Goal: Task Accomplishment & Management: Manage account settings

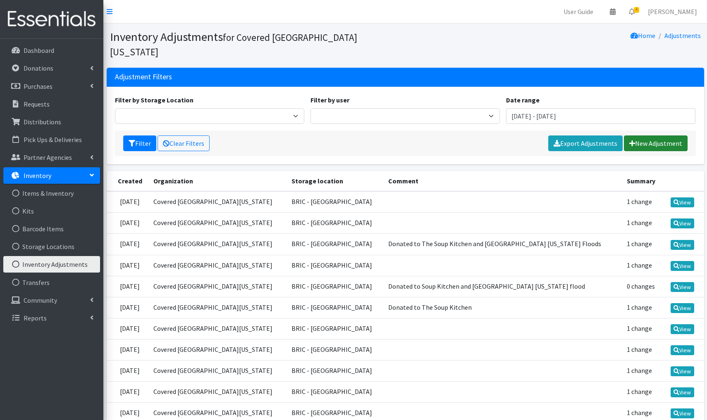
click at [654, 136] on link "New Adjustment" at bounding box center [656, 144] width 64 height 16
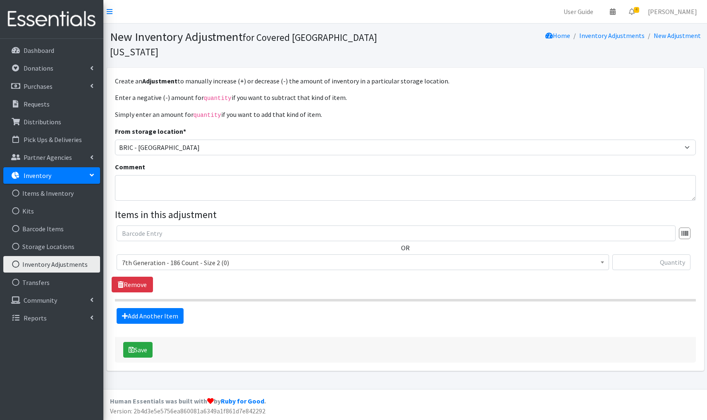
click at [250, 257] on span "7th Generation - 186 Count - Size 2 (0)" at bounding box center [363, 263] width 482 height 12
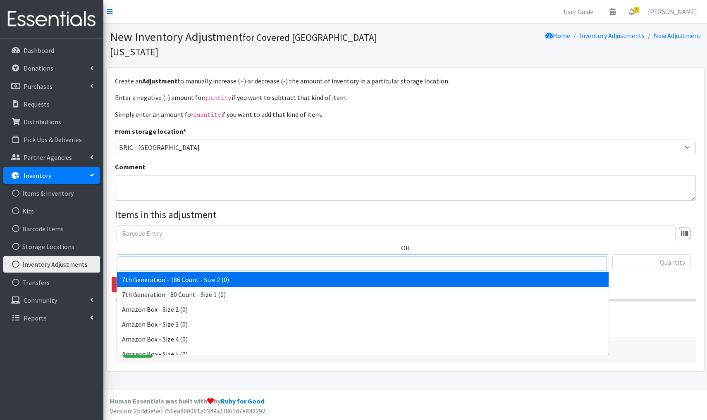
click at [156, 264] on input "search" at bounding box center [363, 264] width 488 height 14
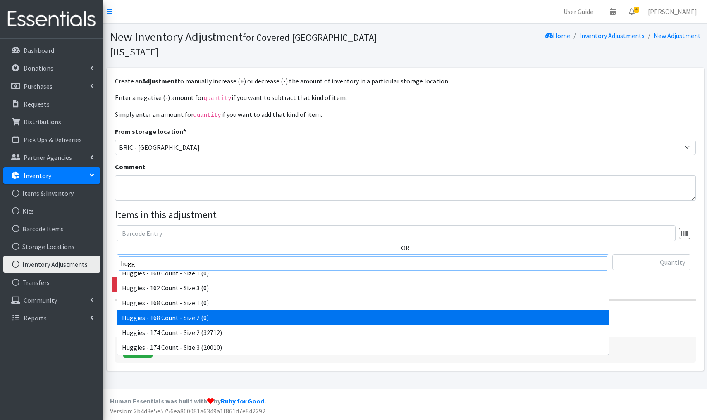
scroll to position [452, 0]
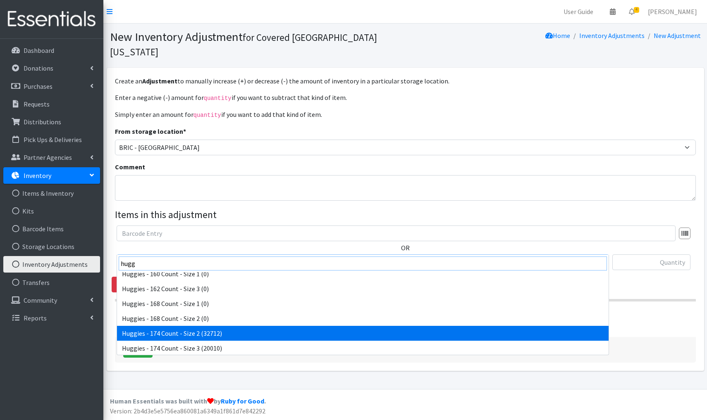
type input "hugg"
select select "4939"
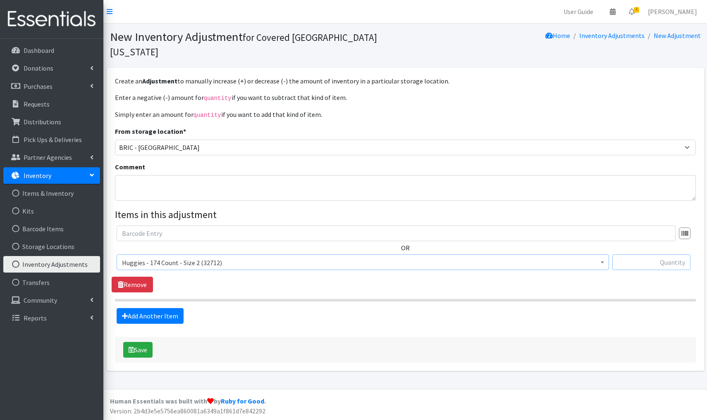
click at [669, 255] on input "text" at bounding box center [651, 263] width 78 height 16
type input "-11310"
click at [131, 175] on textarea "Comment" at bounding box center [405, 188] width 581 height 26
click at [218, 175] on textarea "Donated to Kerrville Texas and Food Kitchen" at bounding box center [405, 188] width 581 height 26
type textarea "Donated to [GEOGRAPHIC_DATA] [US_STATE] and Soup Kitchen"
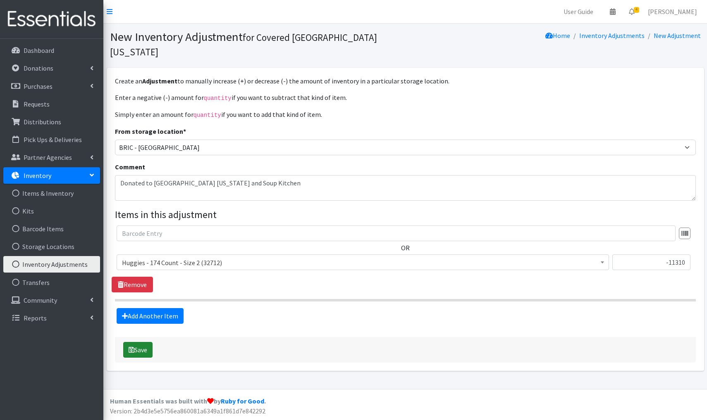
click at [140, 342] on button "Save" at bounding box center [137, 350] width 29 height 16
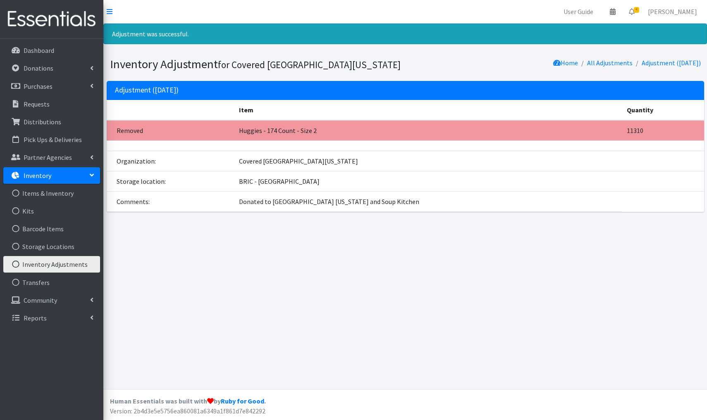
click at [61, 260] on link "Inventory Adjustments" at bounding box center [51, 264] width 97 height 17
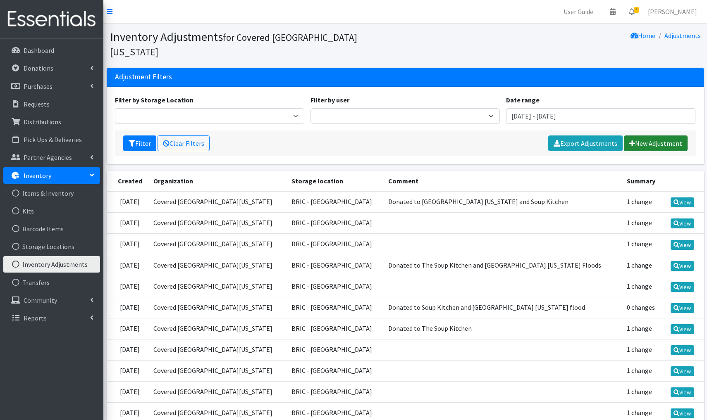
click at [666, 136] on link "New Adjustment" at bounding box center [656, 144] width 64 height 16
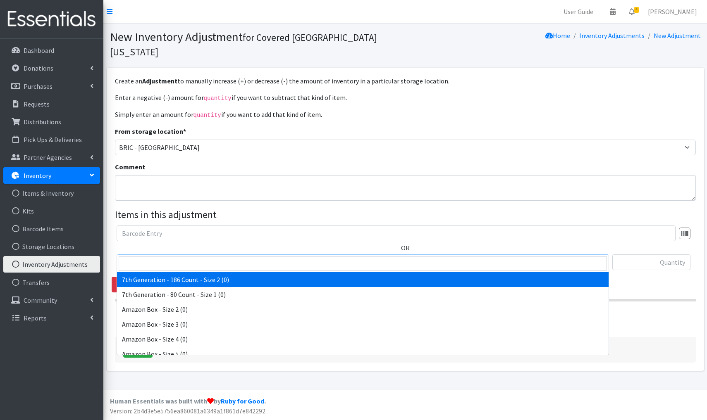
click at [244, 257] on span "7th Generation - 186 Count - Size 2 (0)" at bounding box center [363, 263] width 482 height 12
click at [150, 265] on input "search" at bounding box center [363, 264] width 488 height 14
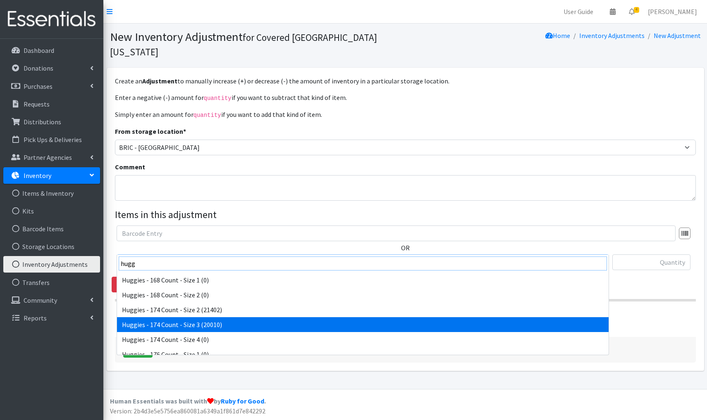
scroll to position [483, 0]
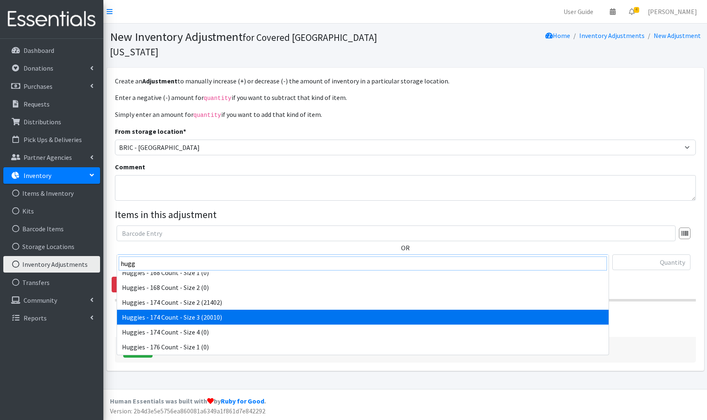
type input "hugg"
select select "15370"
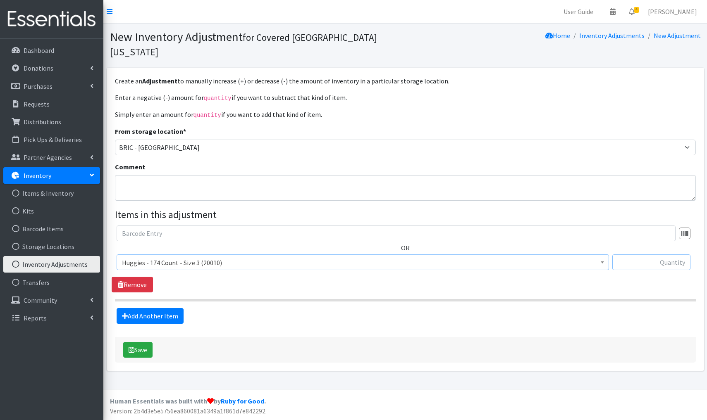
click at [669, 255] on input "text" at bounding box center [651, 263] width 78 height 16
type input "+1392"
click at [136, 342] on button "Save" at bounding box center [137, 350] width 29 height 16
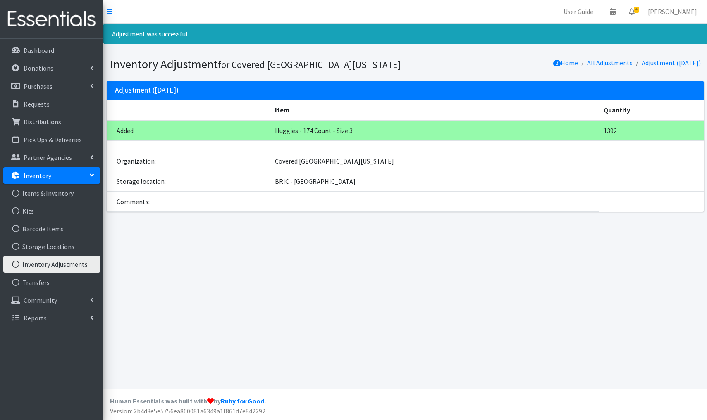
click at [74, 264] on link "Inventory Adjustments" at bounding box center [51, 264] width 97 height 17
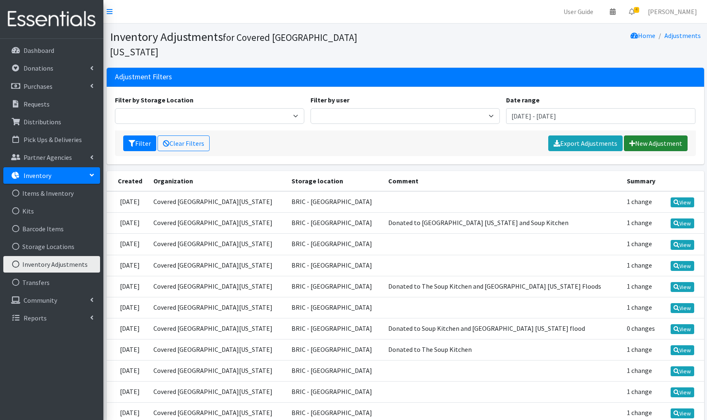
click at [641, 136] on link "New Adjustment" at bounding box center [656, 144] width 64 height 16
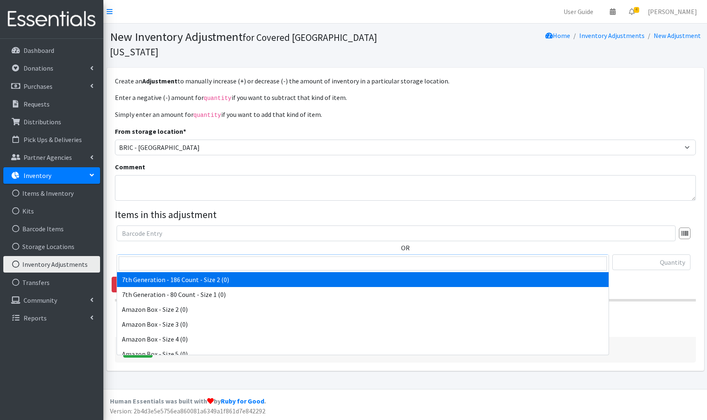
click at [234, 257] on span "7th Generation - 186 Count - Size 2 (0)" at bounding box center [363, 263] width 482 height 12
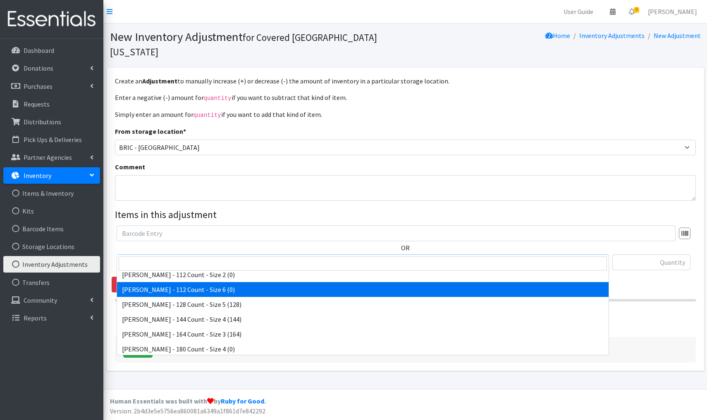
scroll to position [170, 0]
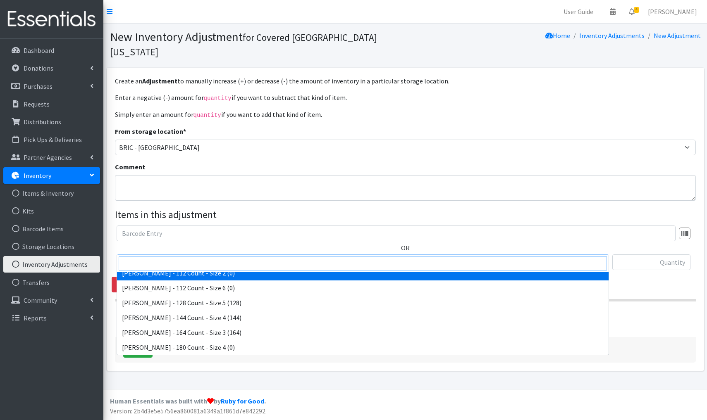
click at [197, 261] on input "search" at bounding box center [363, 264] width 488 height 14
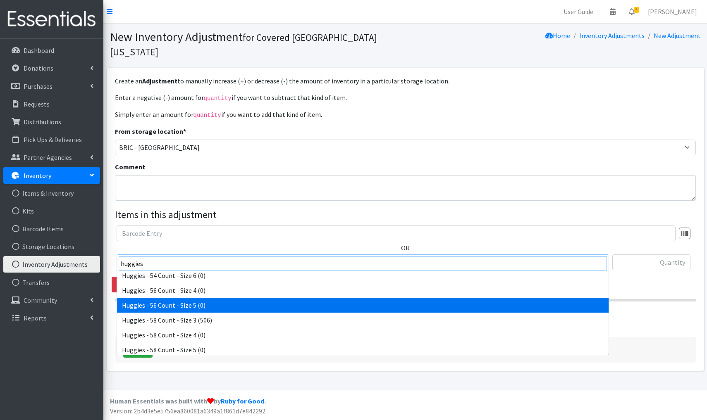
scroll to position [986, 0]
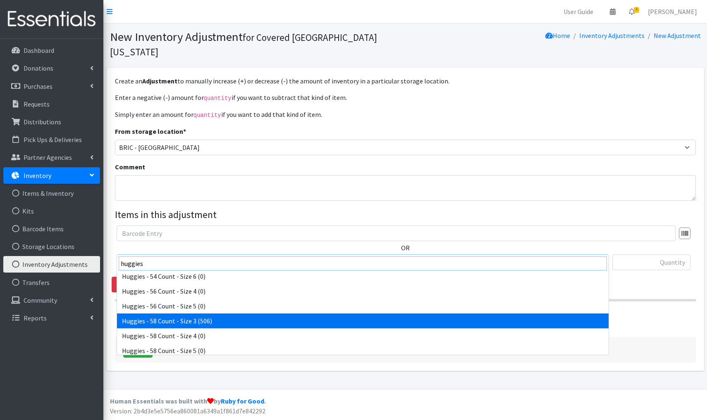
type input "huggies"
select select "14655"
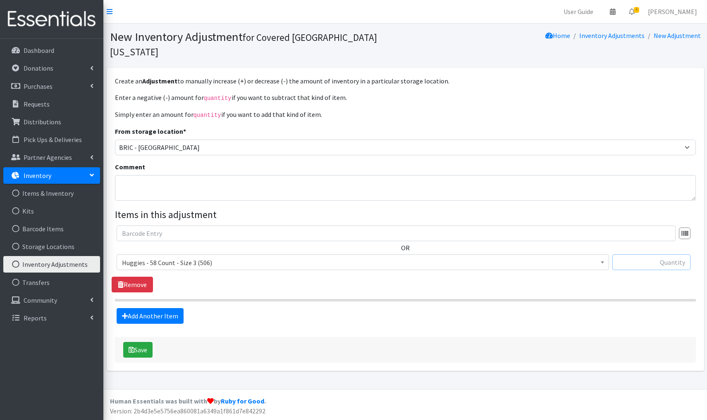
click at [651, 255] on input "text" at bounding box center [651, 263] width 78 height 16
type input "-100"
click at [137, 342] on button "Save" at bounding box center [137, 350] width 29 height 16
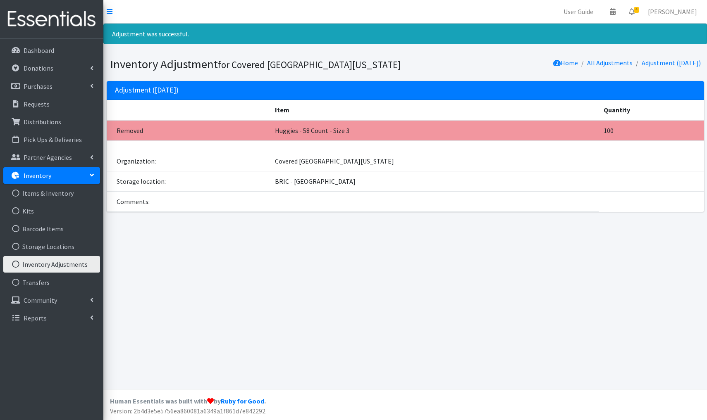
click at [69, 264] on link "Inventory Adjustments" at bounding box center [51, 264] width 97 height 17
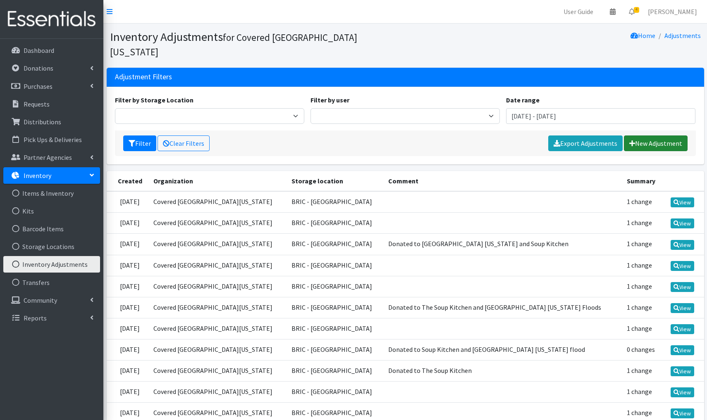
click at [657, 136] on link "New Adjustment" at bounding box center [656, 144] width 64 height 16
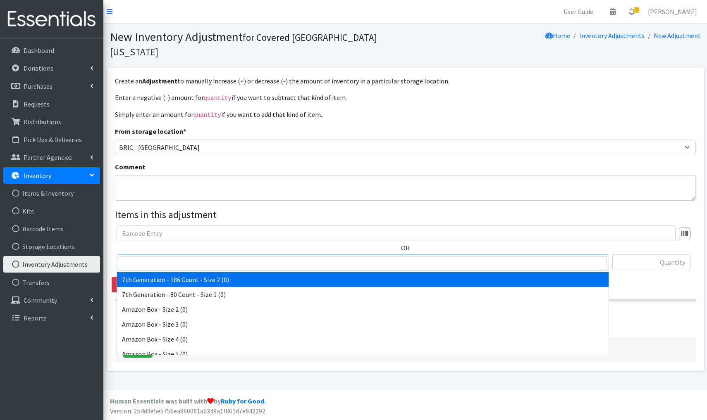
click at [238, 257] on span "7th Generation - 186 Count - Size 2 (0)" at bounding box center [363, 263] width 482 height 12
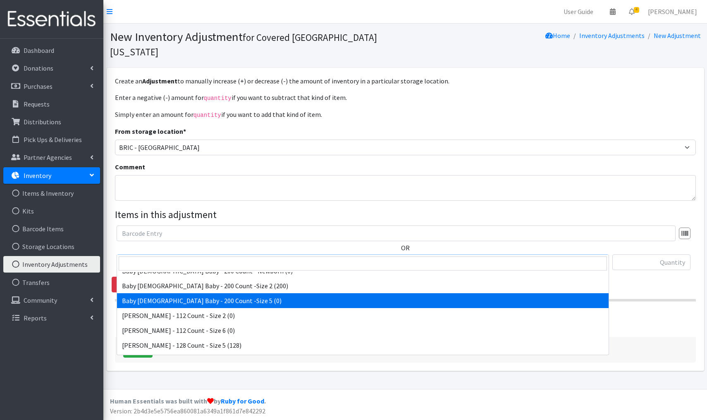
scroll to position [143, 0]
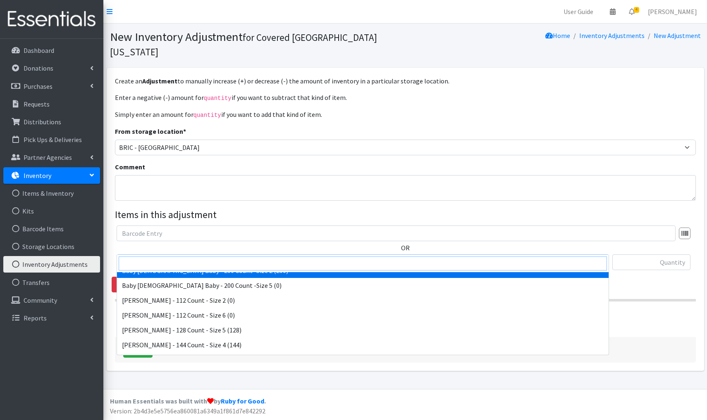
click at [193, 262] on input "search" at bounding box center [363, 264] width 488 height 14
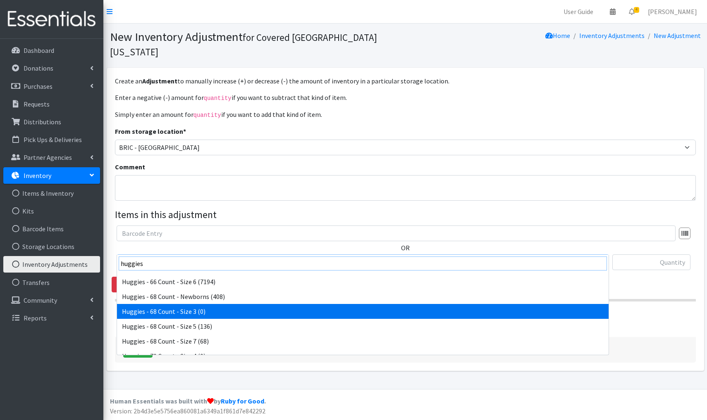
scroll to position [0, 0]
type input "huggies"
select select "11971"
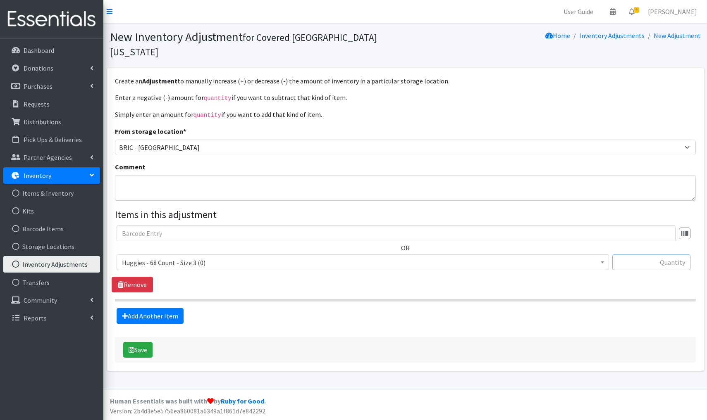
click at [666, 255] on input "text" at bounding box center [651, 263] width 78 height 16
type input "+68"
click at [145, 342] on button "Save" at bounding box center [137, 350] width 29 height 16
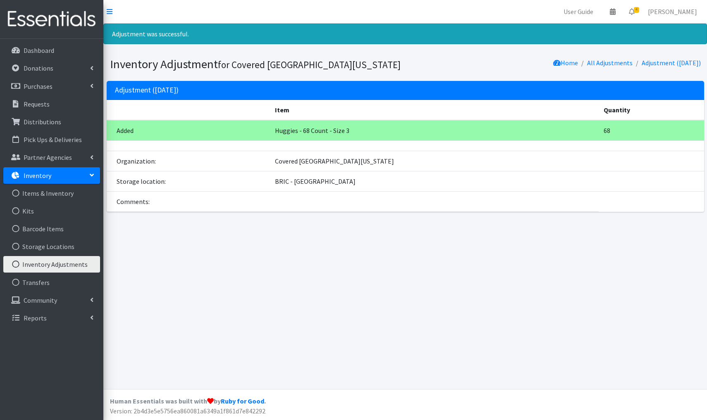
click at [64, 267] on link "Inventory Adjustments" at bounding box center [51, 264] width 97 height 17
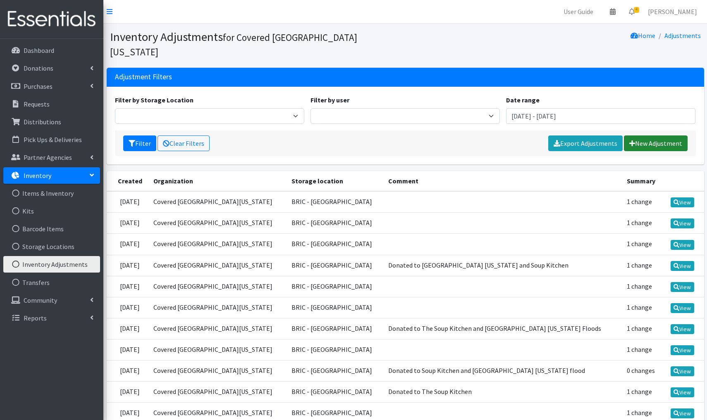
click at [649, 136] on link "New Adjustment" at bounding box center [656, 144] width 64 height 16
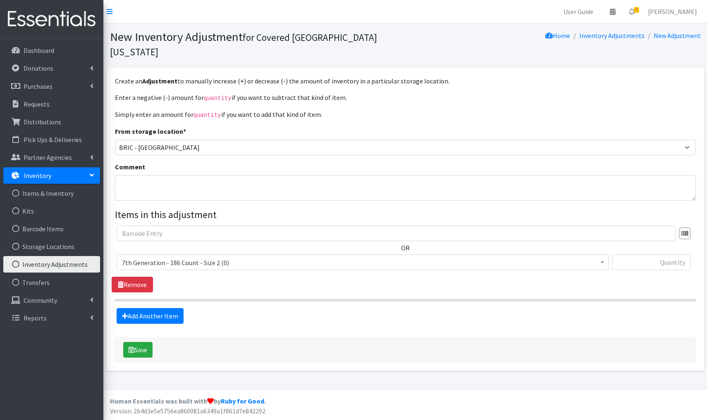
click at [195, 257] on span "7th Generation - 186 Count - Size 2 (0)" at bounding box center [363, 263] width 482 height 12
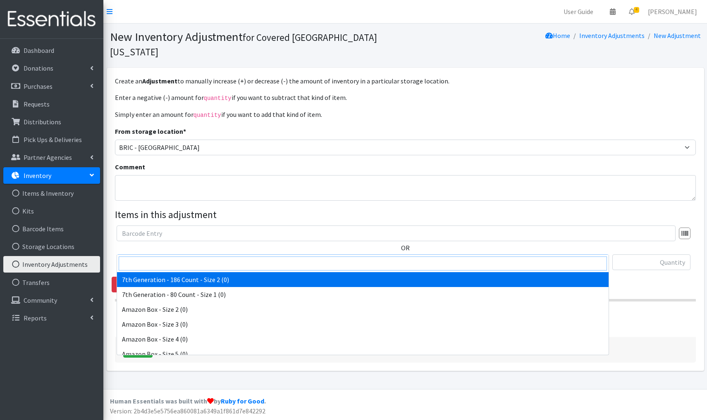
click at [153, 263] on input "search" at bounding box center [363, 264] width 488 height 14
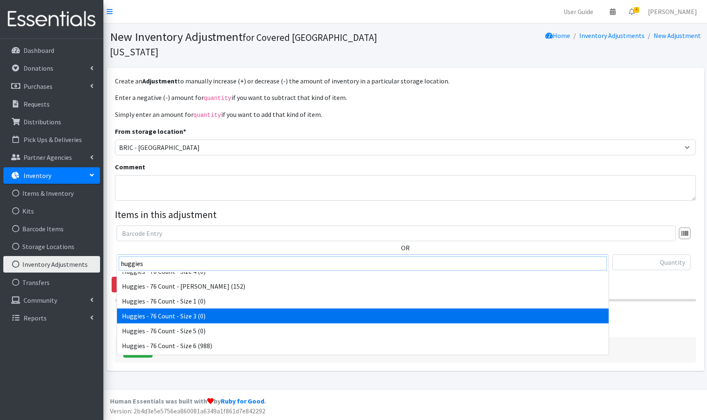
scroll to position [1347, 0]
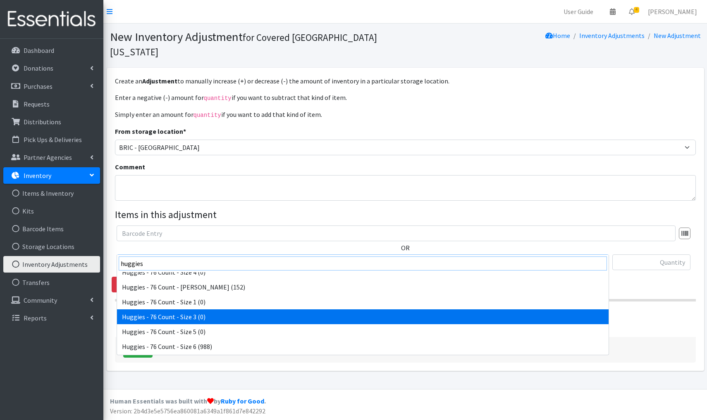
type input "huggies"
select select "4457"
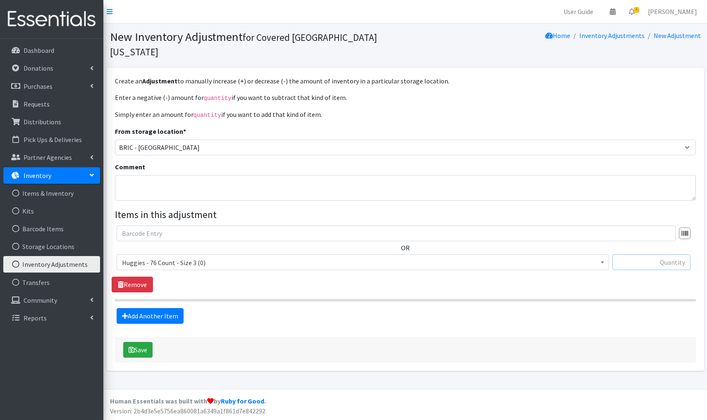
click at [675, 255] on input "text" at bounding box center [651, 263] width 78 height 16
type input "+76"
click at [146, 342] on button "Save" at bounding box center [137, 350] width 29 height 16
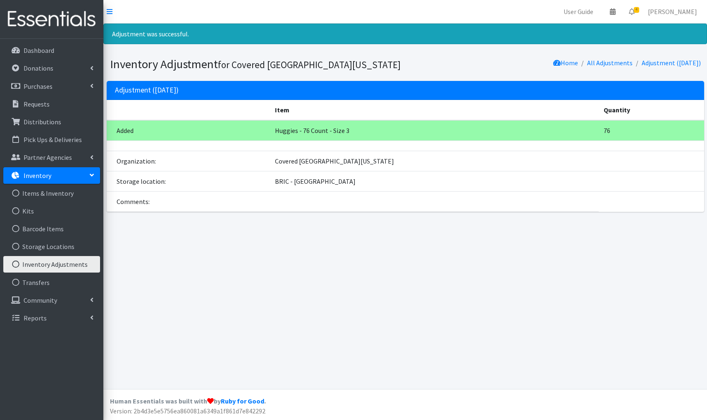
click at [56, 265] on link "Inventory Adjustments" at bounding box center [51, 264] width 97 height 17
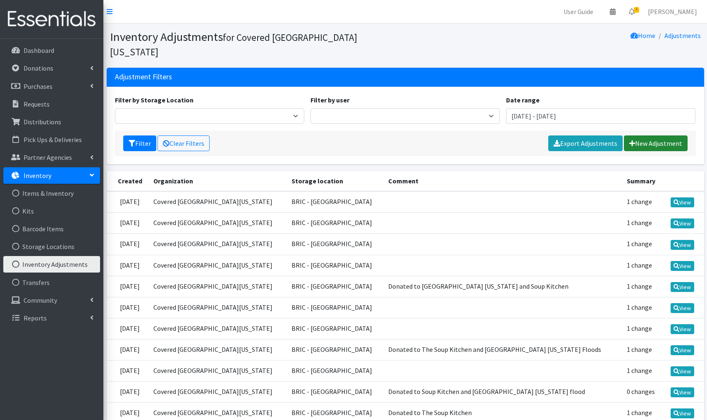
click at [659, 136] on link "New Adjustment" at bounding box center [656, 144] width 64 height 16
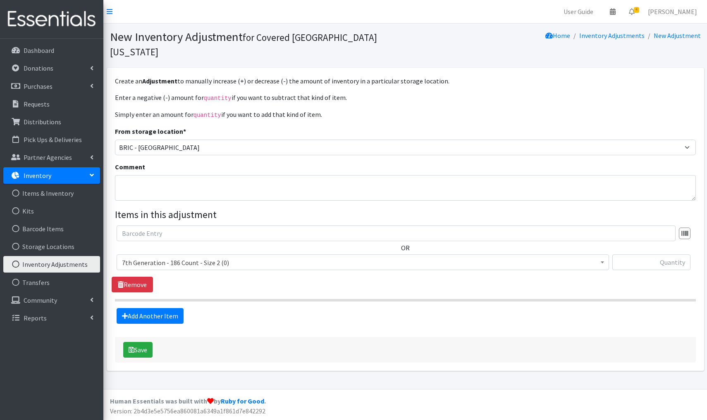
click at [244, 257] on span "7th Generation - 186 Count - Size 2 (0)" at bounding box center [363, 263] width 482 height 12
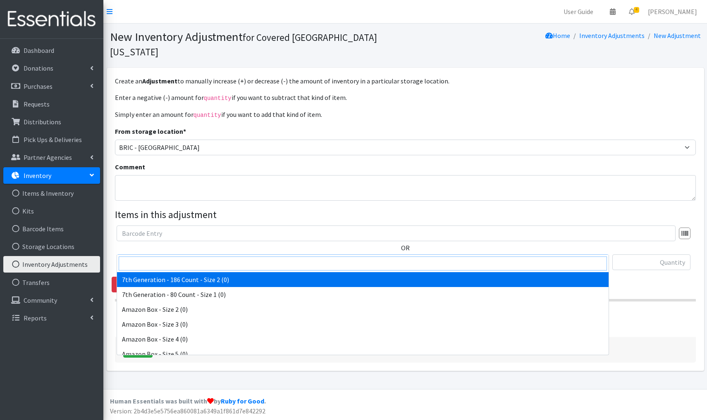
click at [158, 262] on input "search" at bounding box center [363, 264] width 488 height 14
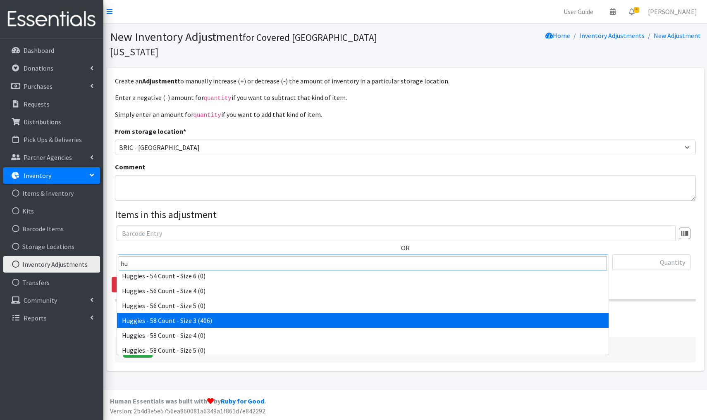
scroll to position [984, 0]
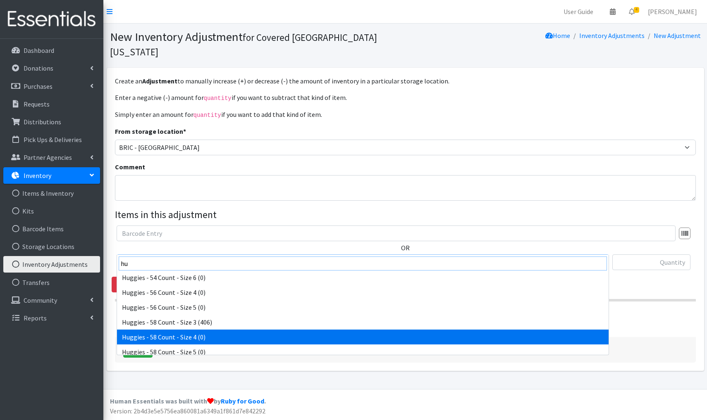
type input "hu"
select select "12565"
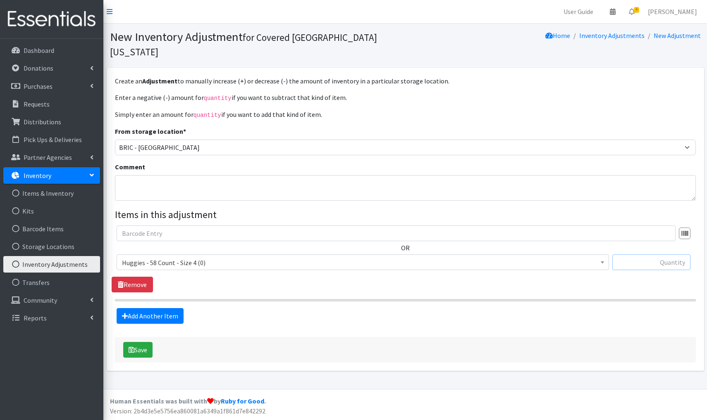
click at [672, 255] on input "text" at bounding box center [651, 263] width 78 height 16
type input "+58"
click at [148, 342] on button "Save" at bounding box center [137, 350] width 29 height 16
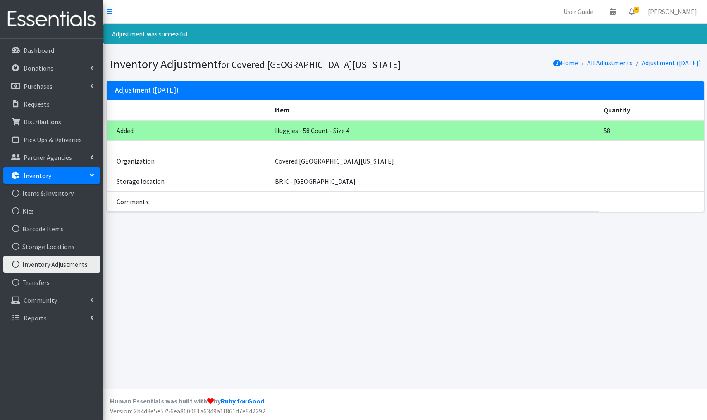
click at [62, 265] on link "Inventory Adjustments" at bounding box center [51, 264] width 97 height 17
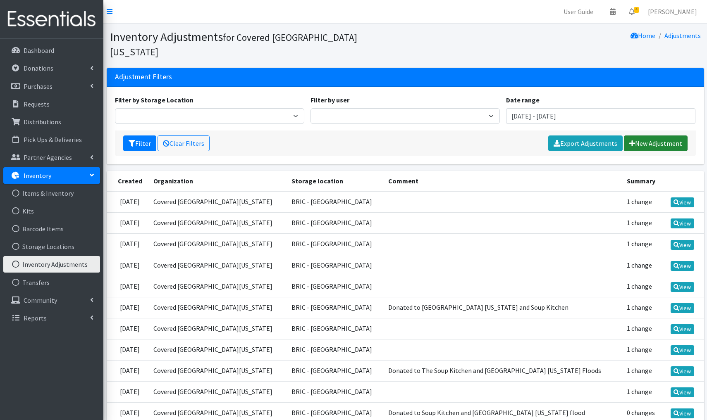
click at [637, 136] on link "New Adjustment" at bounding box center [656, 144] width 64 height 16
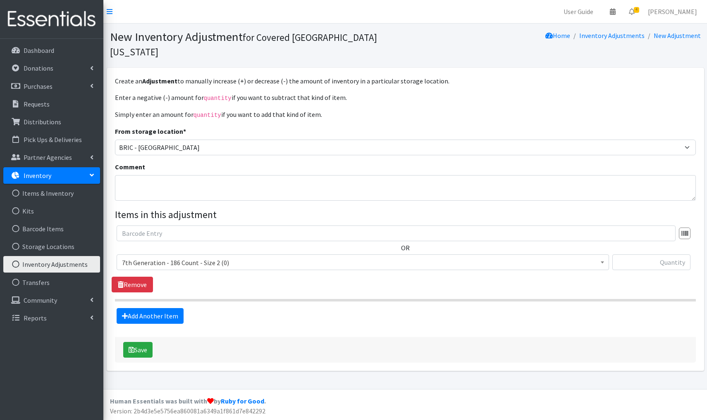
click at [257, 257] on span "7th Generation - 186 Count - Size 2 (0)" at bounding box center [363, 263] width 482 height 12
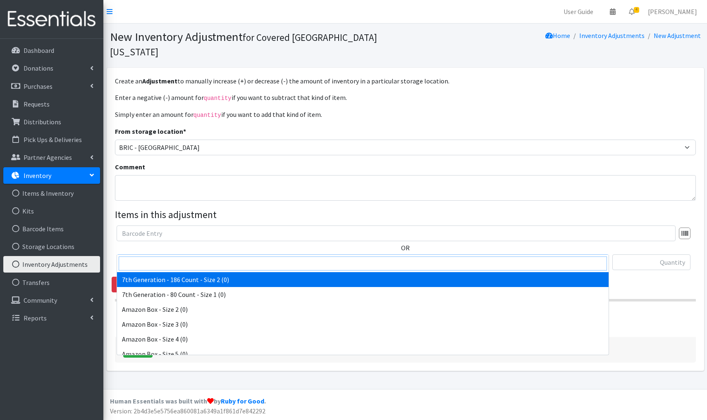
click at [139, 263] on input "search" at bounding box center [363, 264] width 488 height 14
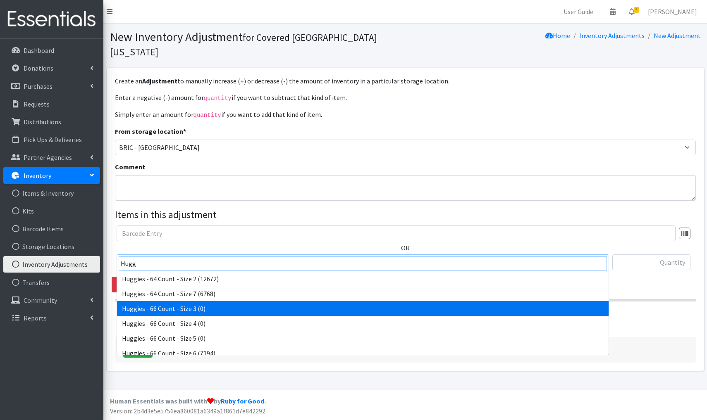
scroll to position [1101, 0]
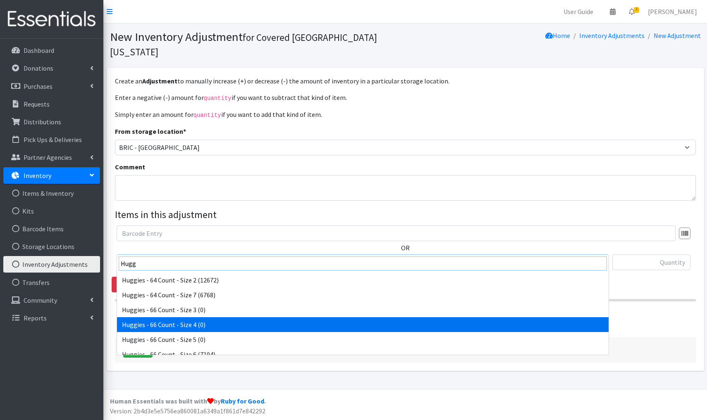
type input "Hugg"
select select "6961"
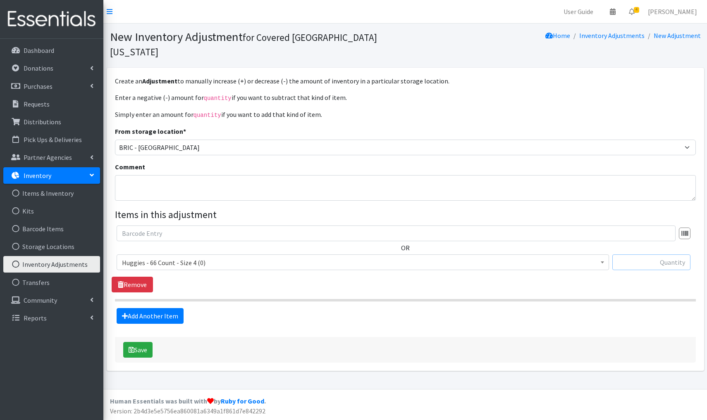
click at [674, 255] on input "text" at bounding box center [651, 263] width 78 height 16
type input "+66"
click at [144, 342] on button "Save" at bounding box center [137, 350] width 29 height 16
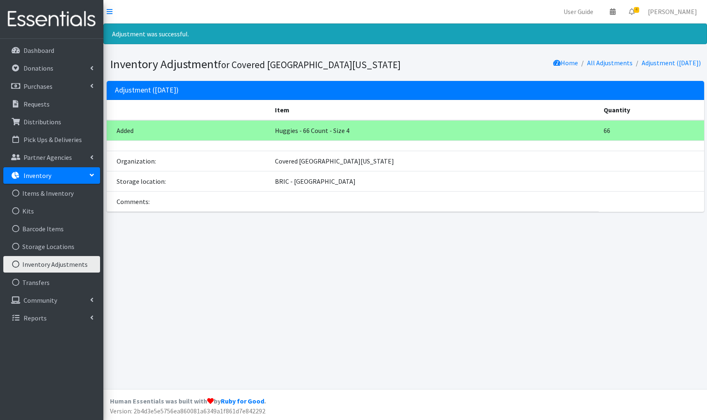
click at [65, 269] on link "Inventory Adjustments" at bounding box center [51, 264] width 97 height 17
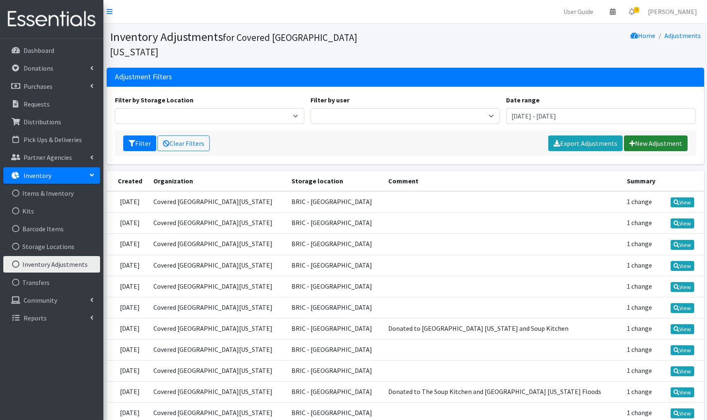
click at [653, 136] on link "New Adjustment" at bounding box center [656, 144] width 64 height 16
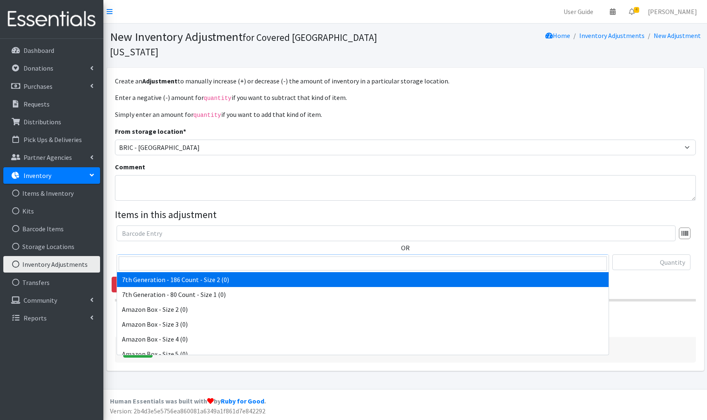
click at [245, 257] on span "7th Generation - 186 Count - Size 2 (0)" at bounding box center [363, 263] width 482 height 12
click at [144, 264] on input "search" at bounding box center [363, 264] width 488 height 14
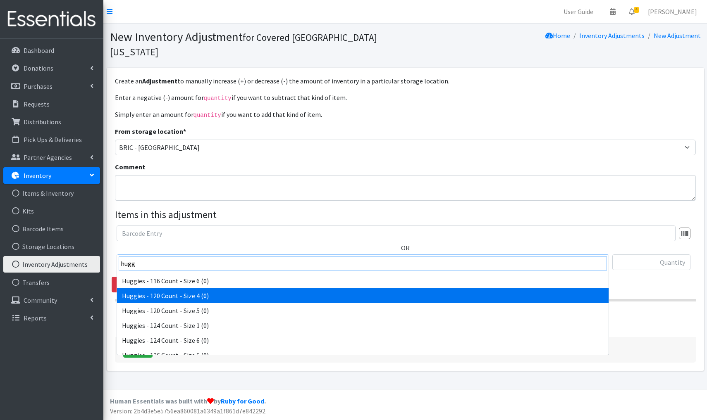
scroll to position [148, 0]
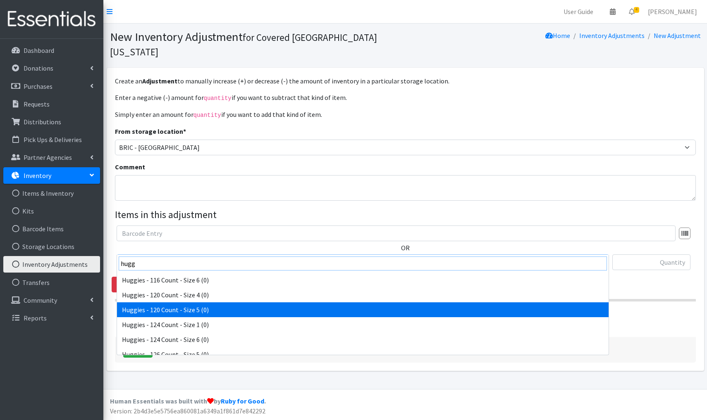
type input "hugg"
select select "13253"
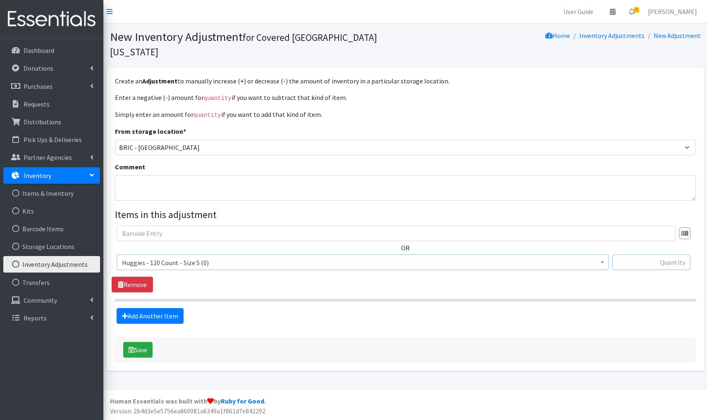
click at [666, 255] on input "text" at bounding box center [651, 263] width 78 height 16
type input "+120"
click at [147, 342] on button "Save" at bounding box center [137, 350] width 29 height 16
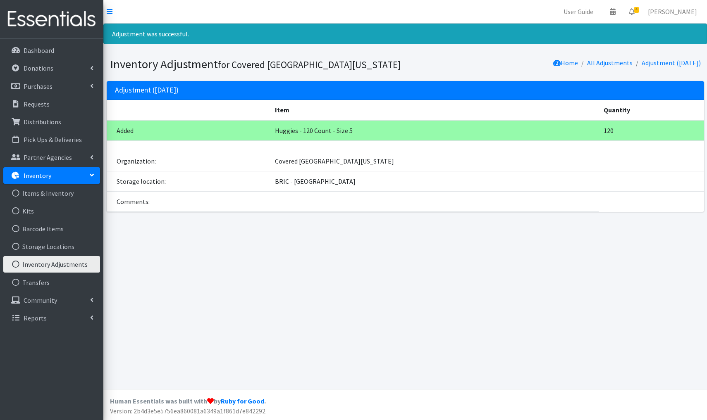
click at [66, 267] on link "Inventory Adjustments" at bounding box center [51, 264] width 97 height 17
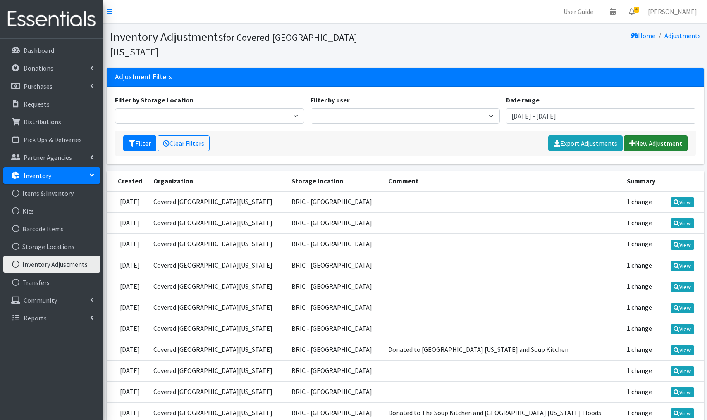
click at [642, 136] on link "New Adjustment" at bounding box center [656, 144] width 64 height 16
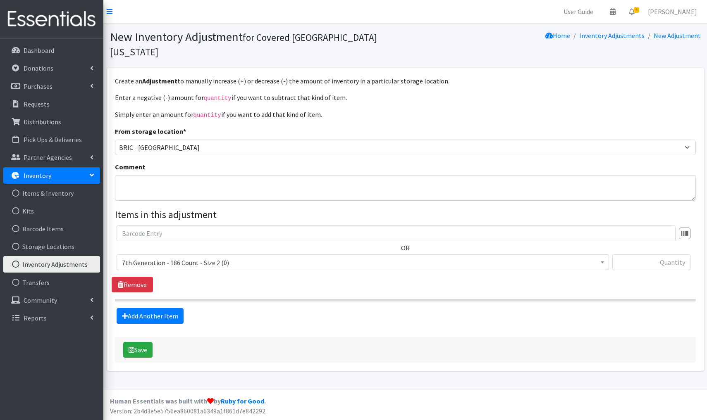
click at [249, 257] on span "7th Generation - 186 Count - Size 2 (0)" at bounding box center [363, 263] width 482 height 12
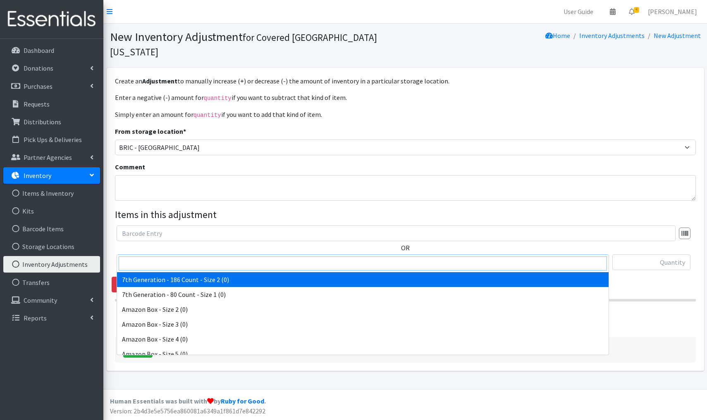
click at [162, 260] on input "search" at bounding box center [363, 264] width 488 height 14
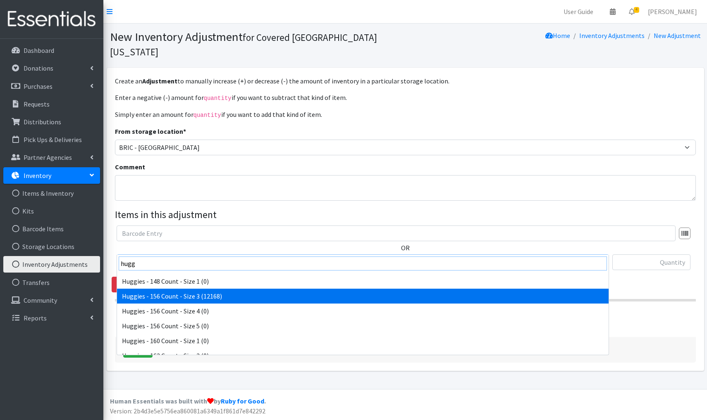
scroll to position [386, 0]
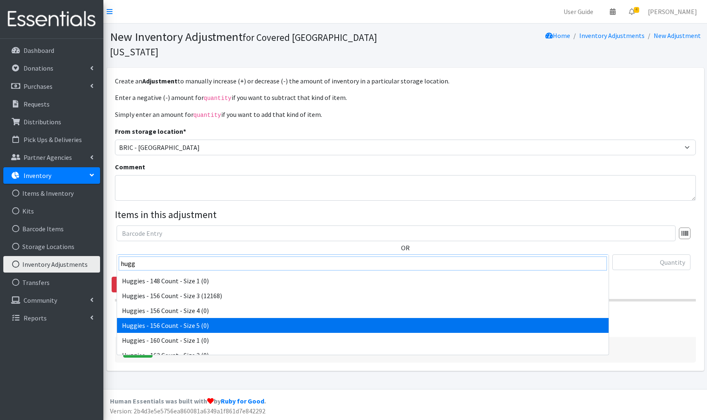
type input "hugg"
select select "6966"
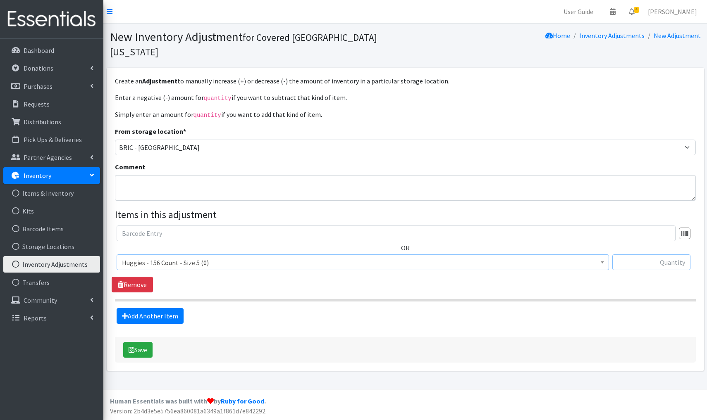
click at [681, 255] on input "text" at bounding box center [651, 263] width 78 height 16
type input "+312"
click at [143, 342] on button "Save" at bounding box center [137, 350] width 29 height 16
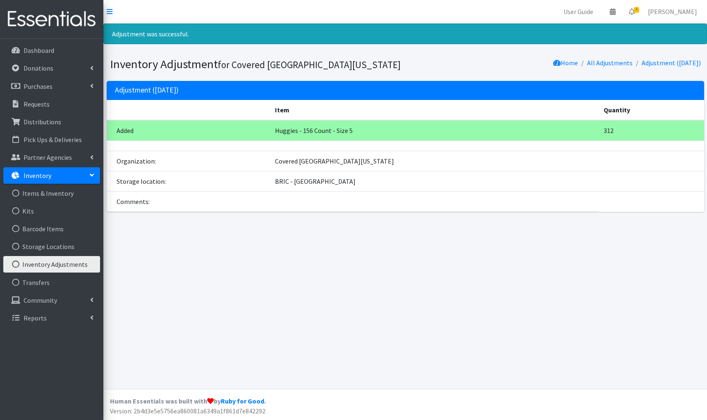
click at [62, 267] on link "Inventory Adjustments" at bounding box center [51, 264] width 97 height 17
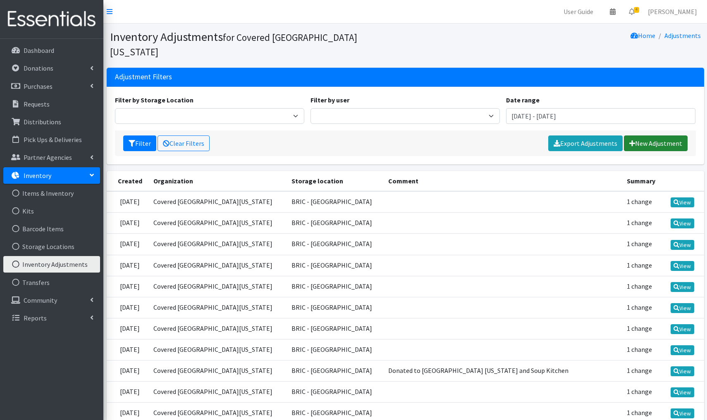
click at [654, 136] on link "New Adjustment" at bounding box center [656, 144] width 64 height 16
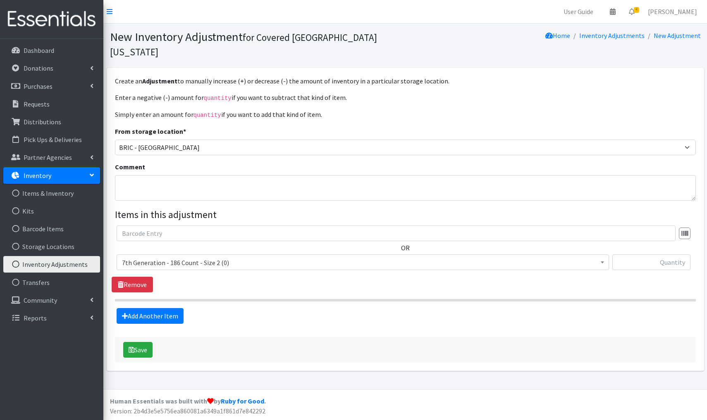
click at [49, 265] on link "Inventory Adjustments" at bounding box center [51, 264] width 97 height 17
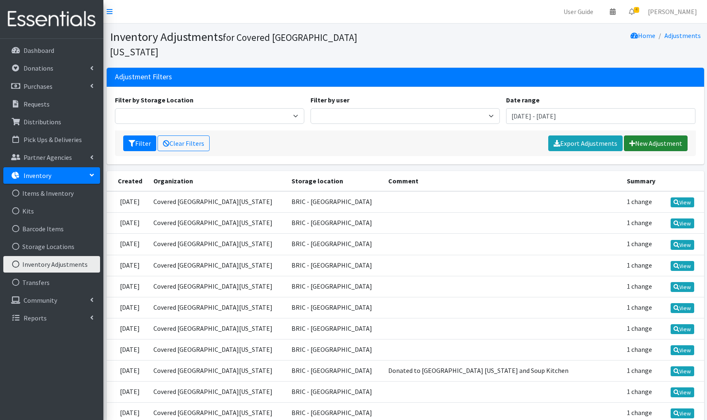
click at [653, 136] on link "New Adjustment" at bounding box center [656, 144] width 64 height 16
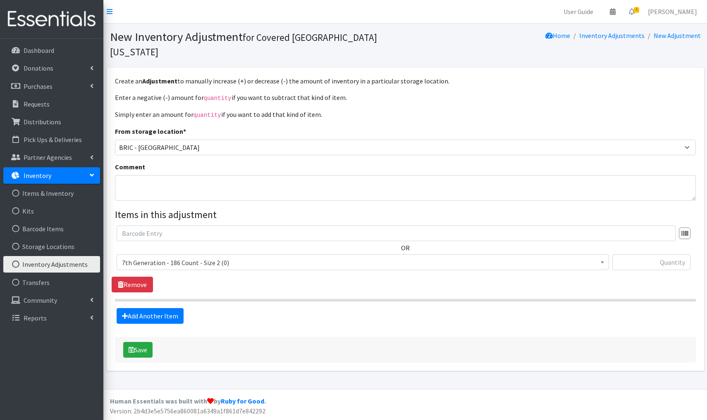
click at [235, 257] on span "7th Generation - 186 Count - Size 2 (0)" at bounding box center [363, 263] width 482 height 12
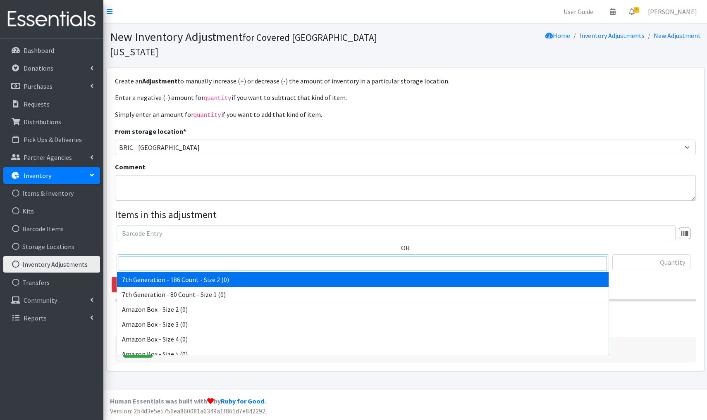
click at [165, 264] on input "search" at bounding box center [363, 264] width 488 height 14
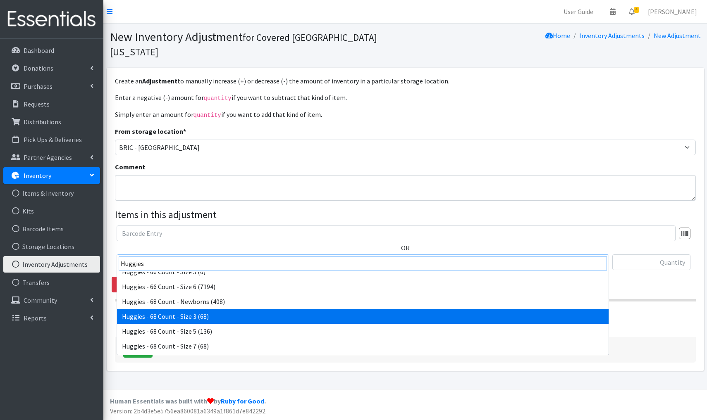
scroll to position [1170, 0]
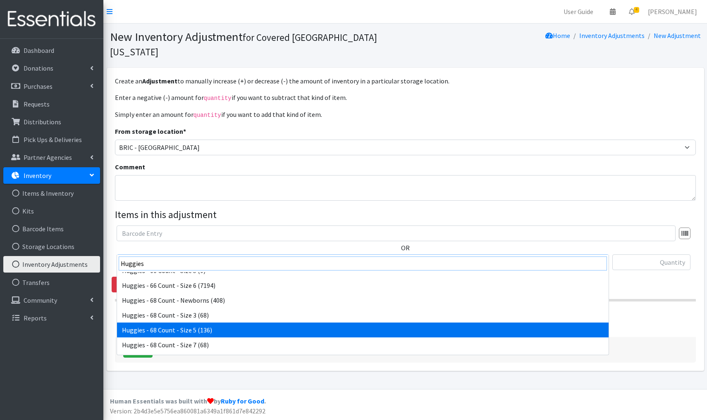
type input "Huggies"
select select "13252"
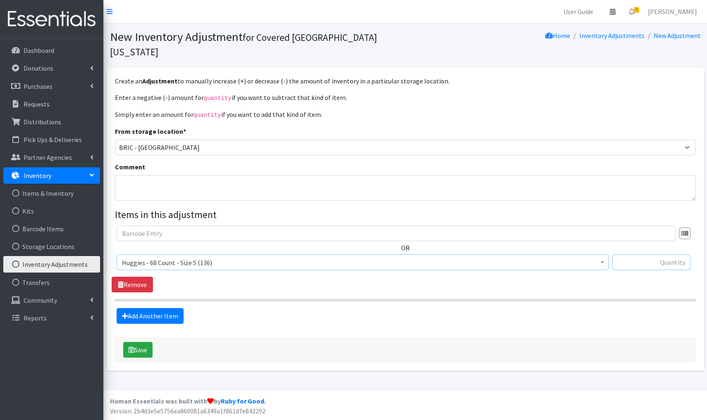
click at [643, 255] on input "text" at bounding box center [651, 263] width 78 height 16
type input "+272"
click at [146, 342] on button "Save" at bounding box center [137, 350] width 29 height 16
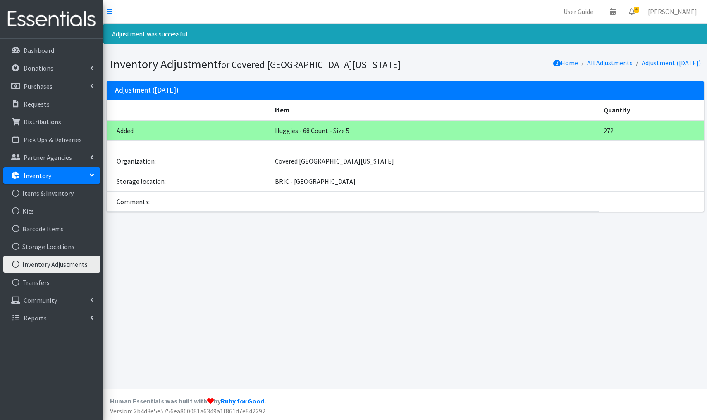
click at [49, 267] on link "Inventory Adjustments" at bounding box center [51, 264] width 97 height 17
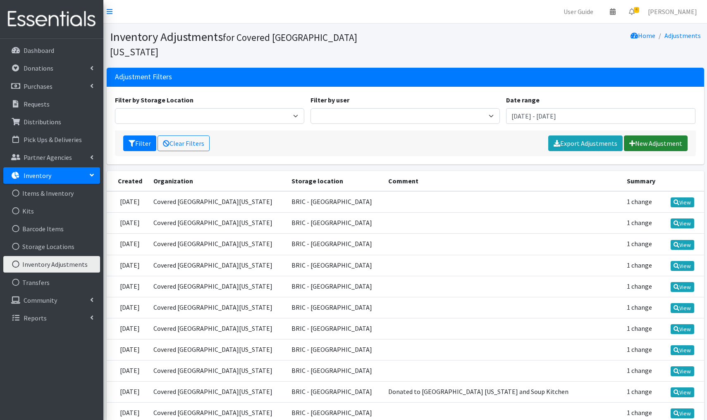
click at [656, 136] on link "New Adjustment" at bounding box center [656, 144] width 64 height 16
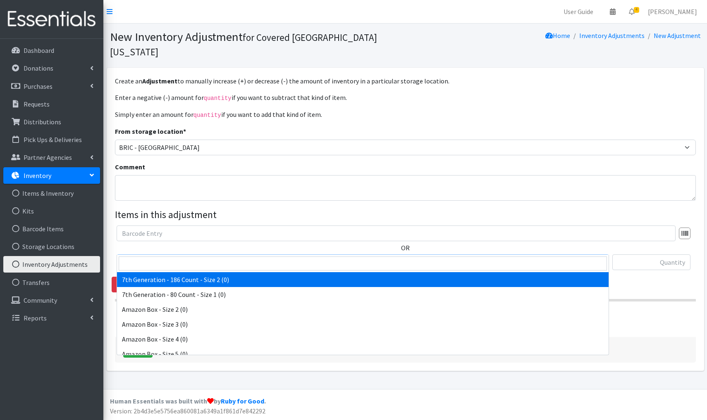
click at [240, 257] on span "7th Generation - 186 Count - Size 2 (0)" at bounding box center [363, 263] width 482 height 12
click at [167, 262] on input "search" at bounding box center [363, 264] width 488 height 14
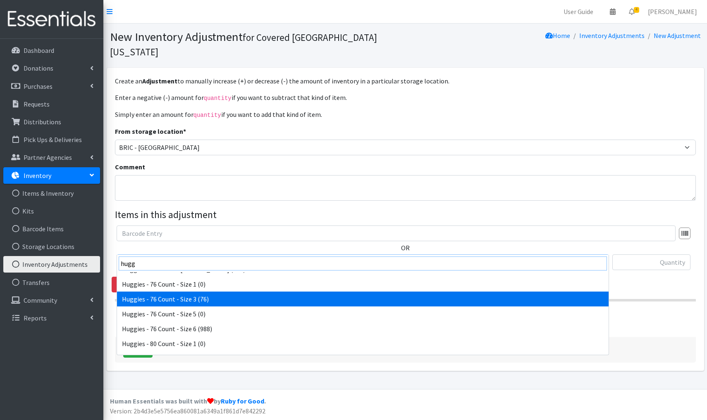
scroll to position [1365, 0]
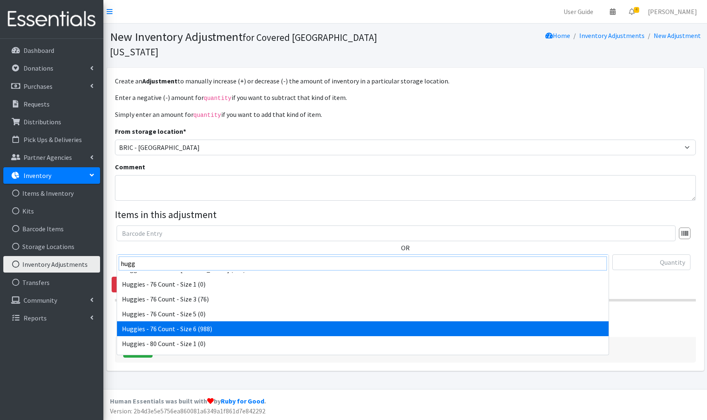
type input "hugg"
select select "15371"
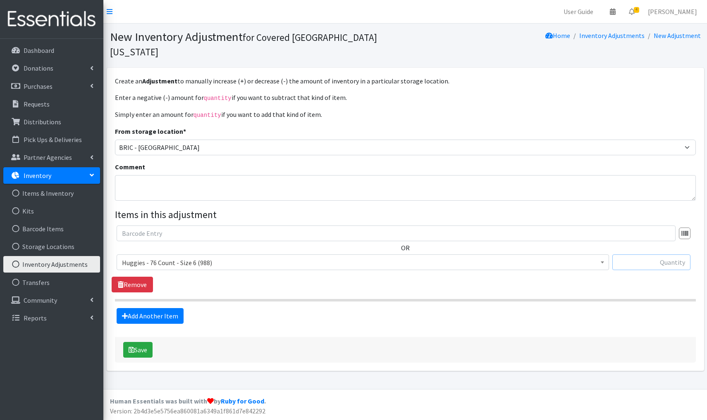
click at [679, 255] on input "text" at bounding box center [651, 263] width 78 height 16
type input "+76"
click at [142, 342] on button "Save" at bounding box center [137, 350] width 29 height 16
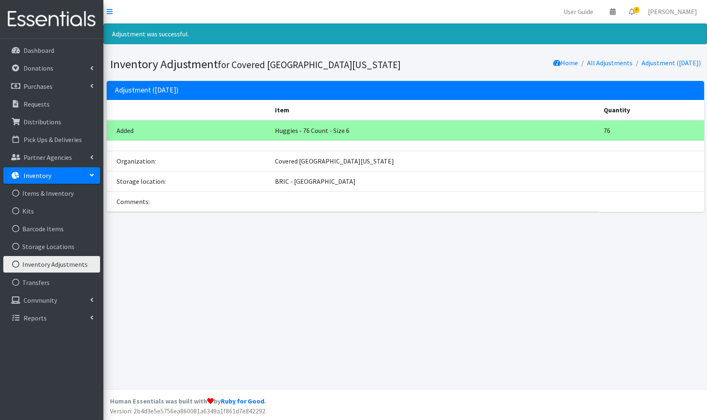
click at [51, 262] on link "Inventory Adjustments" at bounding box center [51, 264] width 97 height 17
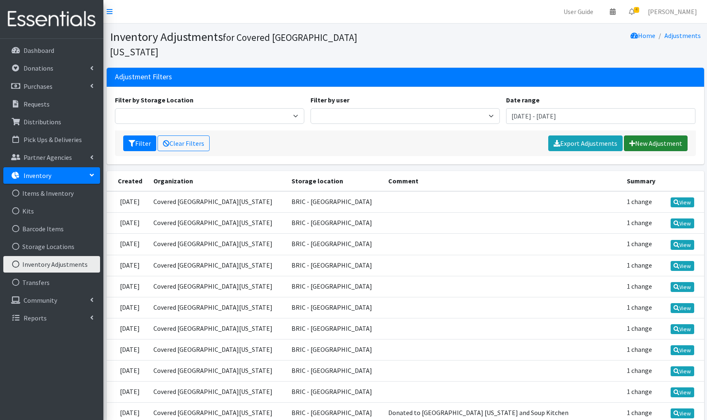
click at [664, 136] on link "New Adjustment" at bounding box center [656, 144] width 64 height 16
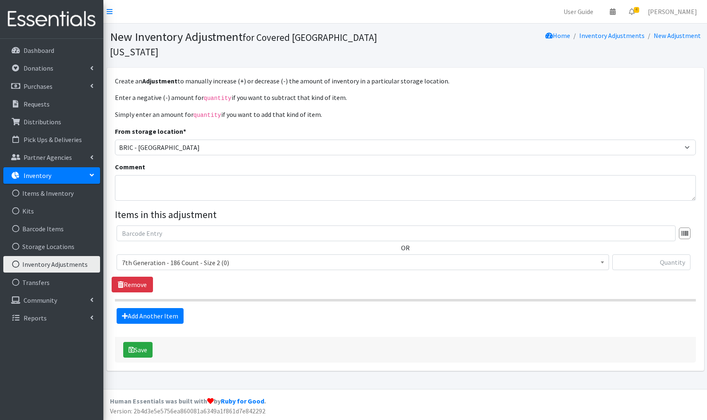
click at [222, 257] on span "7th Generation - 186 Count - Size 2 (0)" at bounding box center [363, 263] width 482 height 12
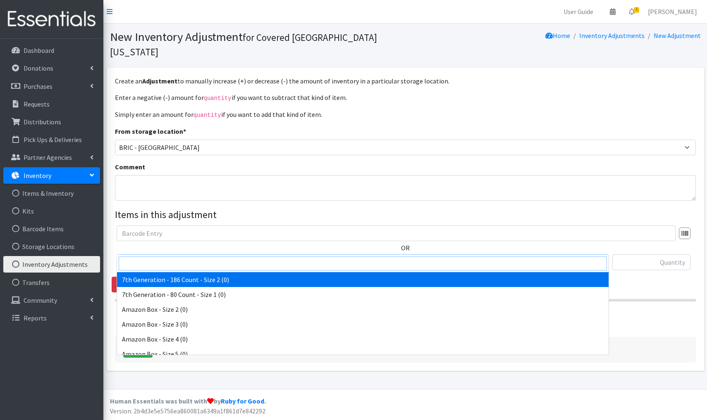
click at [165, 262] on input "search" at bounding box center [363, 264] width 488 height 14
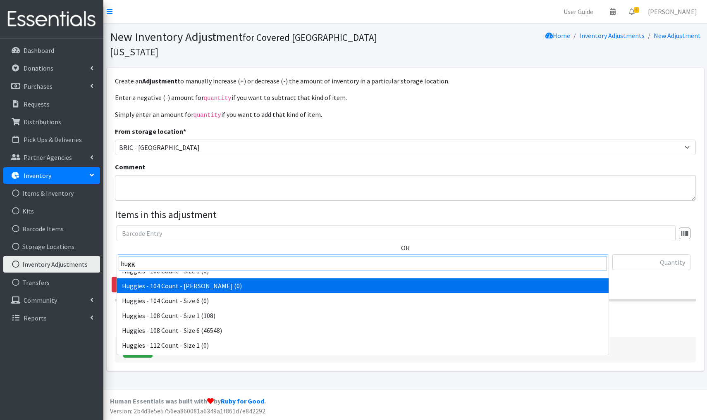
scroll to position [39, 0]
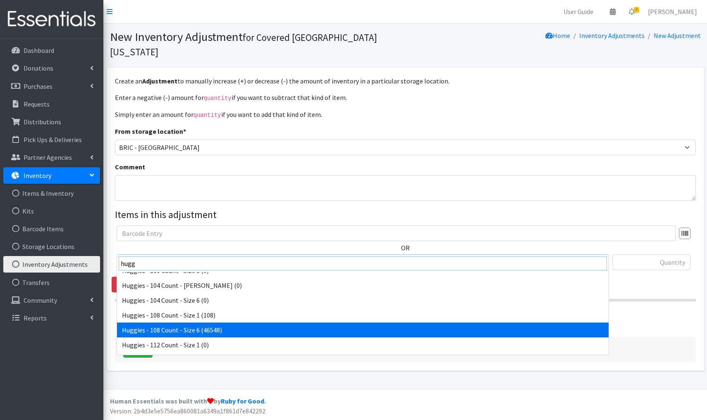
type input "hugg"
select select "13986"
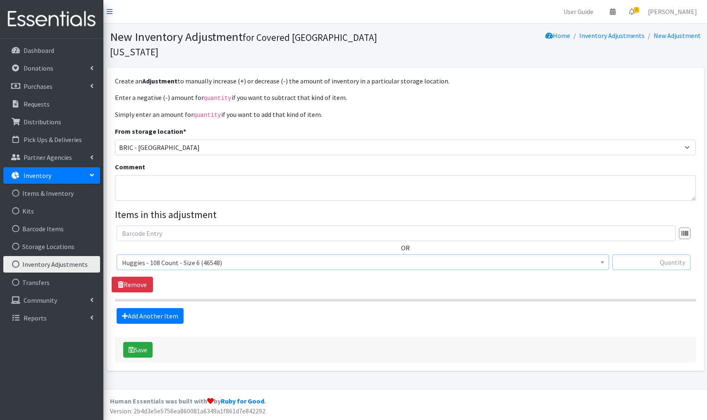
click at [668, 255] on input "text" at bounding box center [651, 263] width 78 height 16
type input "-25920"
click at [143, 342] on button "Save" at bounding box center [137, 350] width 29 height 16
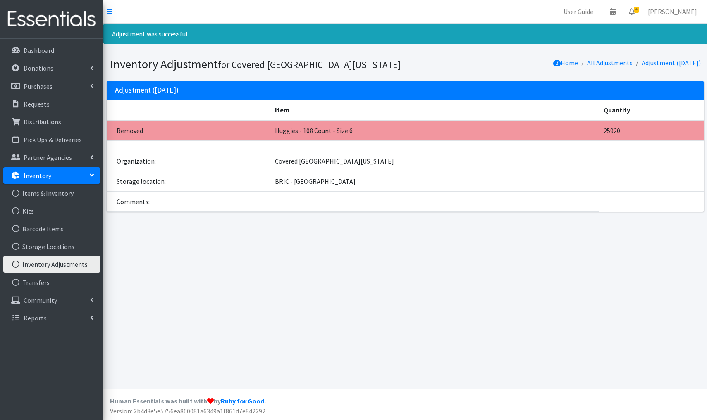
click at [58, 263] on link "Inventory Adjustments" at bounding box center [51, 264] width 97 height 17
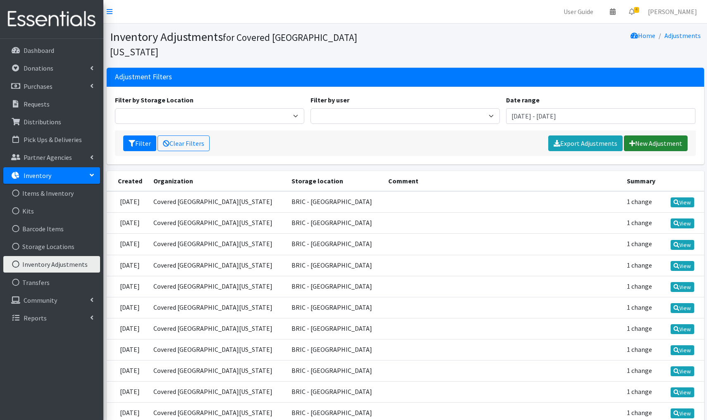
click at [655, 136] on link "New Adjustment" at bounding box center [656, 144] width 64 height 16
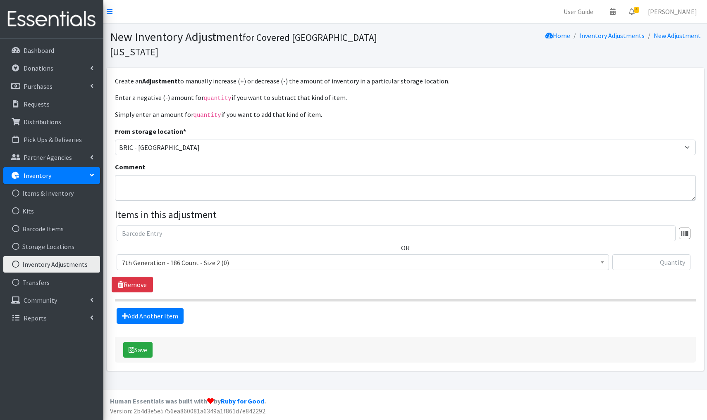
click at [236, 257] on span "7th Generation - 186 Count - Size 2 (0)" at bounding box center [363, 263] width 482 height 12
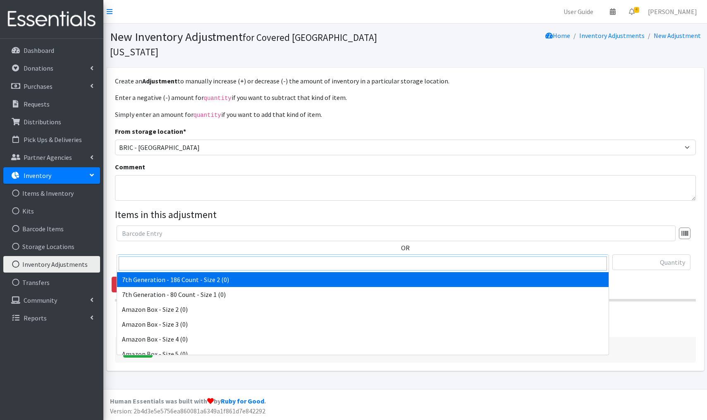
click at [150, 267] on input "search" at bounding box center [363, 264] width 488 height 14
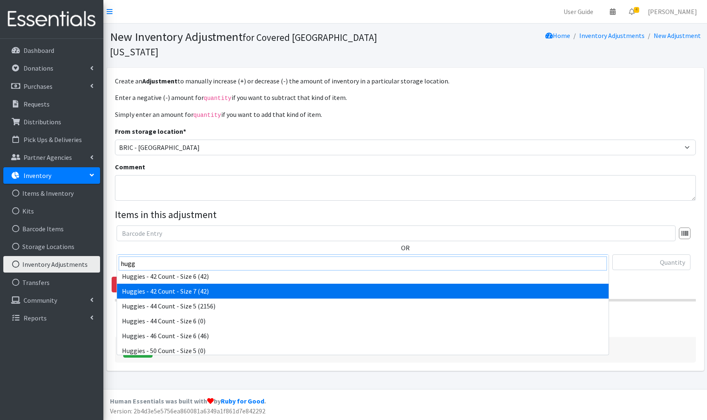
scroll to position [837, 0]
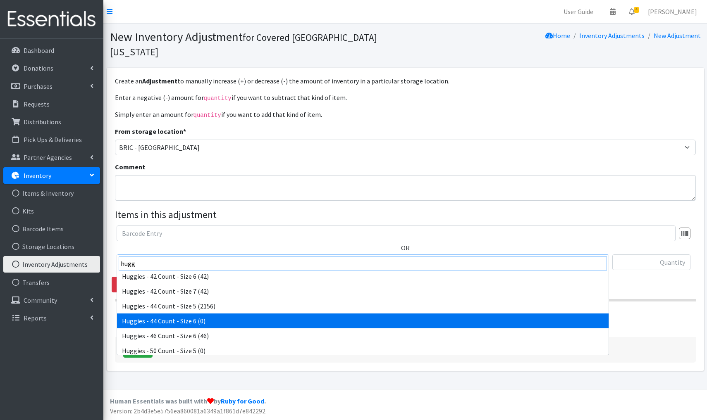
type input "hugg"
select select "11738"
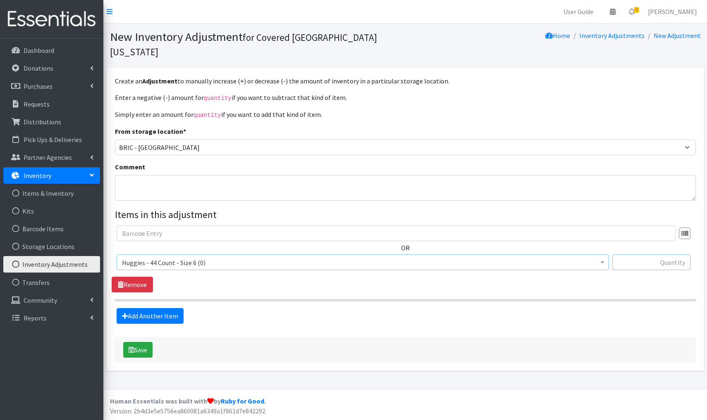
click at [649, 255] on input "text" at bounding box center [651, 263] width 78 height 16
type input "+528"
click at [139, 342] on button "Save" at bounding box center [137, 350] width 29 height 16
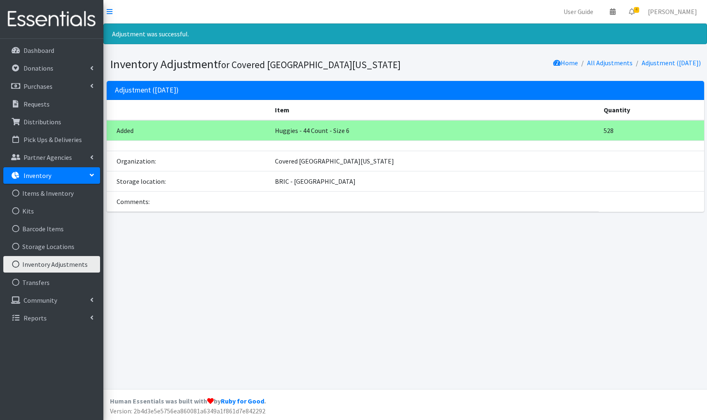
click at [77, 268] on link "Inventory Adjustments" at bounding box center [51, 264] width 97 height 17
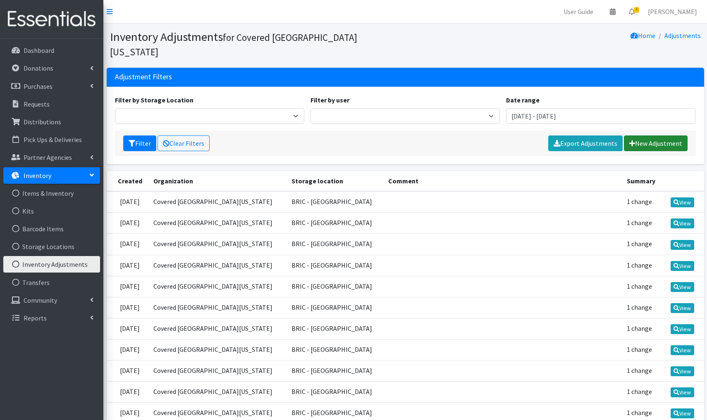
click at [654, 136] on link "New Adjustment" at bounding box center [656, 144] width 64 height 16
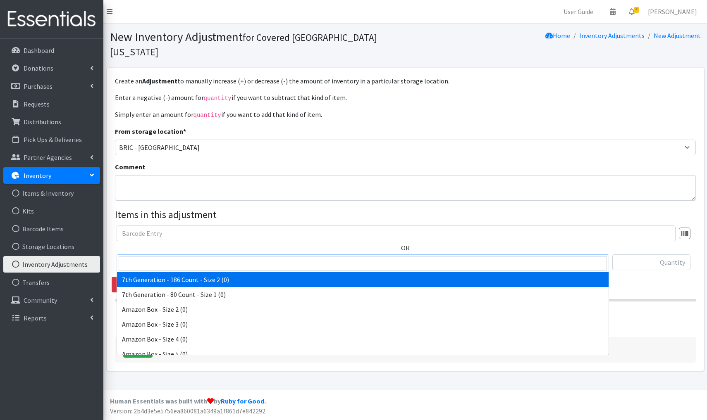
click at [244, 257] on span "7th Generation - 186 Count - Size 2 (0)" at bounding box center [363, 263] width 482 height 12
click at [133, 261] on input "search" at bounding box center [363, 264] width 488 height 14
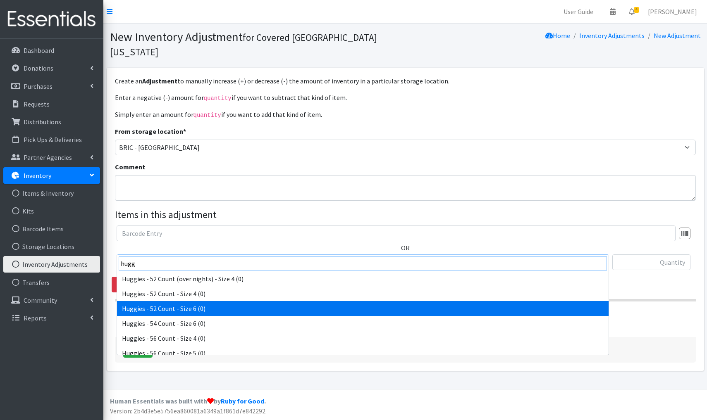
scroll to position [937, 0]
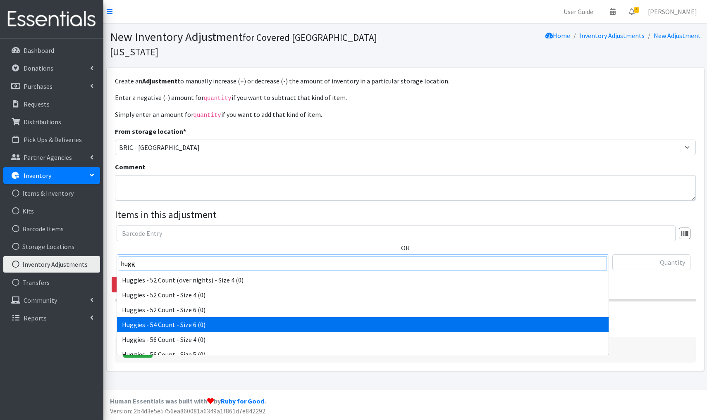
type input "hugg"
select select "13256"
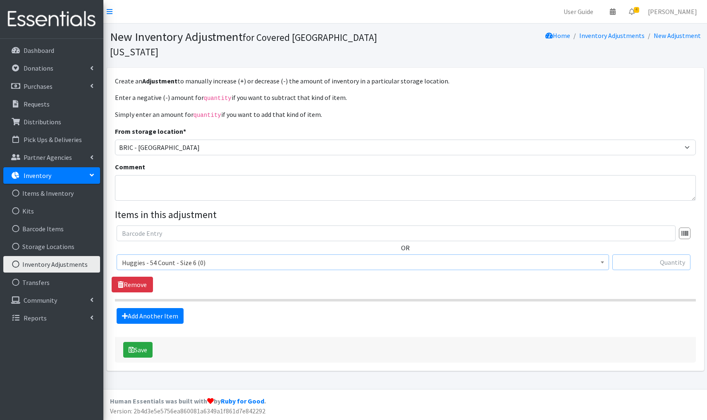
click at [664, 255] on input "text" at bounding box center [651, 263] width 78 height 16
type input "+108"
click at [147, 342] on button "Save" at bounding box center [137, 350] width 29 height 16
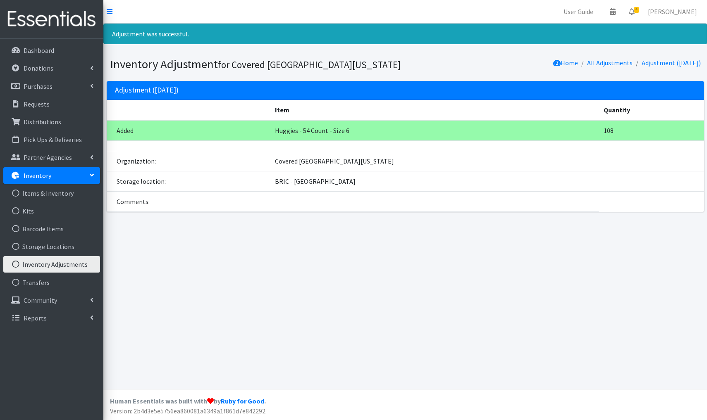
click at [59, 264] on link "Inventory Adjustments" at bounding box center [51, 264] width 97 height 17
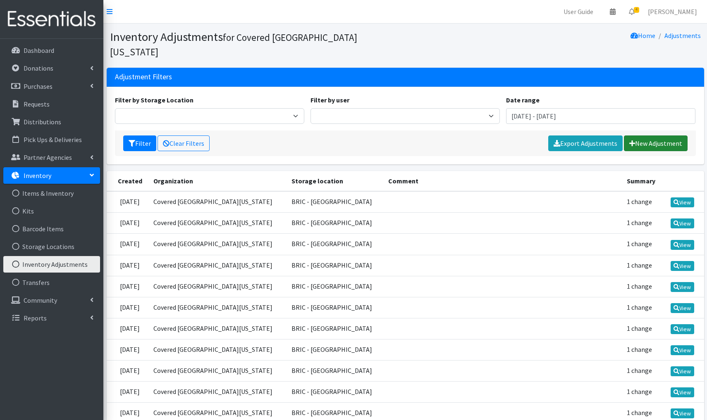
click at [658, 136] on link "New Adjustment" at bounding box center [656, 144] width 64 height 16
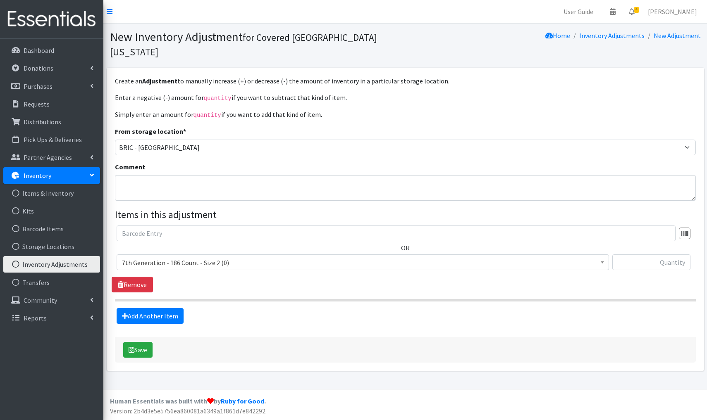
click at [227, 257] on span "7th Generation - 186 Count - Size 2 (0)" at bounding box center [363, 263] width 482 height 12
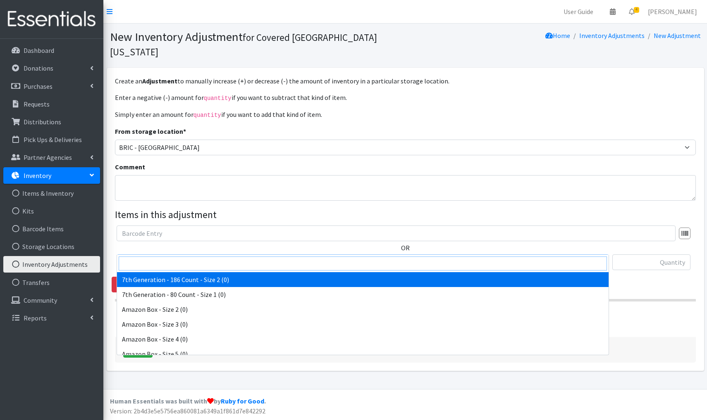
click at [158, 260] on input "search" at bounding box center [363, 264] width 488 height 14
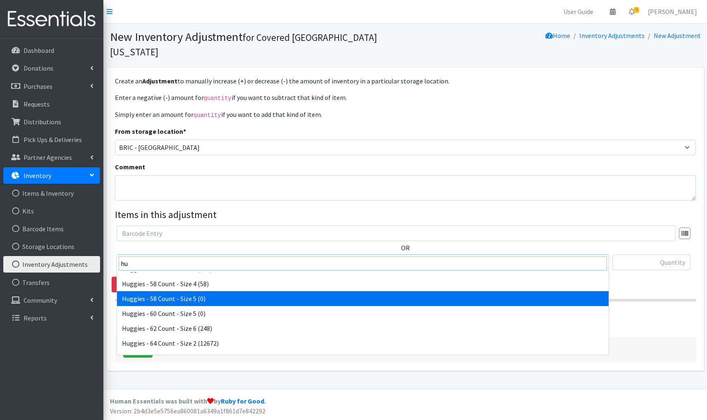
scroll to position [1044, 0]
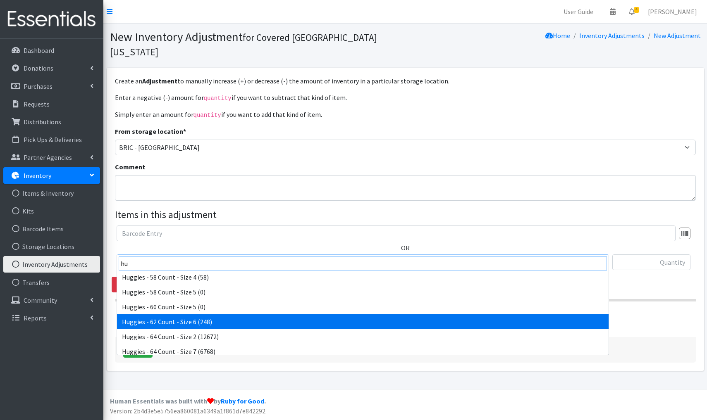
type input "hu"
select select "5640"
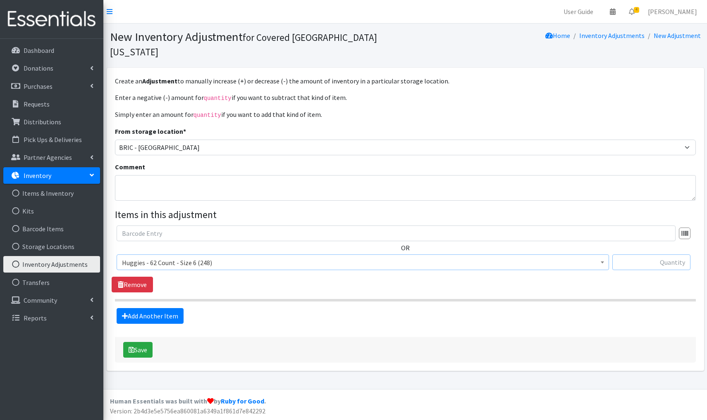
click at [679, 255] on input "text" at bounding box center [651, 263] width 78 height 16
click at [685, 255] on input "text" at bounding box center [651, 263] width 78 height 16
type input "-124"
click at [145, 342] on button "Save" at bounding box center [137, 350] width 29 height 16
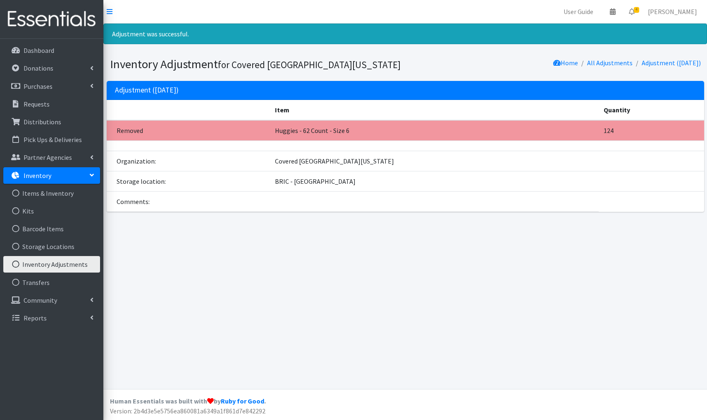
click at [62, 265] on link "Inventory Adjustments" at bounding box center [51, 264] width 97 height 17
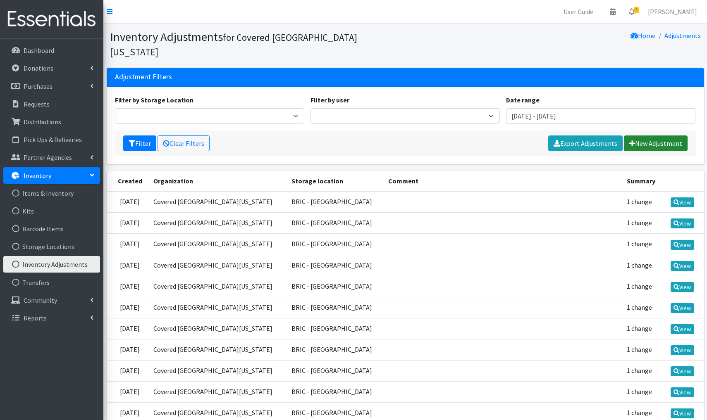
click at [647, 136] on link "New Adjustment" at bounding box center [656, 144] width 64 height 16
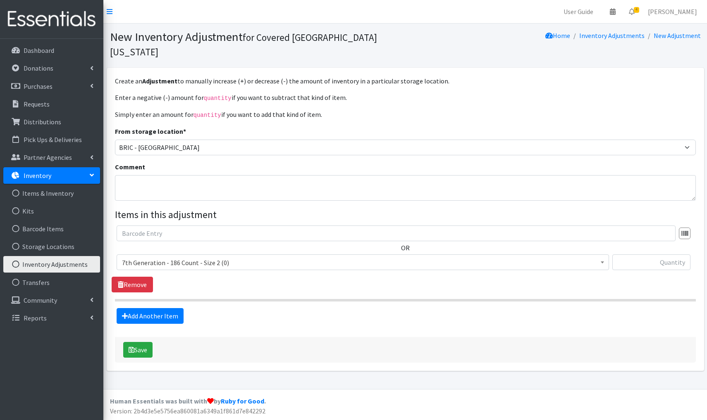
click at [247, 257] on span "7th Generation - 186 Count - Size 2 (0)" at bounding box center [363, 263] width 482 height 12
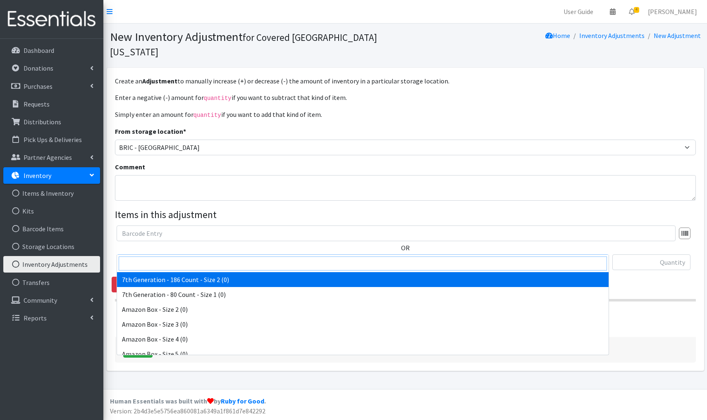
click at [156, 263] on input "search" at bounding box center [363, 264] width 488 height 14
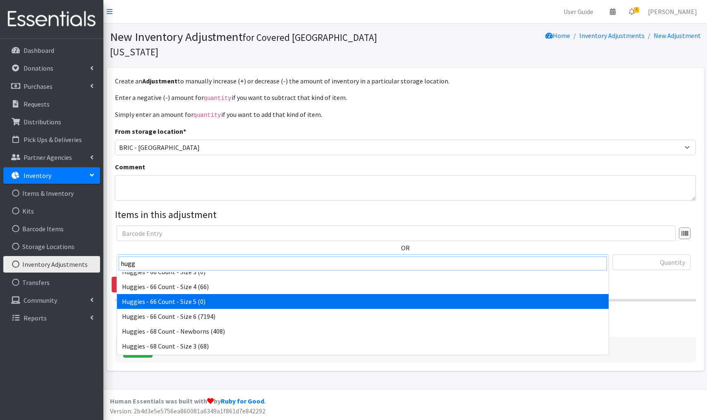
scroll to position [1139, 0]
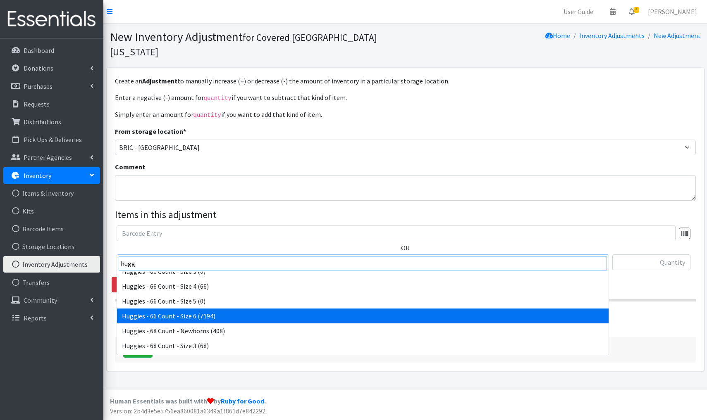
type input "hugg"
select select "13987"
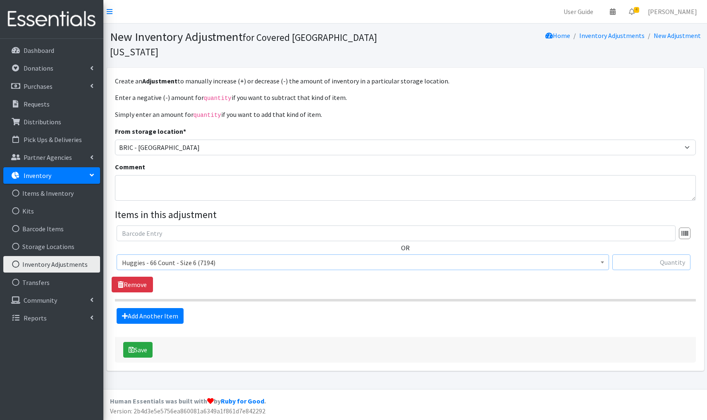
click at [675, 255] on input "text" at bounding box center [651, 263] width 78 height 16
type input "-726"
click at [144, 342] on button "Save" at bounding box center [137, 350] width 29 height 16
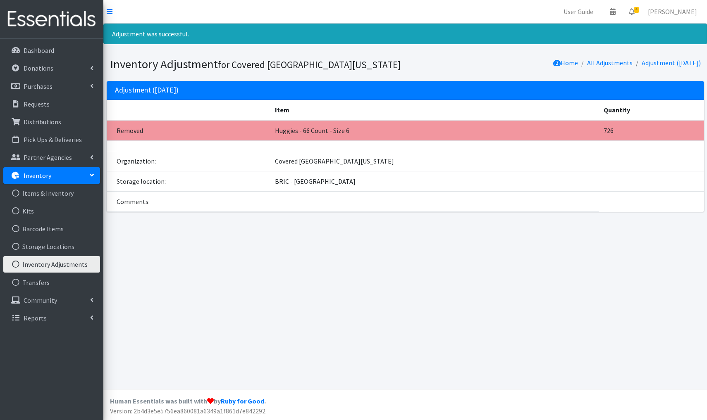
click at [64, 267] on link "Inventory Adjustments" at bounding box center [51, 264] width 97 height 17
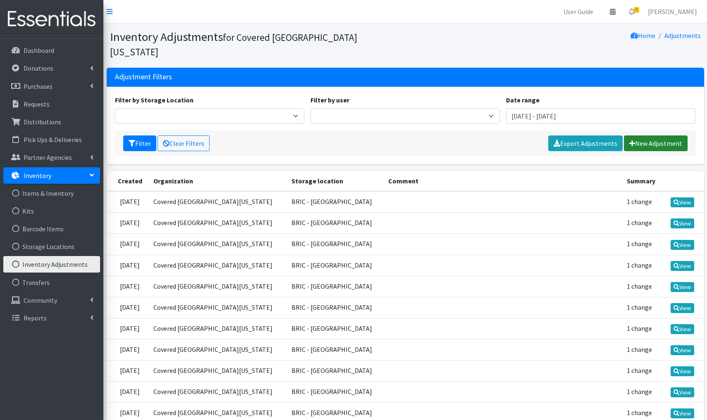
click at [660, 136] on link "New Adjustment" at bounding box center [656, 144] width 64 height 16
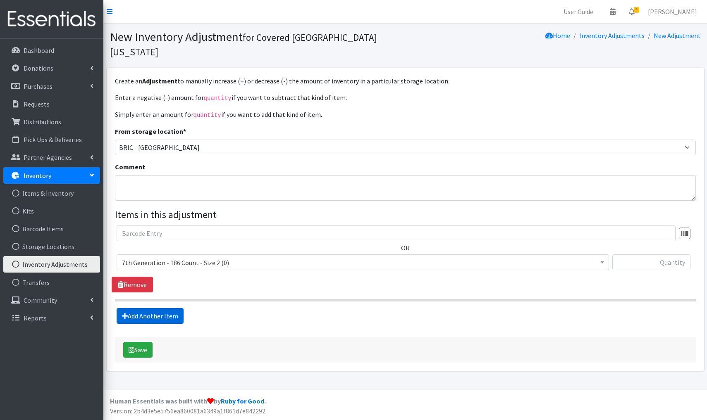
click at [155, 308] on link "Add Another Item" at bounding box center [150, 316] width 67 height 16
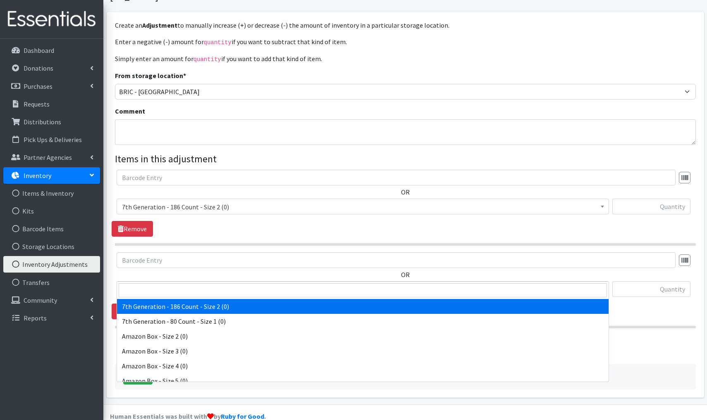
click at [244, 284] on span "7th Generation - 186 Count - Size 2 (0)" at bounding box center [363, 290] width 482 height 12
click at [219, 289] on input "search" at bounding box center [363, 291] width 488 height 14
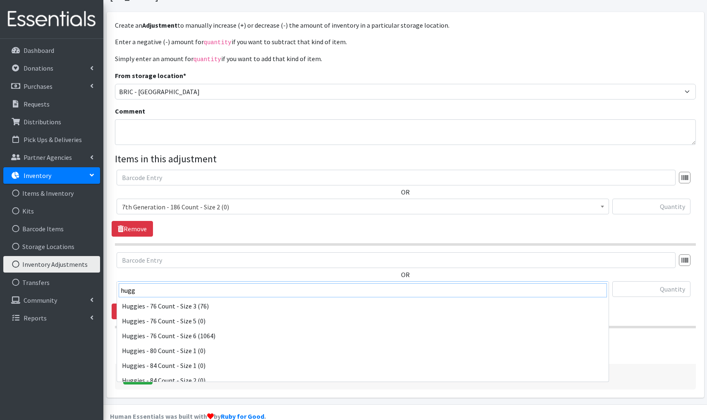
scroll to position [1385, 0]
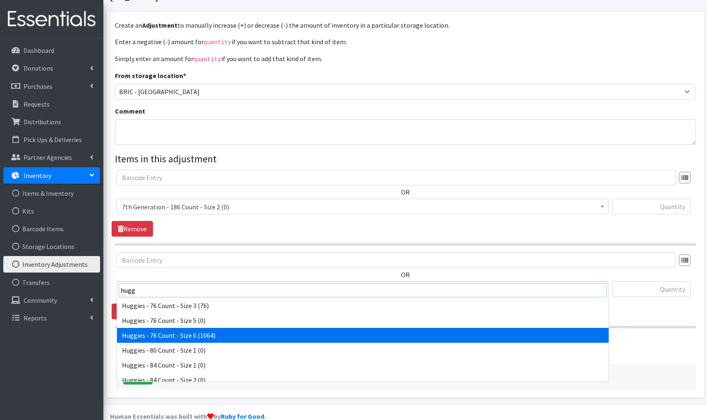
type input "hugg"
select select "15371"
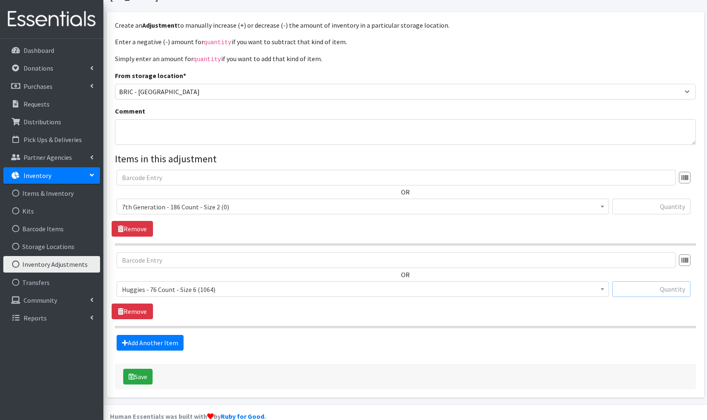
click at [664, 282] on input "text" at bounding box center [651, 290] width 78 height 16
type input "-228"
click at [143, 369] on button "Save" at bounding box center [137, 377] width 29 height 16
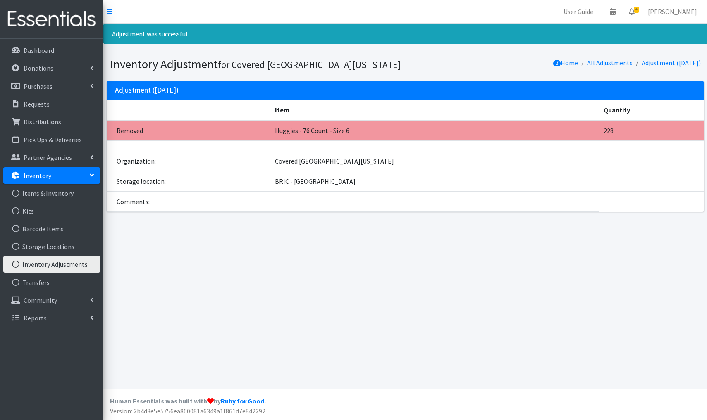
click at [49, 263] on link "Inventory Adjustments" at bounding box center [51, 264] width 97 height 17
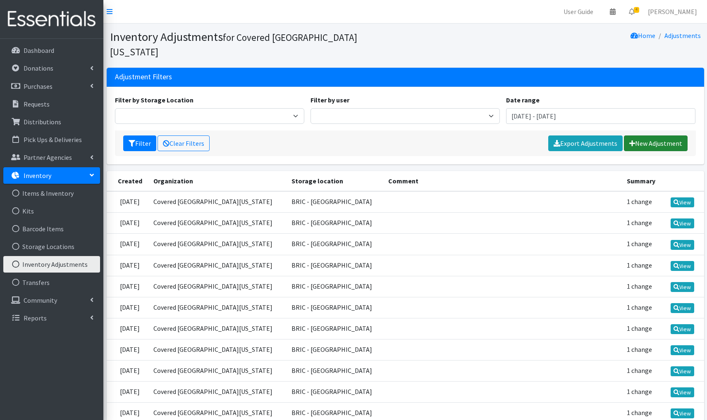
click at [662, 136] on link "New Adjustment" at bounding box center [656, 144] width 64 height 16
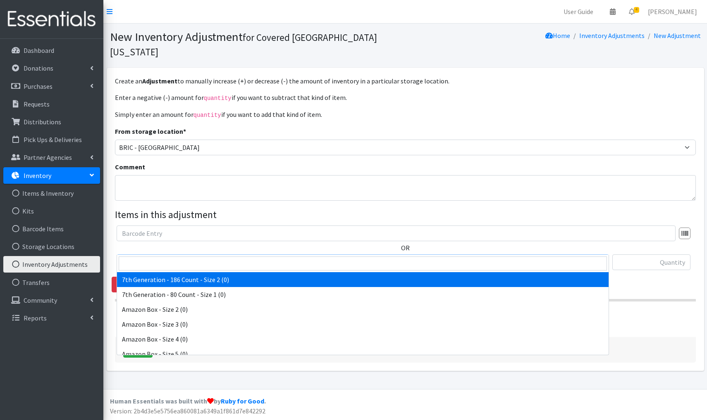
click at [245, 257] on span "7th Generation - 186 Count - Size 2 (0)" at bounding box center [363, 263] width 482 height 12
click at [198, 263] on input "search" at bounding box center [363, 264] width 488 height 14
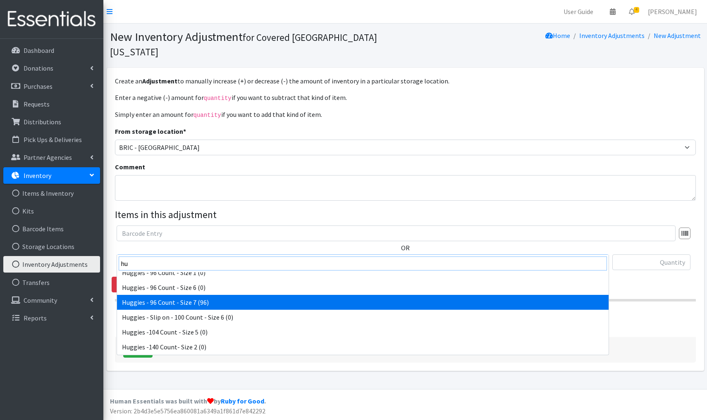
scroll to position [1538, 0]
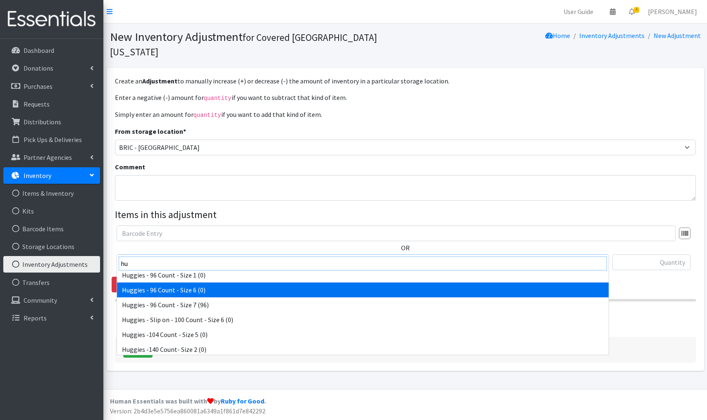
type input "hu"
select select "13255"
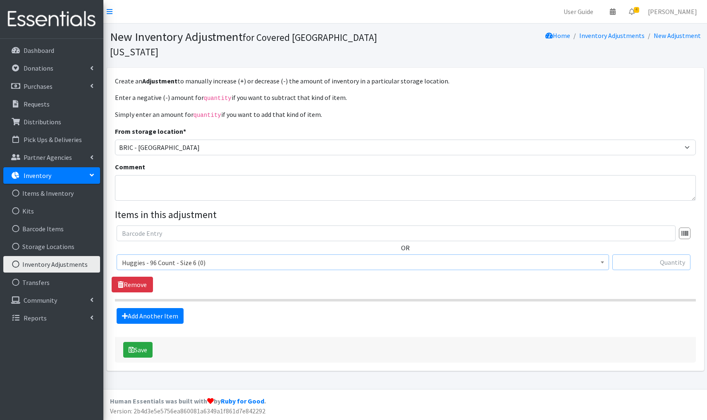
click at [681, 255] on input "text" at bounding box center [651, 263] width 78 height 16
type input "+576"
click at [152, 342] on button "Save" at bounding box center [137, 350] width 29 height 16
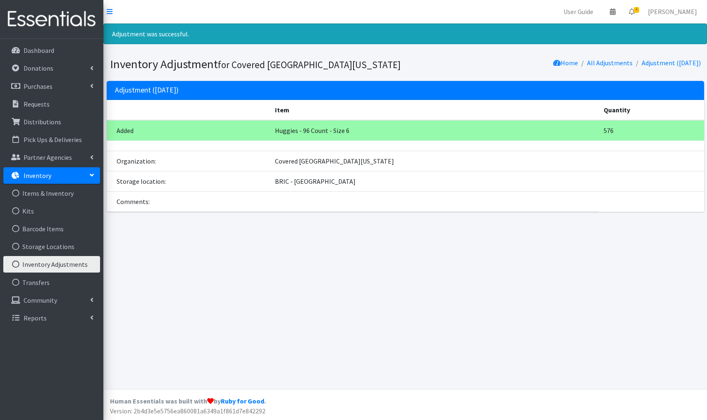
click at [56, 263] on link "Inventory Adjustments" at bounding box center [51, 264] width 97 height 17
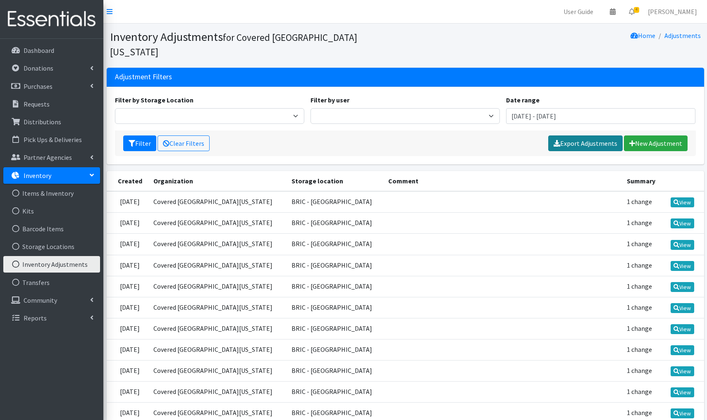
click at [588, 136] on link "Export Adjustments" at bounding box center [585, 144] width 74 height 16
click at [677, 136] on link "New Adjustment" at bounding box center [656, 144] width 64 height 16
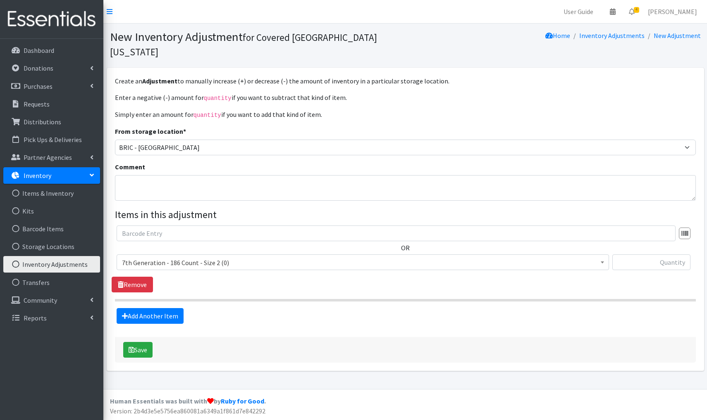
click at [73, 266] on link "Inventory Adjustments" at bounding box center [51, 264] width 97 height 17
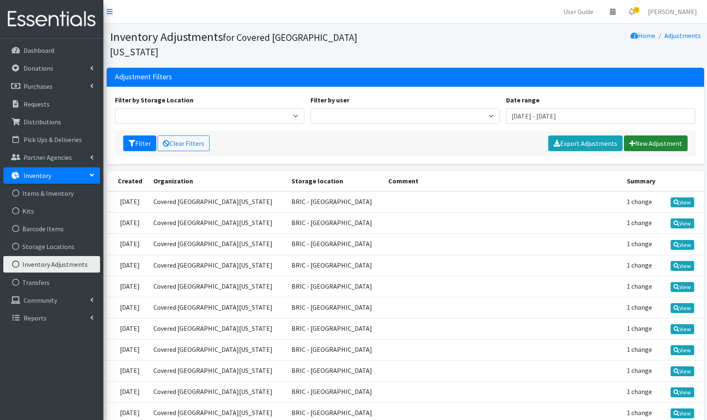
click at [650, 136] on link "New Adjustment" at bounding box center [656, 144] width 64 height 16
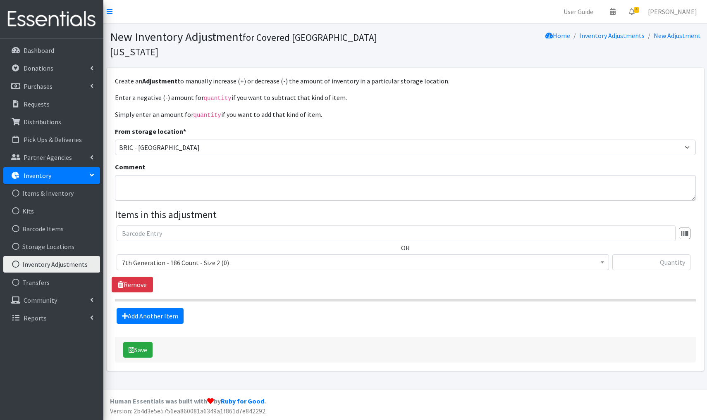
click at [252, 257] on span "7th Generation - 186 Count - Size 2 (0)" at bounding box center [363, 263] width 482 height 12
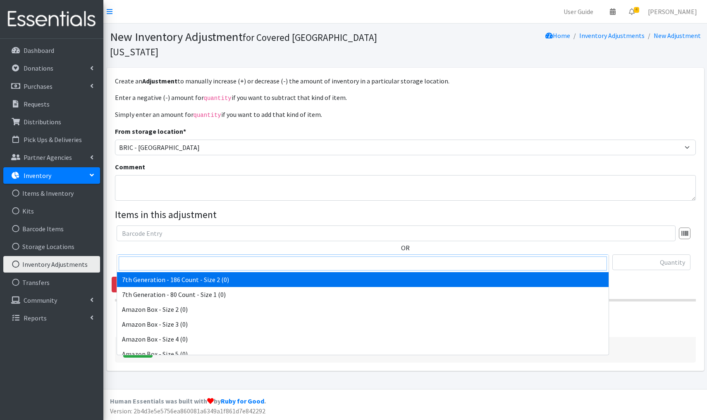
click at [143, 261] on input "search" at bounding box center [363, 264] width 488 height 14
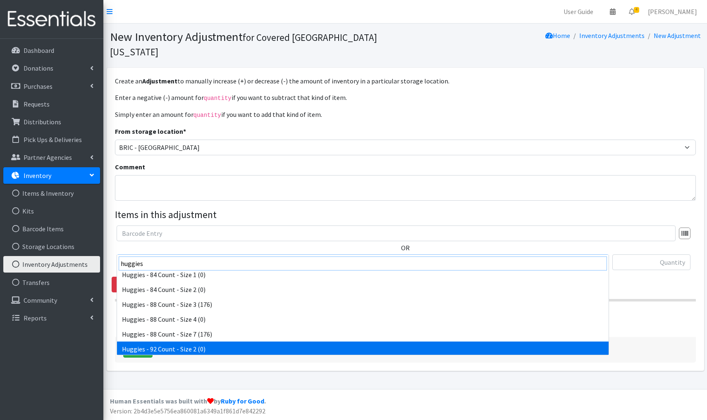
scroll to position [1448, 0]
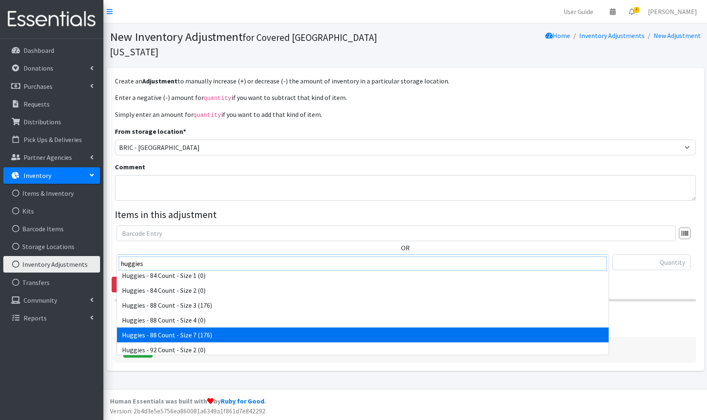
type input "huggies"
select select "13988"
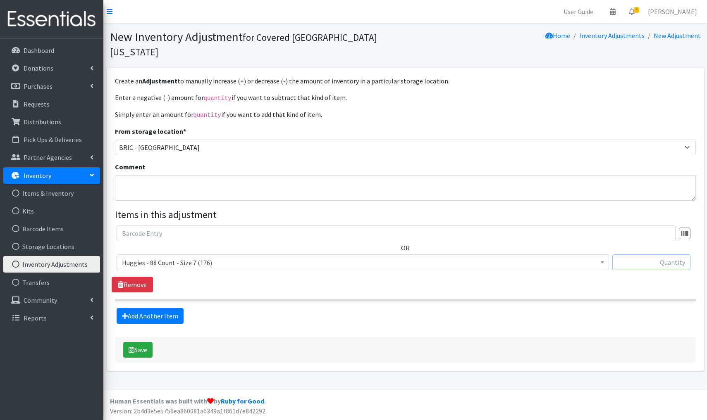
click at [677, 255] on input "text" at bounding box center [651, 263] width 78 height 16
type input "+1144"
click at [147, 342] on button "Save" at bounding box center [137, 350] width 29 height 16
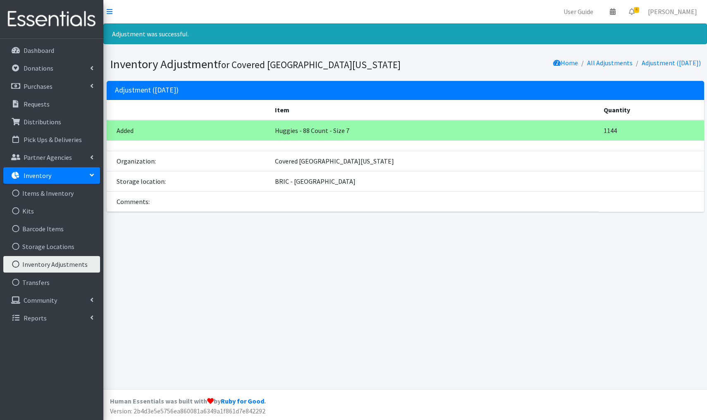
click at [57, 263] on link "Inventory Adjustments" at bounding box center [51, 264] width 97 height 17
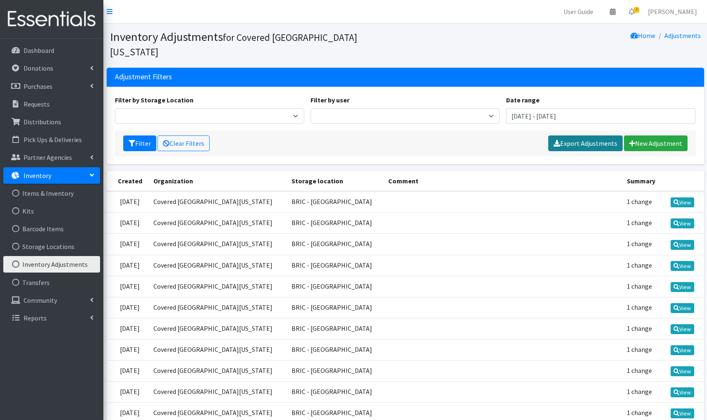
click at [584, 136] on link "Export Adjustments" at bounding box center [585, 144] width 74 height 16
click at [683, 136] on link "New Adjustment" at bounding box center [656, 144] width 64 height 16
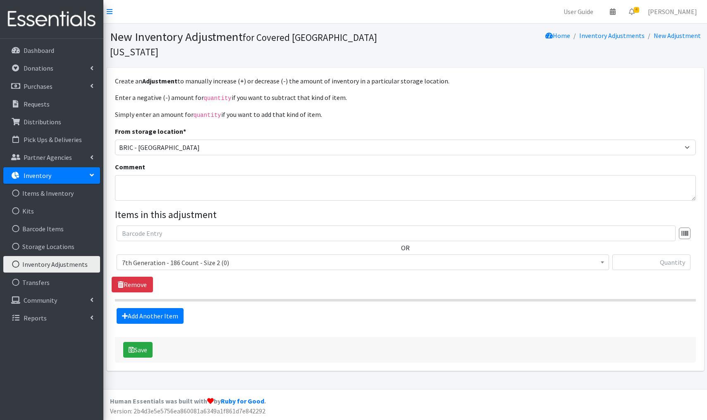
click at [240, 257] on span "7th Generation - 186 Count - Size 2 (0)" at bounding box center [363, 263] width 482 height 12
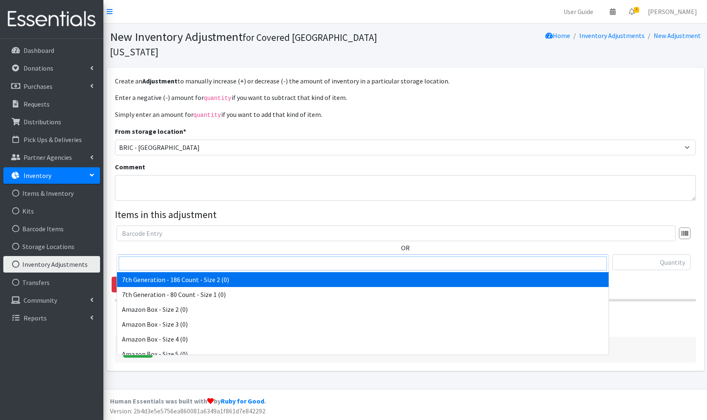
click at [160, 263] on input "search" at bounding box center [363, 264] width 488 height 14
type input "hugg"
select select "4459"
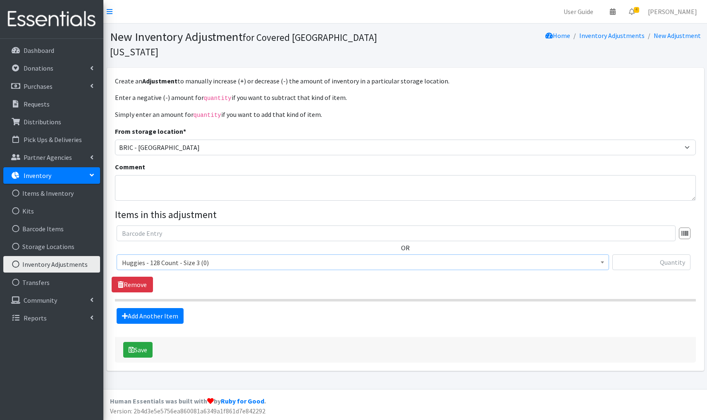
click at [216, 257] on span "Huggies - 128 Count - Size 3 (0)" at bounding box center [363, 263] width 482 height 12
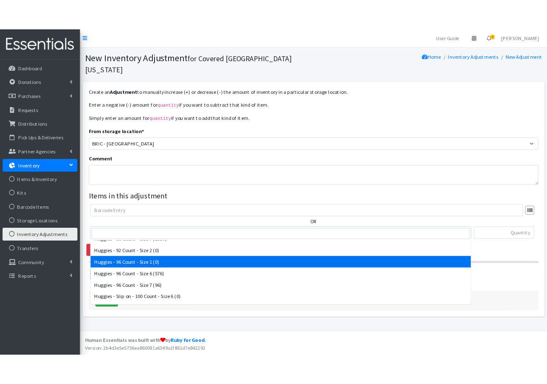
scroll to position [2633, 0]
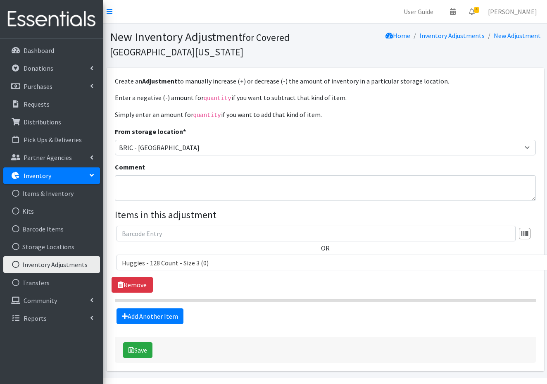
click at [45, 265] on link "Inventory Adjustments" at bounding box center [51, 264] width 97 height 17
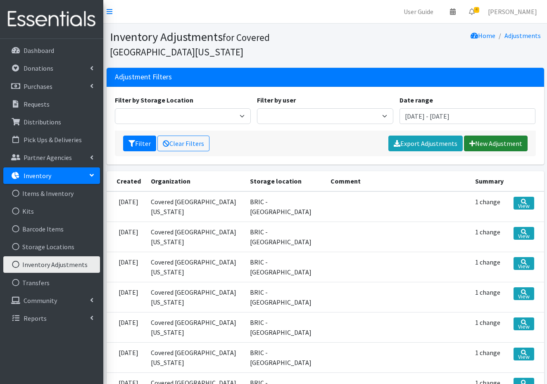
click at [487, 146] on link "New Adjustment" at bounding box center [496, 144] width 64 height 16
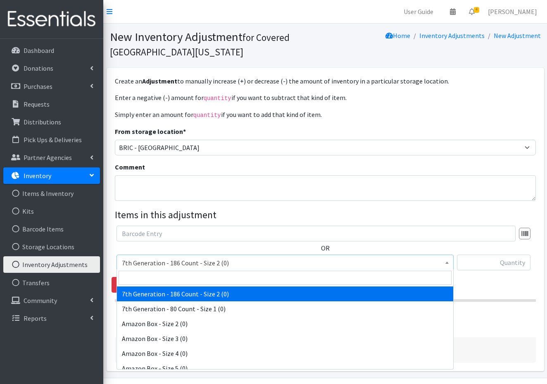
click at [235, 260] on span "7th Generation - 186 Count - Size 2 (0)" at bounding box center [285, 263] width 327 height 12
click at [143, 281] on input "search" at bounding box center [285, 278] width 333 height 14
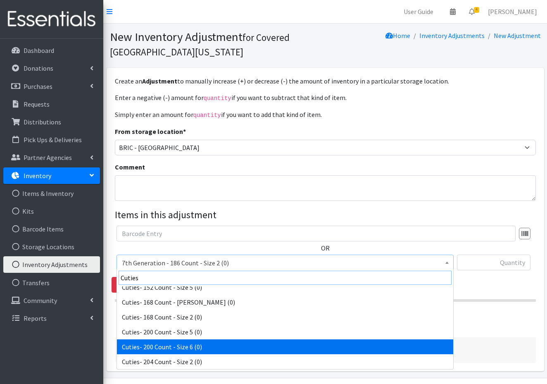
scroll to position [275, 0]
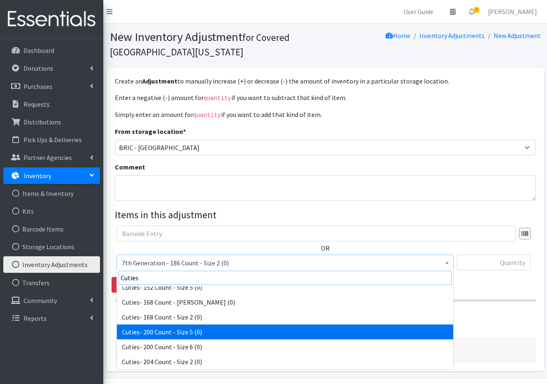
type input "Cuties"
select select "13261"
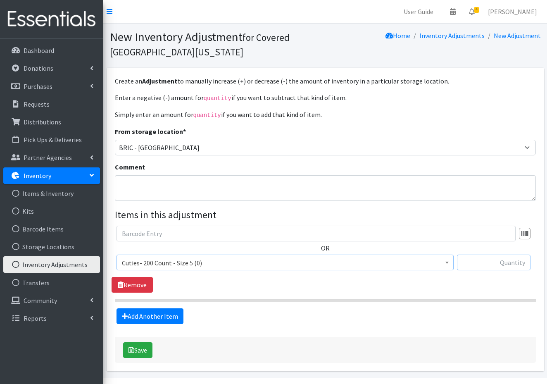
click at [497, 263] on input "text" at bounding box center [494, 263] width 74 height 16
type input "+20000"
click at [146, 351] on button "Save" at bounding box center [137, 350] width 29 height 16
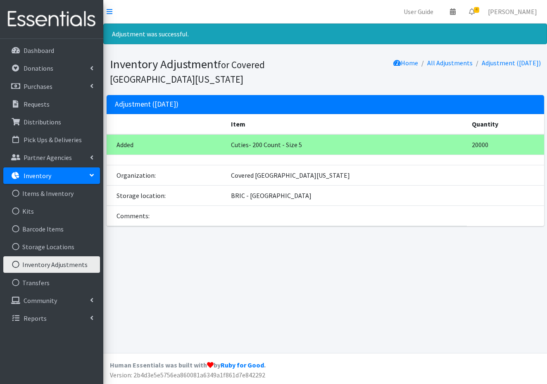
click at [59, 265] on link "Inventory Adjustments" at bounding box center [51, 264] width 97 height 17
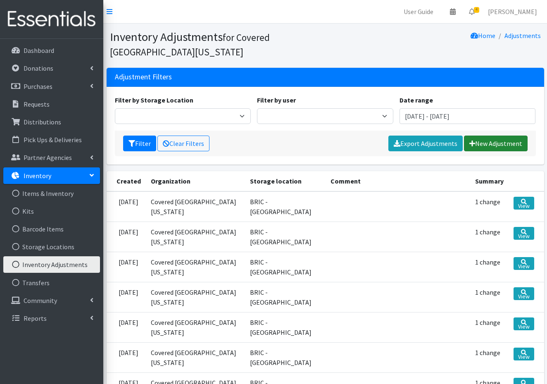
click at [486, 143] on link "New Adjustment" at bounding box center [496, 144] width 64 height 16
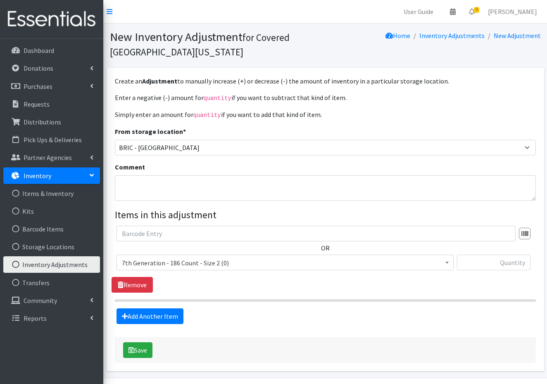
click at [239, 257] on span "7th Generation - 186 Count - Size 2 (0)" at bounding box center [285, 263] width 327 height 12
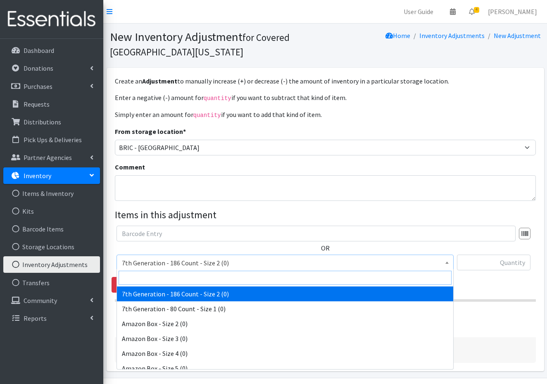
click at [130, 277] on input "search" at bounding box center [285, 278] width 333 height 14
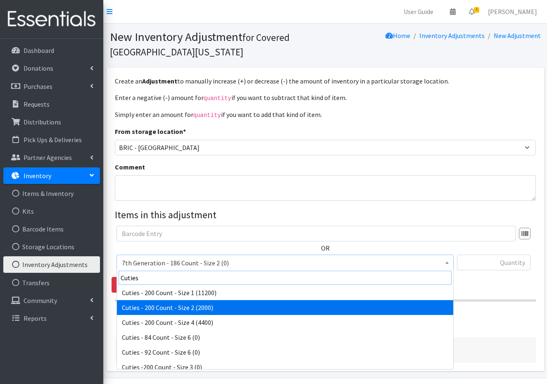
scroll to position [166, 0]
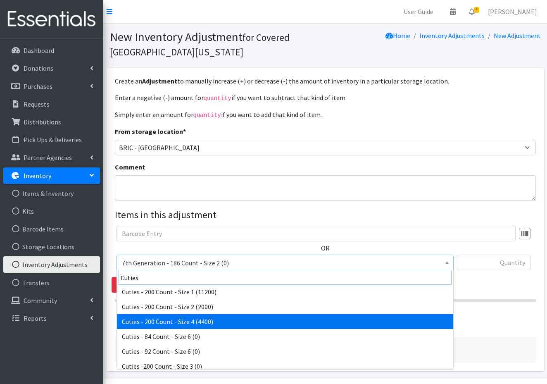
type input "Cuties"
select select "14764"
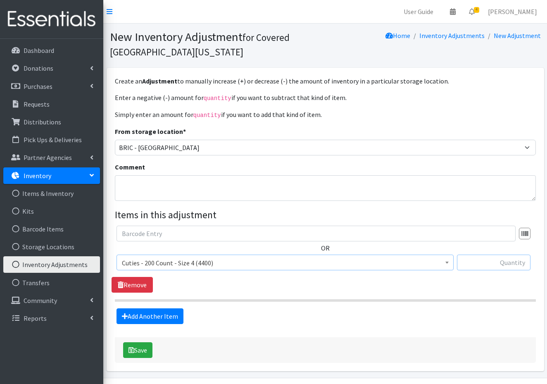
click at [513, 264] on input "text" at bounding box center [494, 263] width 74 height 16
type input "+24000"
click at [146, 350] on button "Save" at bounding box center [137, 350] width 29 height 16
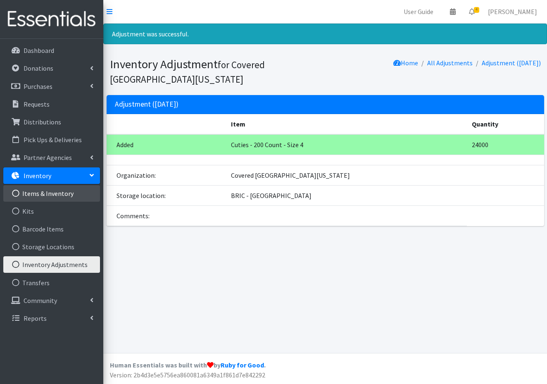
click at [54, 196] on link "Items & Inventory" at bounding box center [51, 193] width 97 height 17
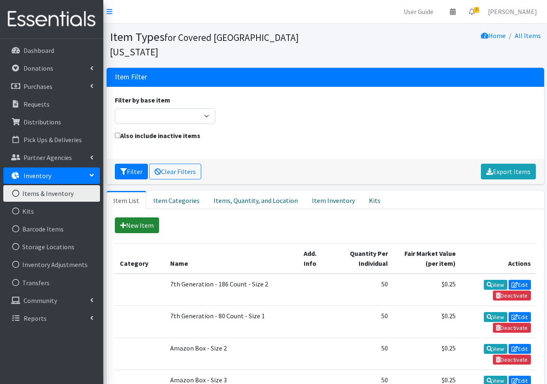
click at [134, 217] on link "New Item" at bounding box center [137, 225] width 44 height 16
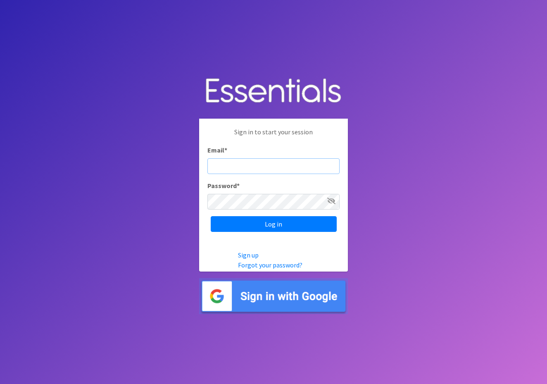
type input "W6S2i8RNsGUspMJtxvYd"
click at [274, 224] on input "Log in" at bounding box center [274, 224] width 126 height 16
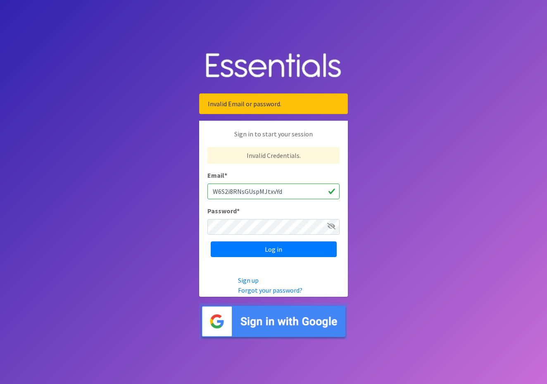
click at [294, 192] on input "W6S2i8RNsGUspMJtxvYd" at bounding box center [274, 192] width 132 height 16
type input "W"
type input "[EMAIL_ADDRESS][DOMAIN_NAME]"
click at [371, 212] on body "Invalid Email or password. Sign in to start your session Invalid Credentials. E…" at bounding box center [273, 192] width 547 height 384
click at [268, 251] on input "Log in" at bounding box center [274, 249] width 126 height 16
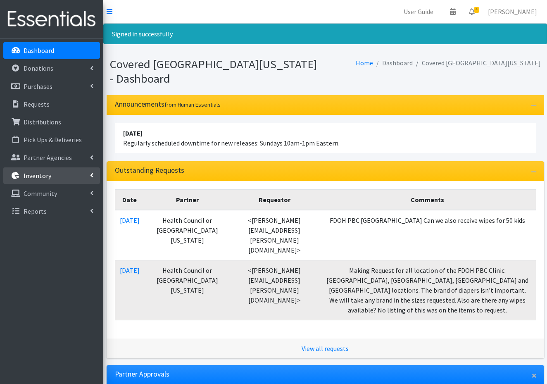
click at [35, 175] on p "Inventory" at bounding box center [38, 176] width 28 height 8
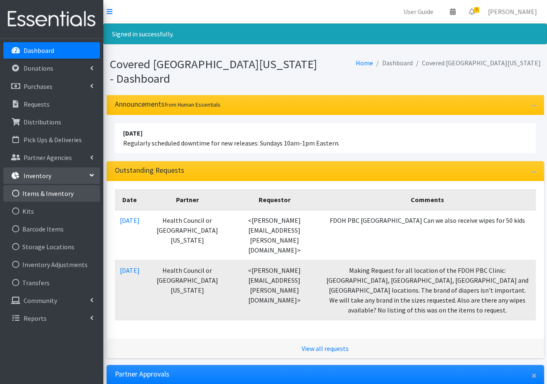
click at [41, 192] on link "Items & Inventory" at bounding box center [51, 193] width 97 height 17
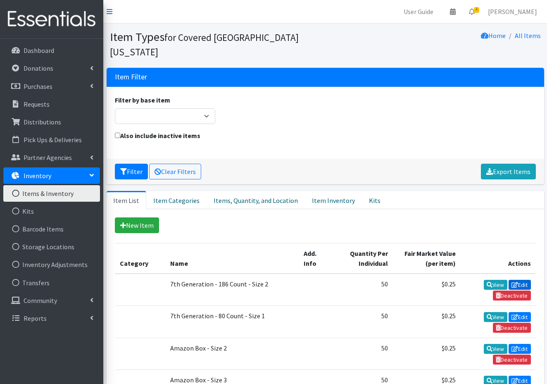
click at [525, 280] on link "Edit" at bounding box center [520, 285] width 22 height 10
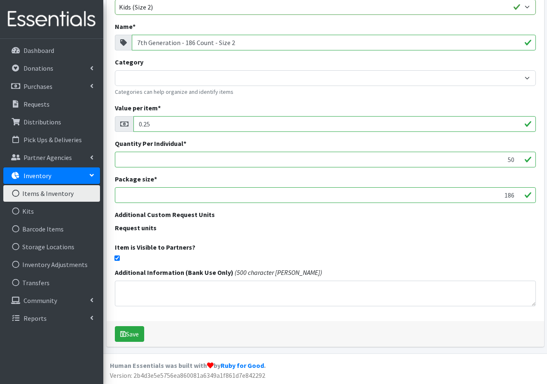
scroll to position [90, 0]
click at [135, 333] on button "Save" at bounding box center [129, 335] width 29 height 16
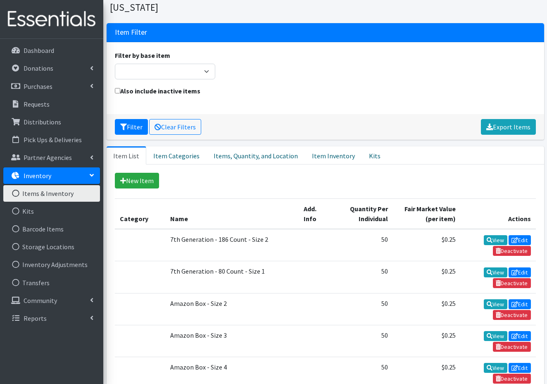
scroll to position [75, 0]
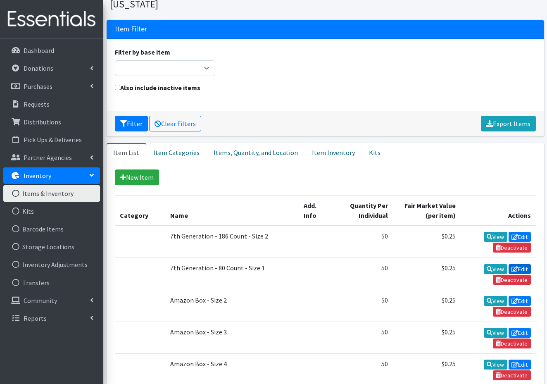
click at [523, 264] on link "Edit" at bounding box center [520, 269] width 22 height 10
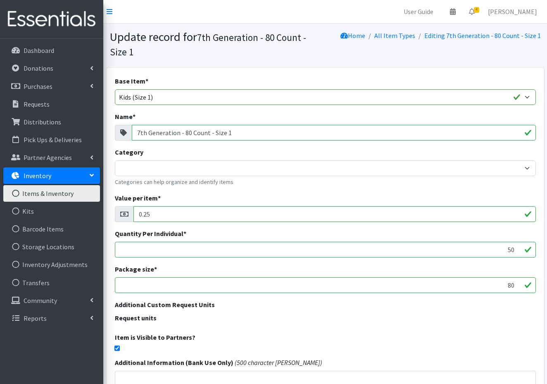
click at [68, 192] on link "Items & Inventory" at bounding box center [51, 193] width 97 height 17
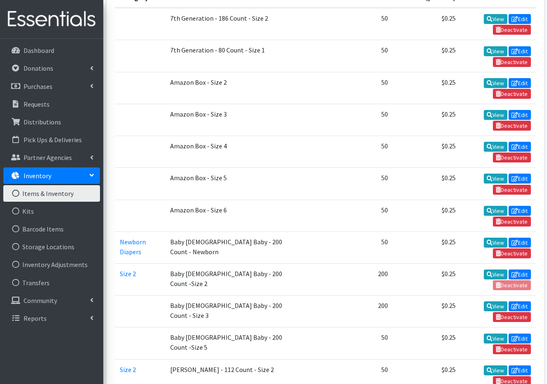
scroll to position [266, 0]
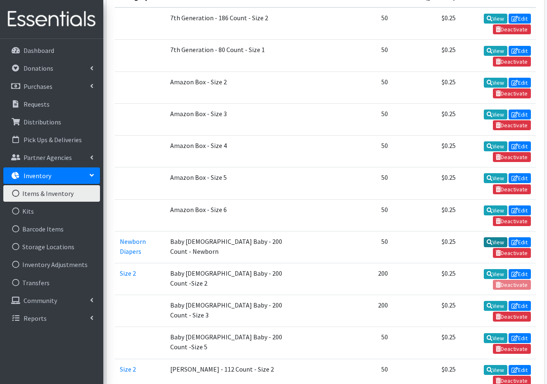
click at [497, 237] on link "View" at bounding box center [496, 242] width 24 height 10
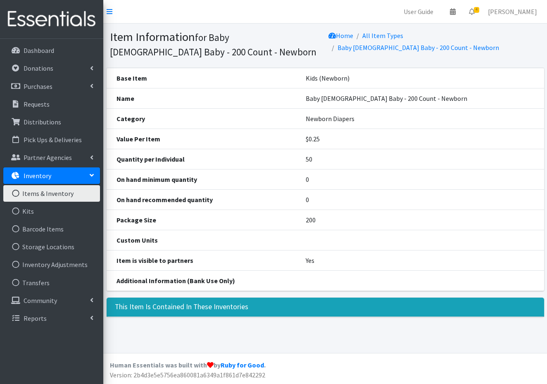
click at [48, 196] on link "Items & Inventory" at bounding box center [51, 193] width 97 height 17
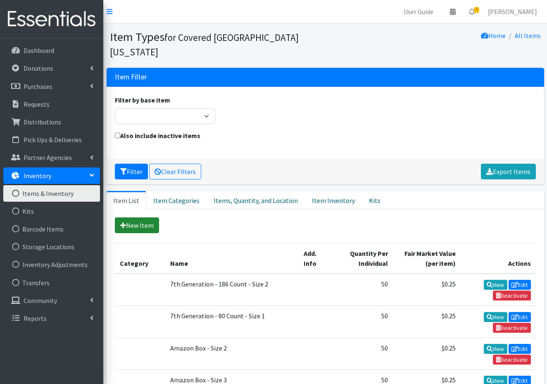
click at [130, 217] on link "New Item" at bounding box center [137, 225] width 44 height 16
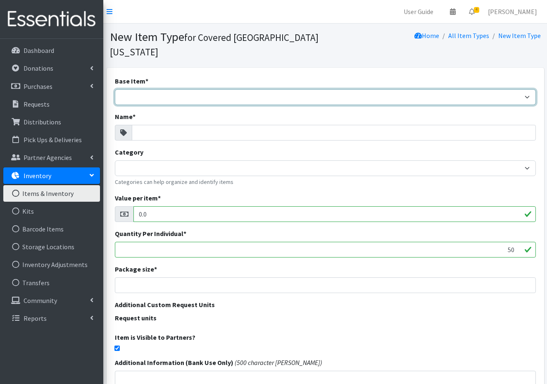
select select "k_size1"
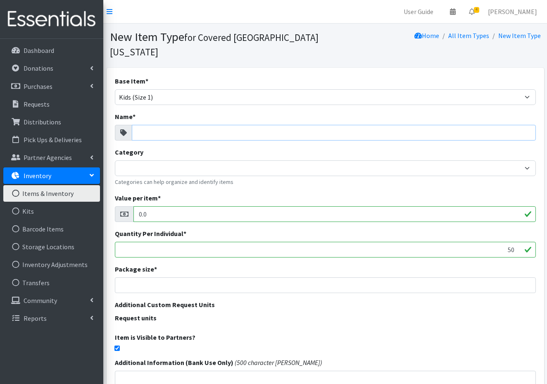
click at [145, 125] on input "Name *" at bounding box center [334, 133] width 404 height 16
type input "Honest"
drag, startPoint x: 160, startPoint y: 117, endPoint x: 128, endPoint y: 110, distance: 33.0
click at [127, 125] on div "Honest" at bounding box center [325, 133] width 421 height 16
click at [49, 195] on link "Items & Inventory" at bounding box center [51, 193] width 97 height 17
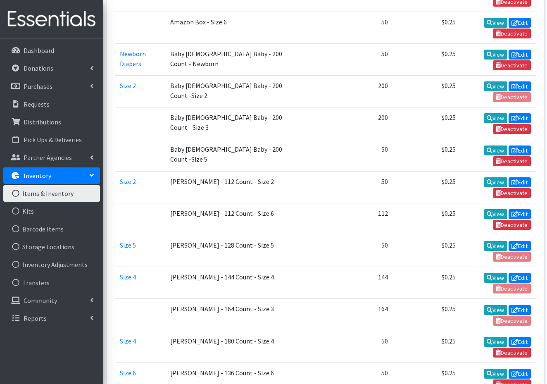
scroll to position [454, 0]
click at [500, 337] on link "View" at bounding box center [496, 342] width 24 height 10
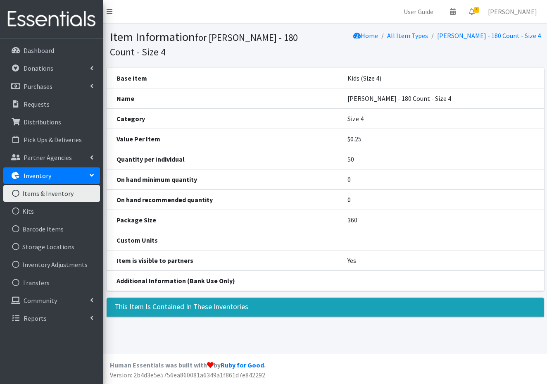
click at [55, 194] on link "Items & Inventory" at bounding box center [51, 193] width 97 height 17
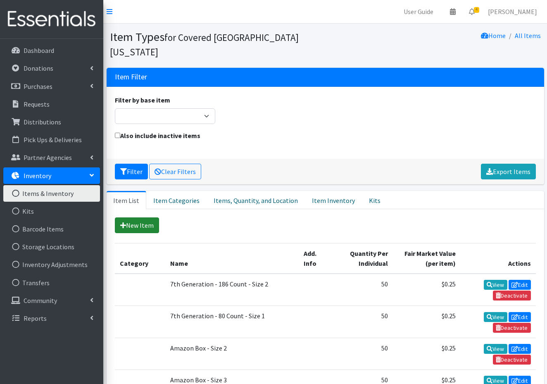
click at [145, 217] on link "New Item" at bounding box center [137, 225] width 44 height 16
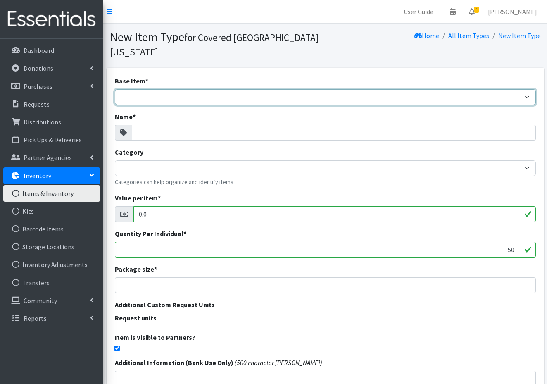
select select "k_size1"
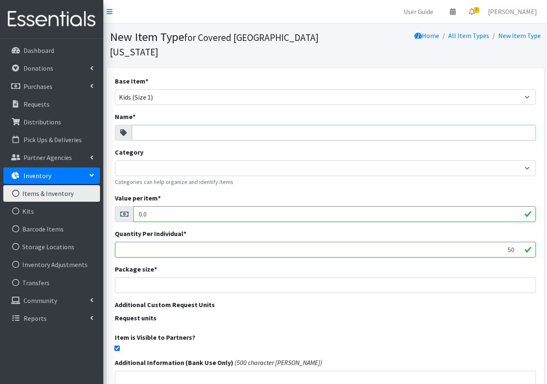
click at [154, 125] on input "Name *" at bounding box center [334, 133] width 404 height 16
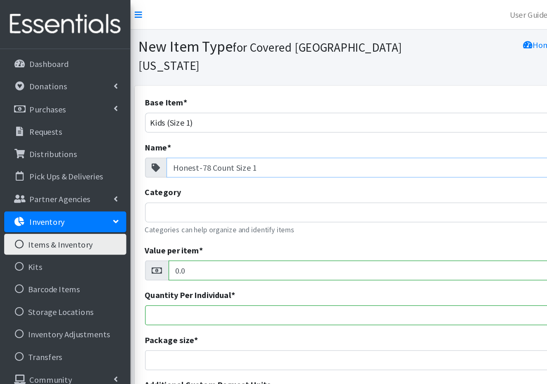
type input "Honest-78 Count Size 1"
click at [155, 206] on input "0.0" at bounding box center [335, 214] width 403 height 16
type input "0.25"
click at [139, 242] on input "50" at bounding box center [325, 250] width 421 height 16
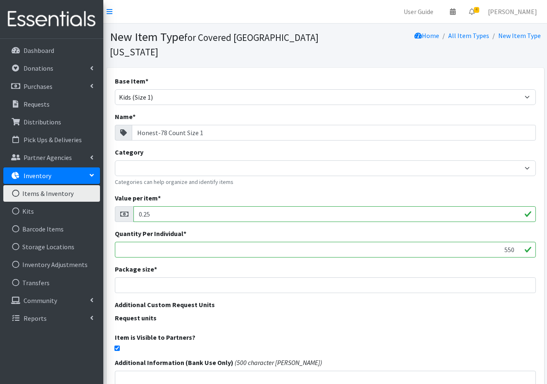
click at [137, 242] on input "550" at bounding box center [325, 250] width 421 height 16
click at [517, 242] on input "549" at bounding box center [325, 250] width 421 height 16
click at [516, 242] on input "550" at bounding box center [325, 250] width 421 height 16
type input "50"
click at [141, 277] on input "number" at bounding box center [325, 285] width 421 height 16
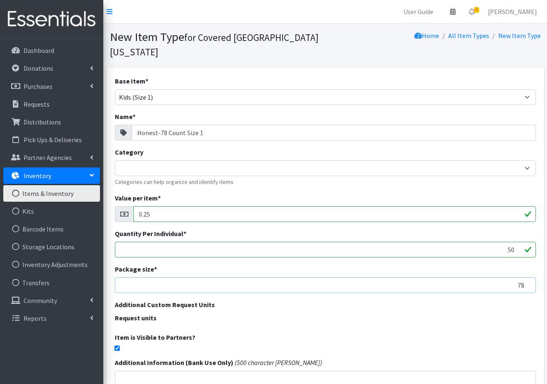
type input "7"
click at [132, 277] on input "number" at bounding box center [325, 285] width 421 height 16
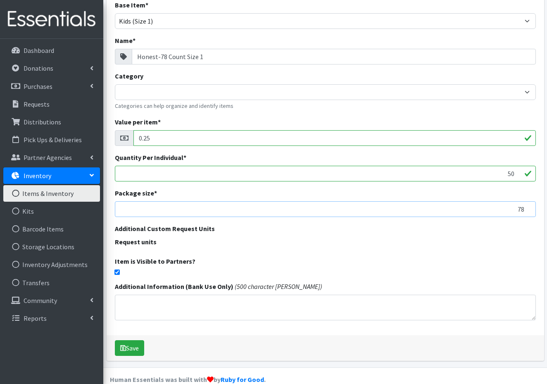
scroll to position [76, 0]
type input "78"
click at [136, 341] on button "Save" at bounding box center [129, 349] width 29 height 16
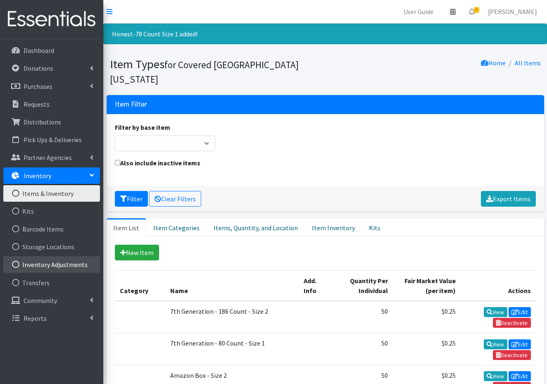
click at [74, 264] on link "Inventory Adjustments" at bounding box center [51, 264] width 97 height 17
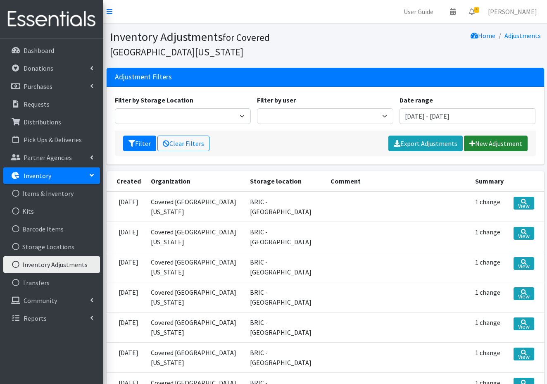
click at [484, 144] on link "New Adjustment" at bounding box center [496, 144] width 64 height 16
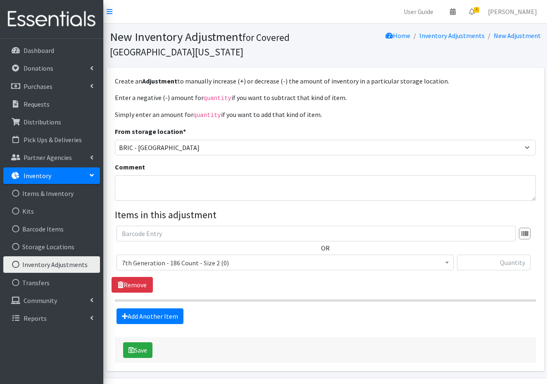
click at [173, 266] on span "7th Generation - 186 Count - Size 2 (0)" at bounding box center [285, 263] width 327 height 12
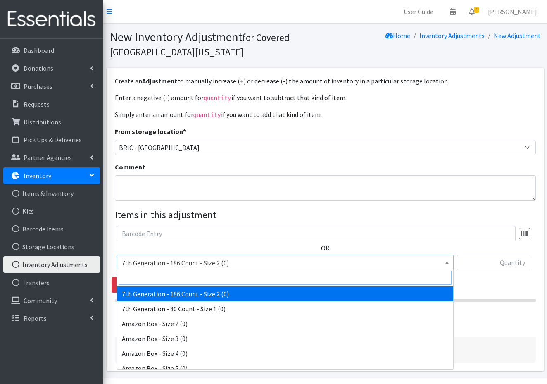
click at [149, 277] on input "search" at bounding box center [285, 278] width 333 height 14
type input "Hones"
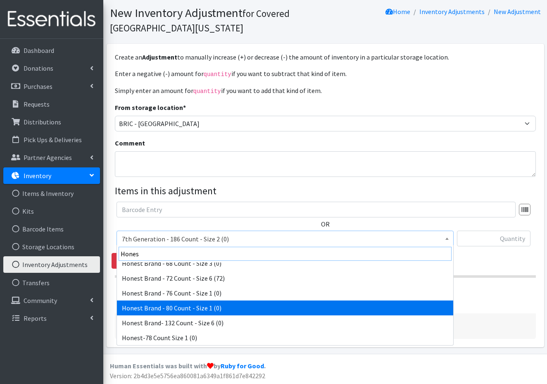
scroll to position [24, 0]
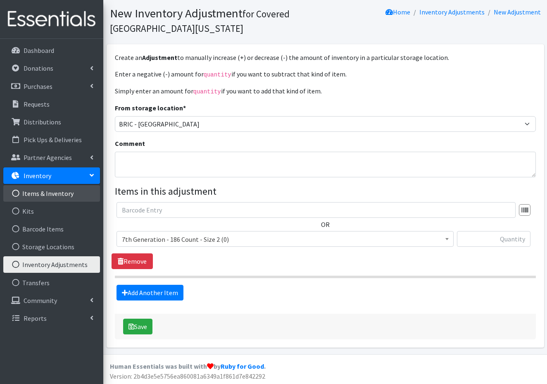
click at [48, 196] on link "Items & Inventory" at bounding box center [51, 193] width 97 height 17
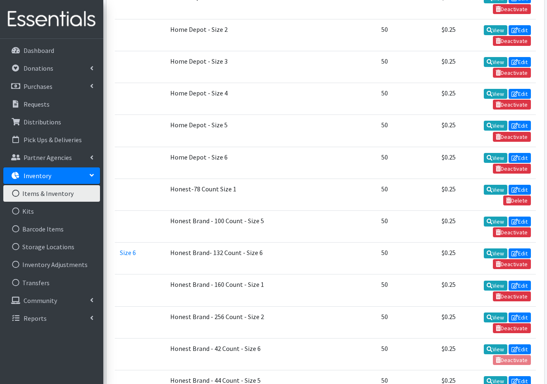
scroll to position [2075, 0]
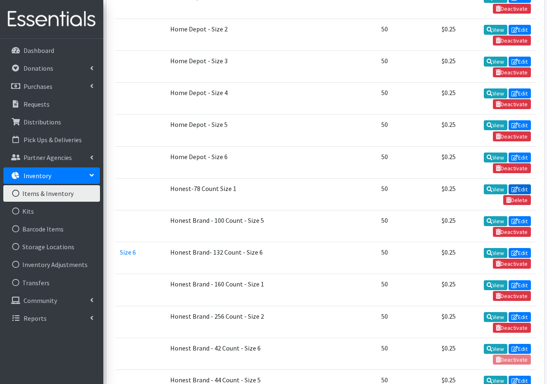
click at [523, 184] on link "Edit" at bounding box center [520, 189] width 22 height 10
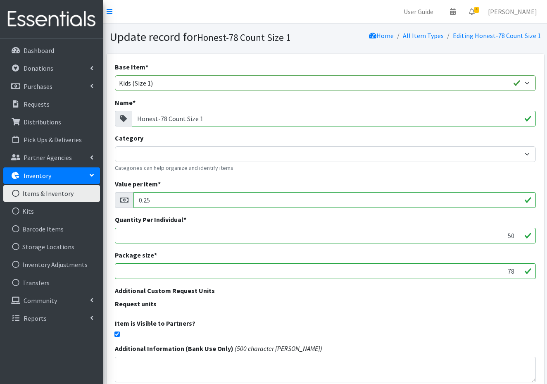
click at [184, 118] on input "Honest-78 Count Size 1" at bounding box center [334, 119] width 404 height 16
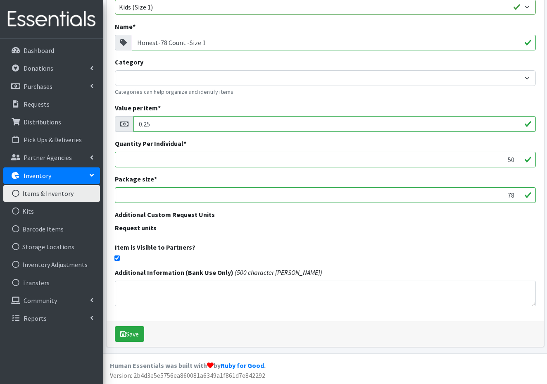
scroll to position [76, 0]
type input "Honest-78 Count -Size 1"
click at [131, 335] on button "Save" at bounding box center [129, 335] width 29 height 16
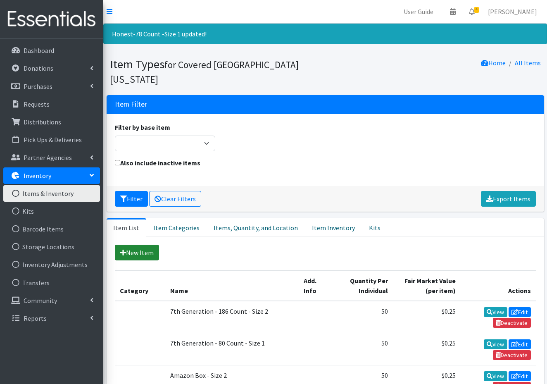
click at [143, 245] on link "New Item" at bounding box center [137, 253] width 44 height 16
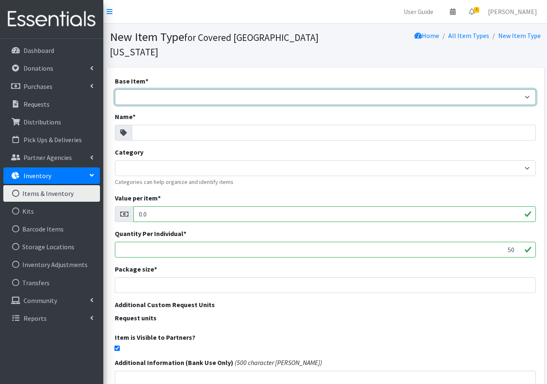
select select "k_size1"
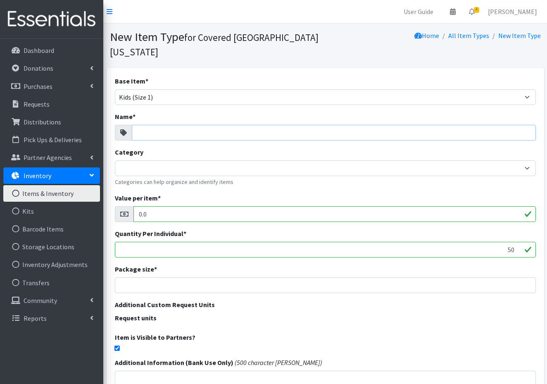
click at [150, 125] on input "Name *" at bounding box center [334, 133] width 404 height 16
click at [164, 125] on input "Pura-96 count-Size 1" at bounding box center [334, 133] width 404 height 16
type input "Pura-96 count-Size 1"
click at [155, 206] on input "0.0" at bounding box center [335, 214] width 403 height 16
type input "0.25"
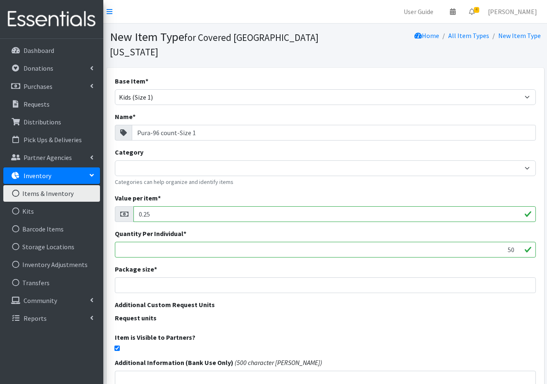
click at [148, 242] on input "50" at bounding box center [325, 250] width 421 height 16
click at [218, 277] on input "number" at bounding box center [325, 285] width 421 height 16
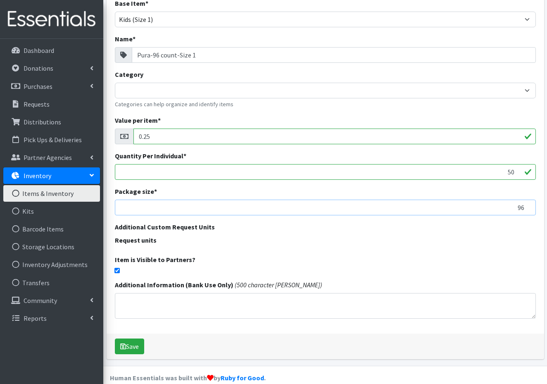
scroll to position [76, 0]
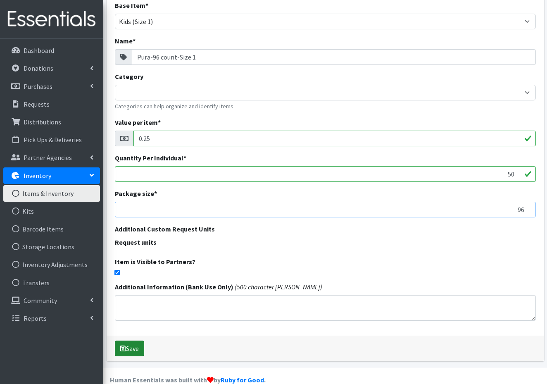
type input "96"
click at [138, 341] on button "Save" at bounding box center [129, 349] width 29 height 16
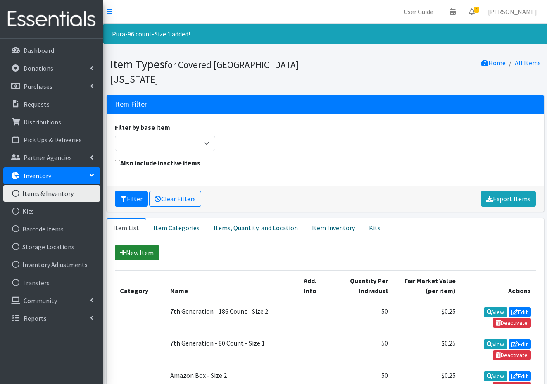
click at [144, 245] on link "New Item" at bounding box center [137, 253] width 44 height 16
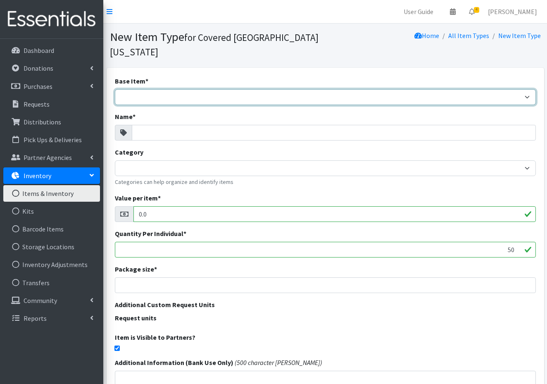
select select "k_size2"
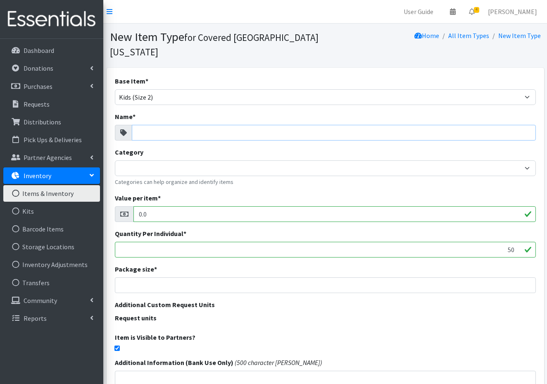
click at [150, 125] on input "Name *" at bounding box center [334, 133] width 404 height 16
type input "Huggies-148 count-Size2"
click at [155, 206] on input "0.0" at bounding box center [335, 214] width 403 height 16
type input "0.25"
click at [155, 242] on input "50" at bounding box center [325, 250] width 421 height 16
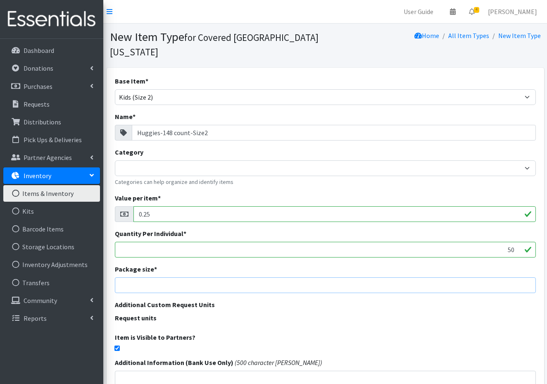
click at [157, 277] on input "number" at bounding box center [325, 285] width 421 height 16
click at [149, 277] on input "number" at bounding box center [325, 285] width 421 height 16
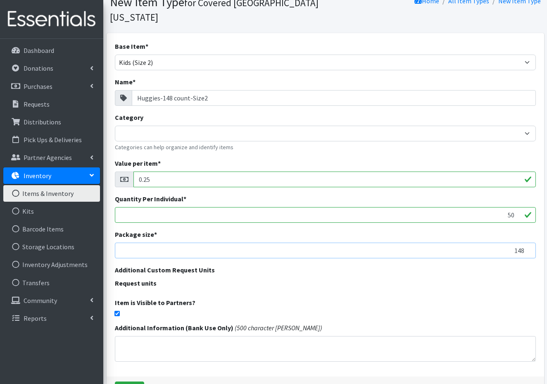
scroll to position [46, 0]
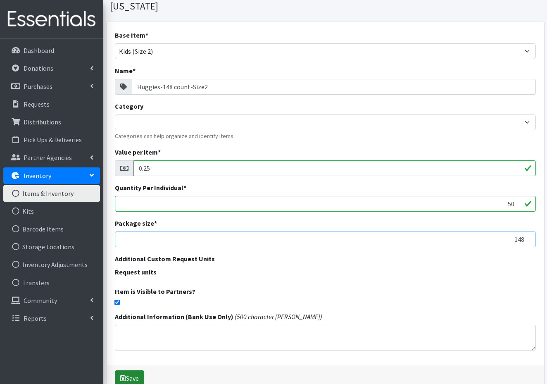
type input "148"
click at [137, 370] on button "Save" at bounding box center [129, 378] width 29 height 16
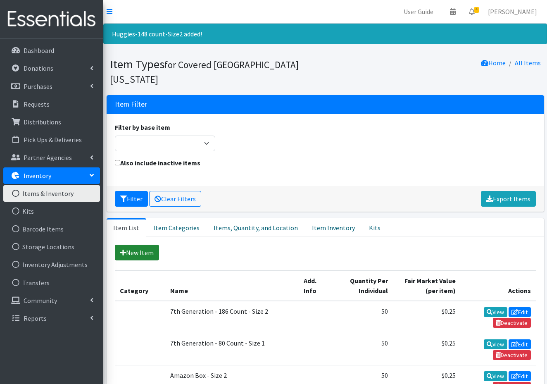
click at [135, 245] on link "New Item" at bounding box center [137, 253] width 44 height 16
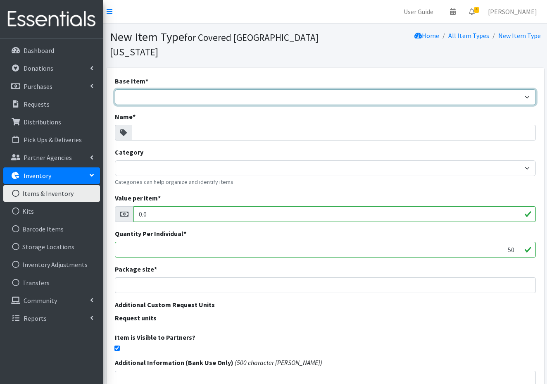
select select "k_size2"
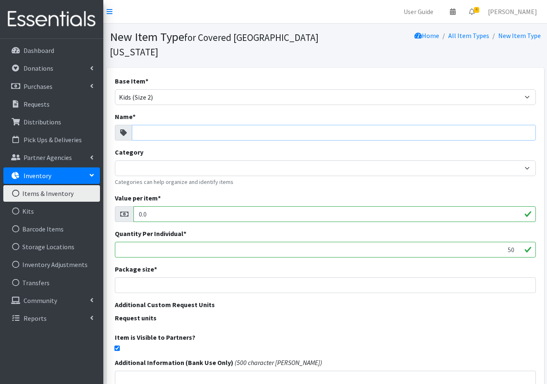
click at [145, 125] on input "Name *" at bounding box center [334, 133] width 404 height 16
type input "Huggies-144 count-Size 2"
click at [153, 206] on input "0.0" at bounding box center [335, 214] width 403 height 16
type input "0.25"
click at [144, 277] on input "number" at bounding box center [325, 285] width 421 height 16
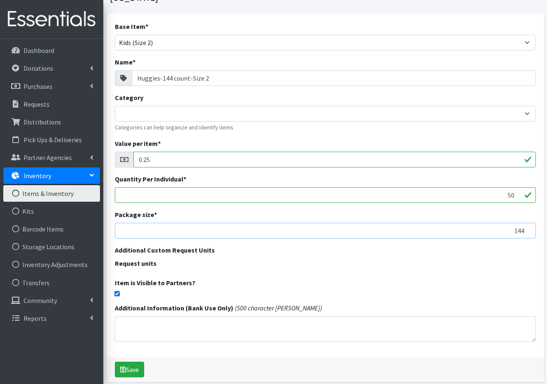
scroll to position [57, 0]
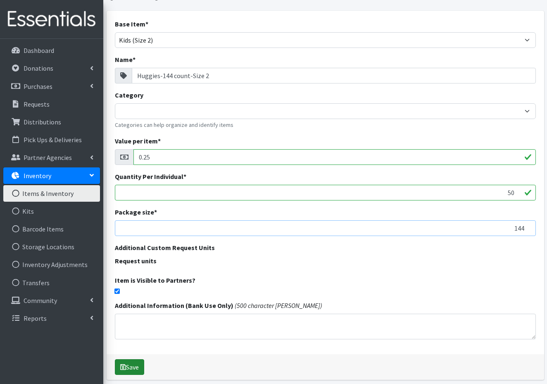
type input "144"
click at [131, 359] on button "Save" at bounding box center [129, 367] width 29 height 16
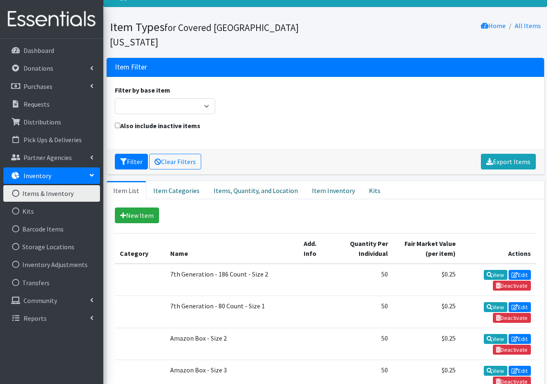
scroll to position [37, 0]
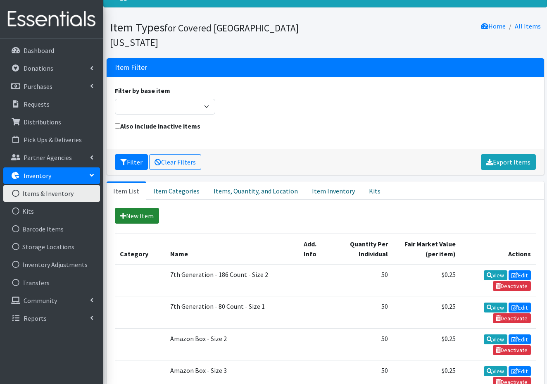
click at [139, 208] on link "New Item" at bounding box center [137, 216] width 44 height 16
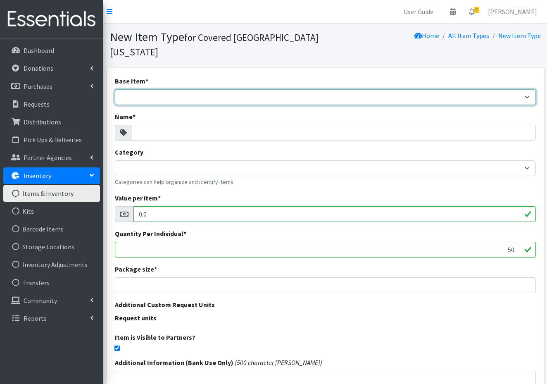
select select "k_size3"
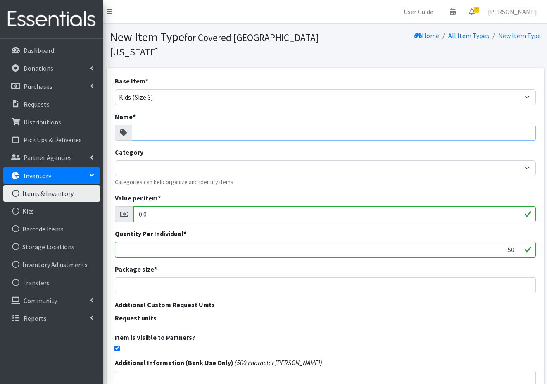
click at [147, 125] on input "Name *" at bounding box center [334, 133] width 404 height 16
type input "[PERSON_NAME] (Soft-Pak)-66Count-Size 3"
click at [153, 206] on input "0.0" at bounding box center [335, 214] width 403 height 16
type input "0.25"
click at [153, 277] on input "number" at bounding box center [325, 285] width 421 height 16
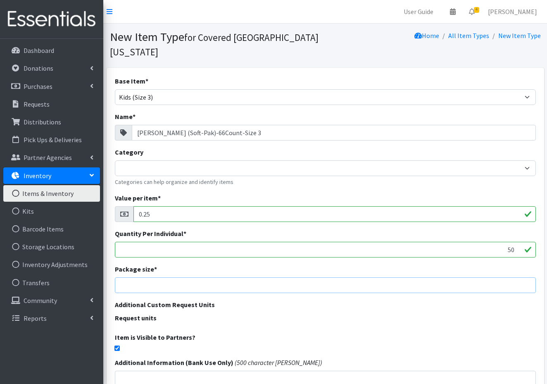
click at [150, 277] on input "number" at bounding box center [325, 285] width 421 height 16
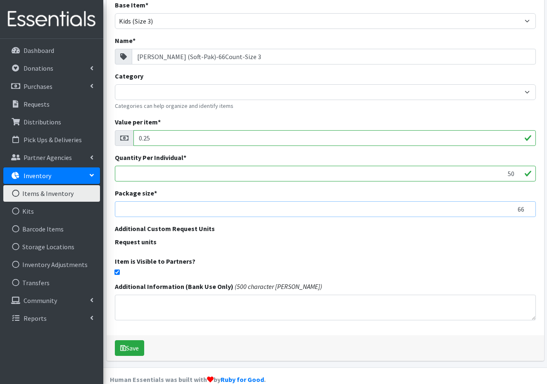
scroll to position [76, 0]
type input "66"
click at [135, 341] on button "Save" at bounding box center [129, 349] width 29 height 16
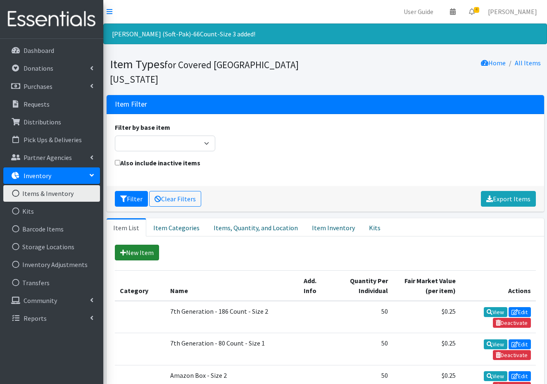
click at [143, 245] on link "New Item" at bounding box center [137, 253] width 44 height 16
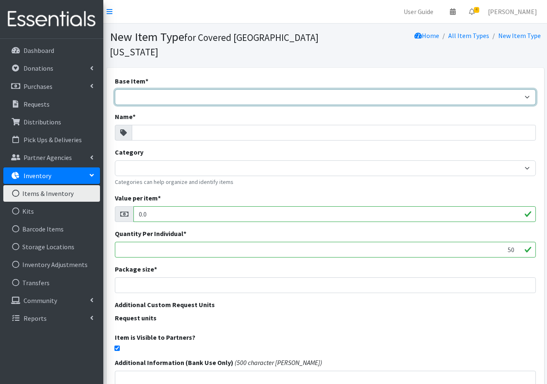
select select "k_size3"
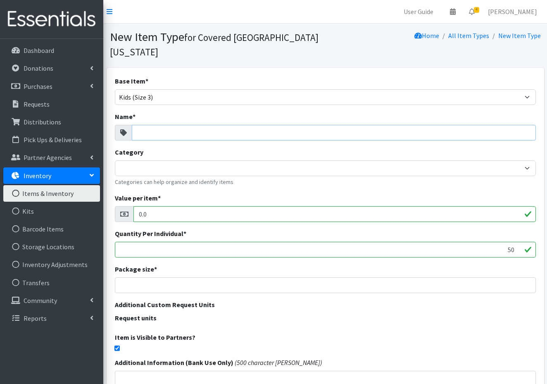
click at [144, 125] on input "Name *" at bounding box center [334, 133] width 404 height 16
type input "Pampers-216 count-Size 3"
click at [162, 206] on input "0.0" at bounding box center [335, 214] width 403 height 16
type input "0.25"
click at [143, 277] on input "number" at bounding box center [325, 285] width 421 height 16
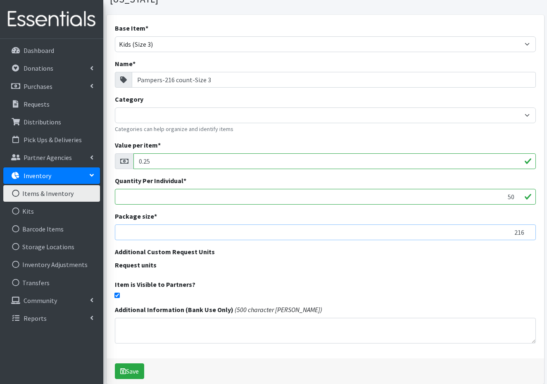
scroll to position [54, 0]
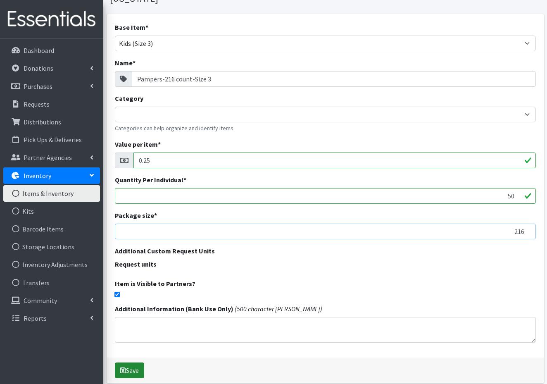
type input "216"
click at [134, 363] on button "Save" at bounding box center [129, 371] width 29 height 16
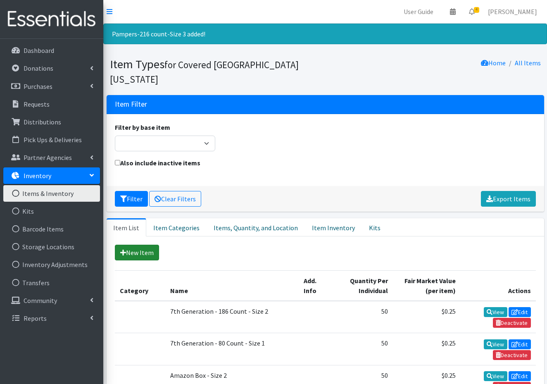
click at [134, 245] on link "New Item" at bounding box center [137, 253] width 44 height 16
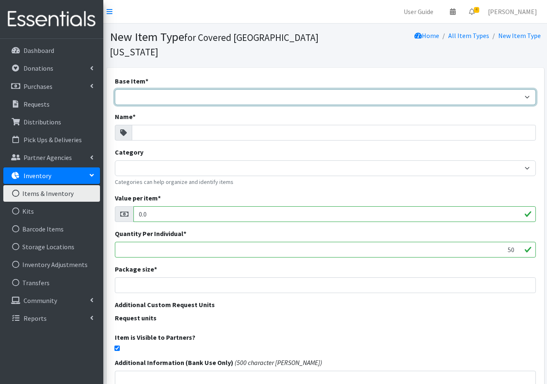
select select "k_size3"
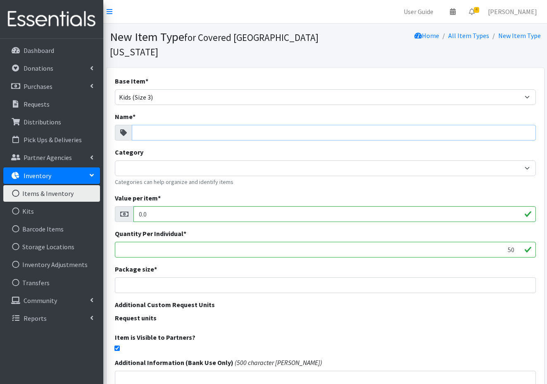
click at [141, 125] on input "Name *" at bounding box center [334, 133] width 404 height 16
type input "Huggies-204 count-Size 3"
click at [156, 206] on input "0.0" at bounding box center [335, 214] width 403 height 16
type input "0.25"
click at [130, 277] on input "number" at bounding box center [325, 285] width 421 height 16
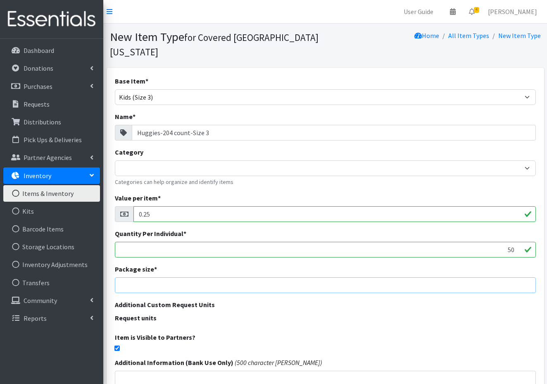
click at [134, 277] on input "number" at bounding box center [325, 285] width 421 height 16
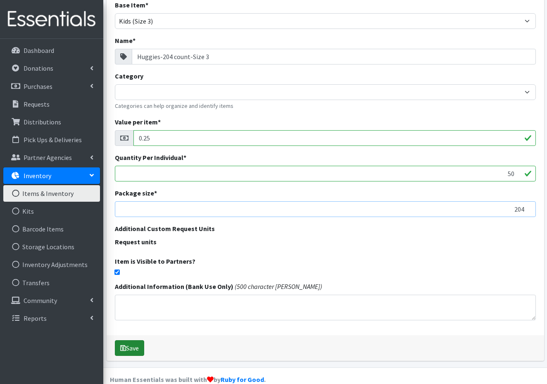
scroll to position [76, 0]
type input "204"
click at [134, 341] on button "Save" at bounding box center [129, 349] width 29 height 16
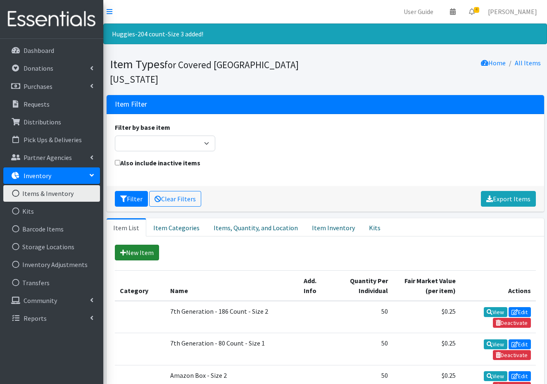
click at [146, 245] on link "New Item" at bounding box center [137, 253] width 44 height 16
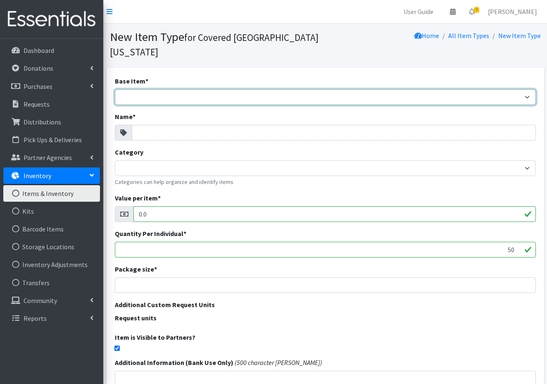
select select "k_size4"
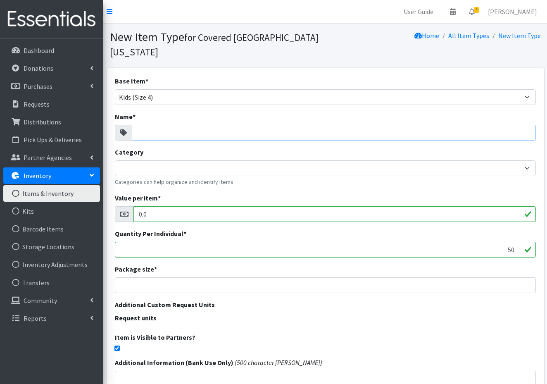
click at [145, 125] on input "Name *" at bounding box center [334, 133] width 404 height 16
type input "Rascal-72 count-Size 4"
click at [151, 206] on input "0.0" at bounding box center [335, 214] width 403 height 16
type input "0.25"
click at [141, 242] on input "50" at bounding box center [325, 250] width 421 height 16
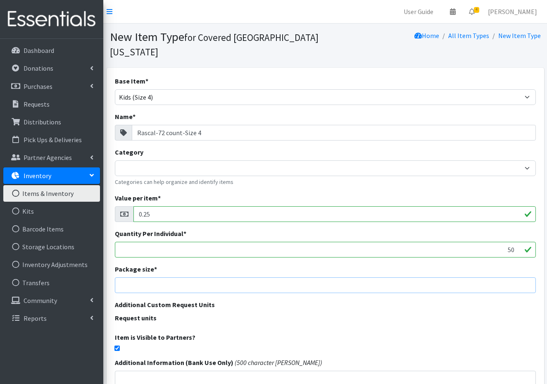
click at [138, 277] on input "number" at bounding box center [325, 285] width 421 height 16
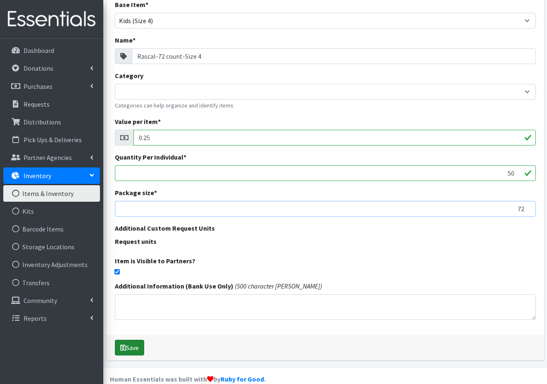
scroll to position [76, 0]
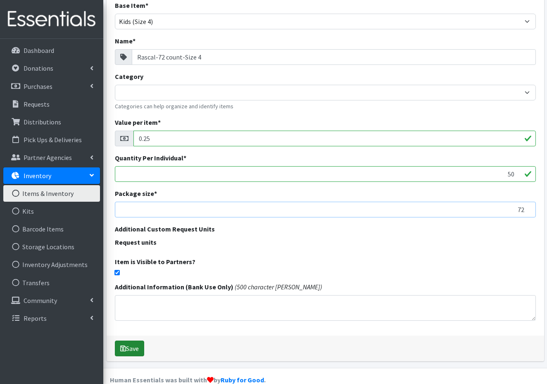
type input "72"
click at [139, 341] on button "Save" at bounding box center [129, 349] width 29 height 16
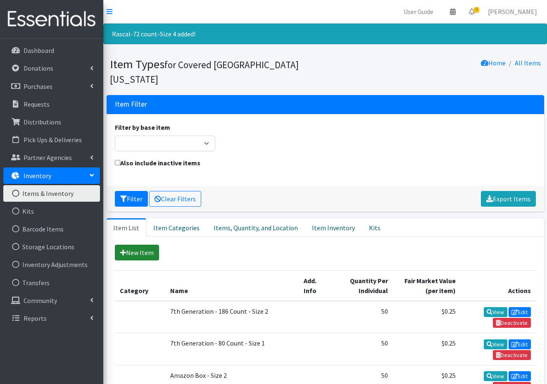
click at [143, 245] on link "New Item" at bounding box center [137, 253] width 44 height 16
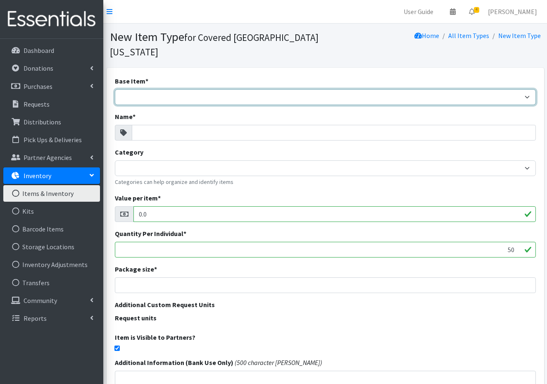
select select "k_size6"
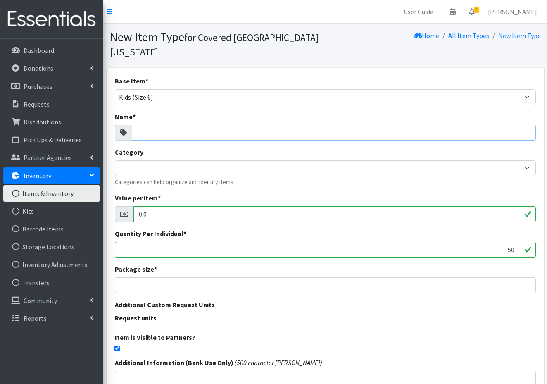
click at [146, 125] on input "Name *" at bounding box center [334, 133] width 404 height 16
type input "Pampers-136 count-Size 6"
click at [159, 206] on input "0.0" at bounding box center [335, 214] width 403 height 16
type input "0.25"
click at [142, 277] on input "number" at bounding box center [325, 285] width 421 height 16
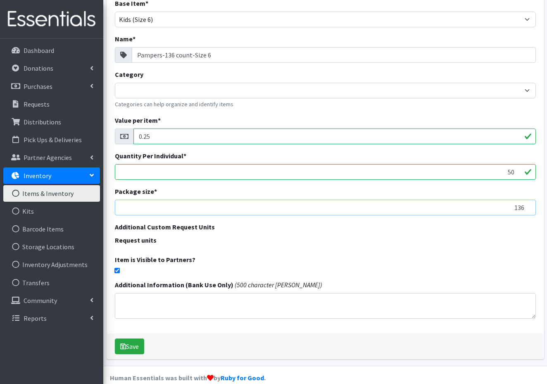
scroll to position [76, 0]
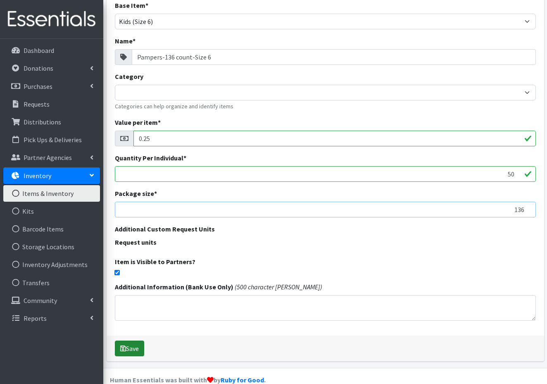
type input "136"
click at [131, 341] on button "Save" at bounding box center [129, 349] width 29 height 16
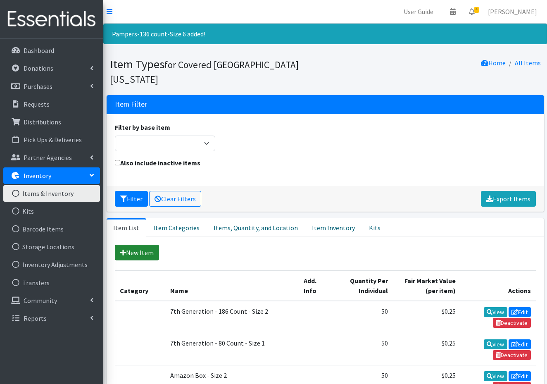
click at [136, 245] on link "New Item" at bounding box center [137, 253] width 44 height 16
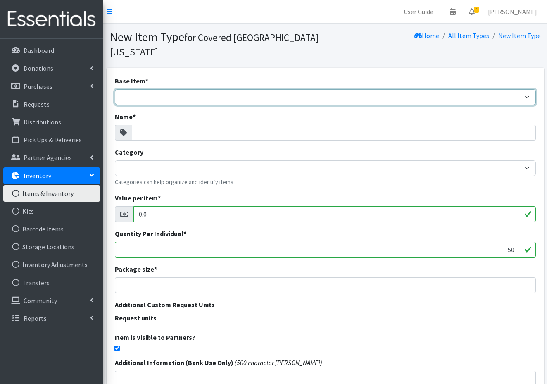
select select "k_size6"
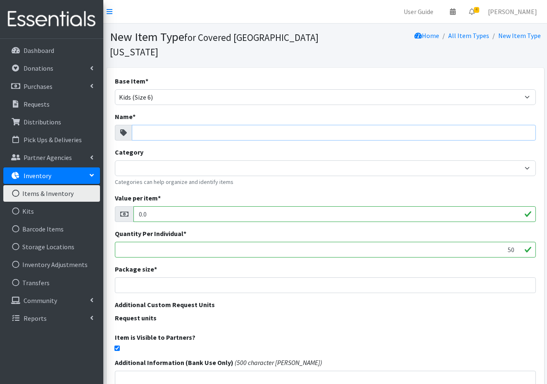
click at [144, 125] on input "Name *" at bounding box center [334, 133] width 404 height 16
type input "Huggies-64 count-Size 6"
click at [150, 206] on input "0.0" at bounding box center [335, 214] width 403 height 16
type input "0.25"
click at [134, 277] on input "number" at bounding box center [325, 285] width 421 height 16
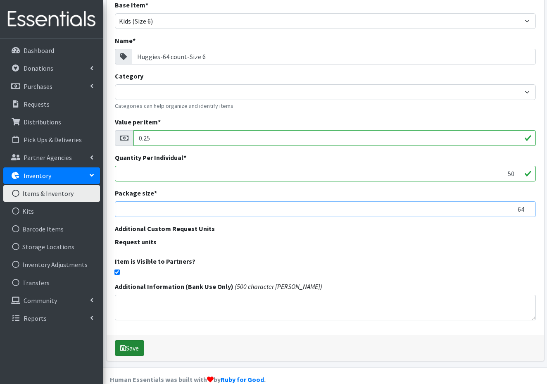
scroll to position [76, 0]
type input "64"
click at [135, 341] on button "Save" at bounding box center [129, 349] width 29 height 16
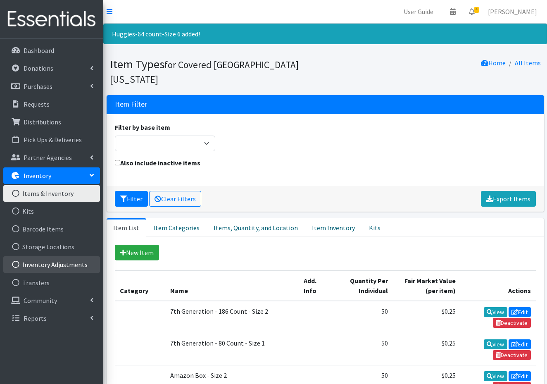
click at [65, 263] on link "Inventory Adjustments" at bounding box center [51, 264] width 97 height 17
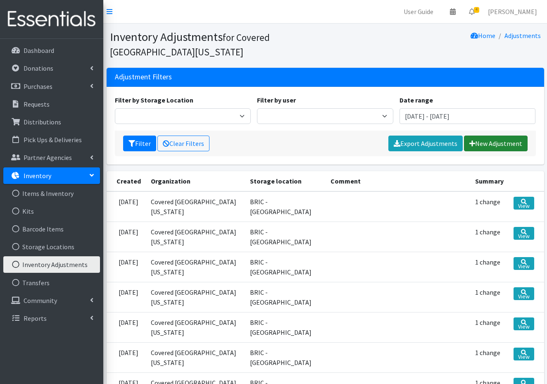
click at [501, 146] on link "New Adjustment" at bounding box center [496, 144] width 64 height 16
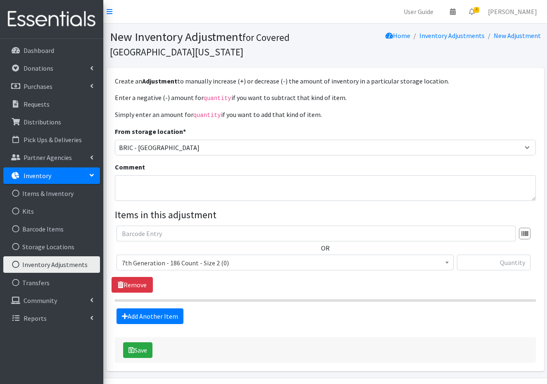
click at [195, 260] on span "7th Generation - 186 Count - Size 2 (0)" at bounding box center [285, 263] width 327 height 12
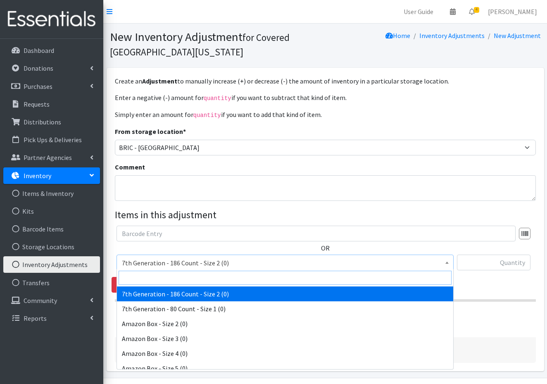
click at [150, 279] on input "search" at bounding box center [285, 278] width 333 height 14
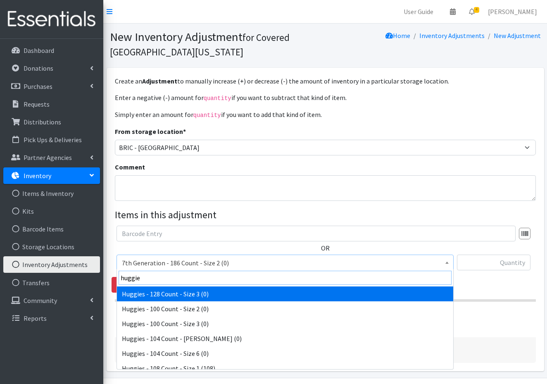
type input "huggies"
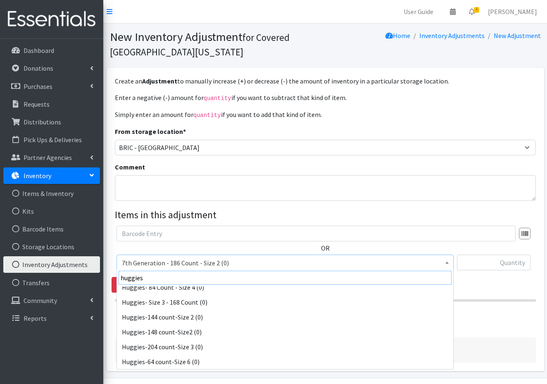
scroll to position [1688, 0]
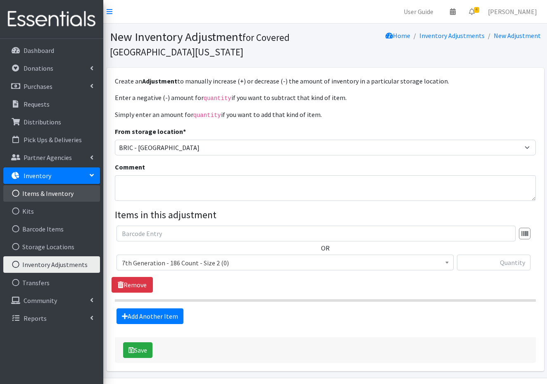
click at [52, 191] on link "Items & Inventory" at bounding box center [51, 193] width 97 height 17
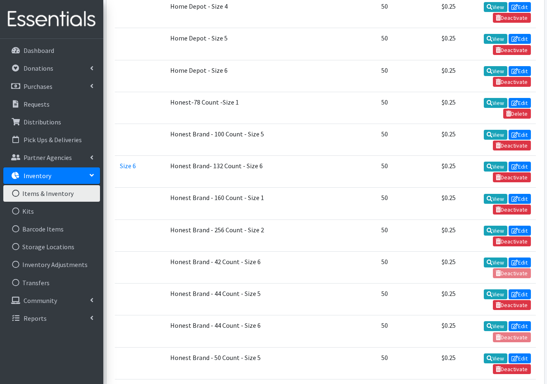
scroll to position [2170, 0]
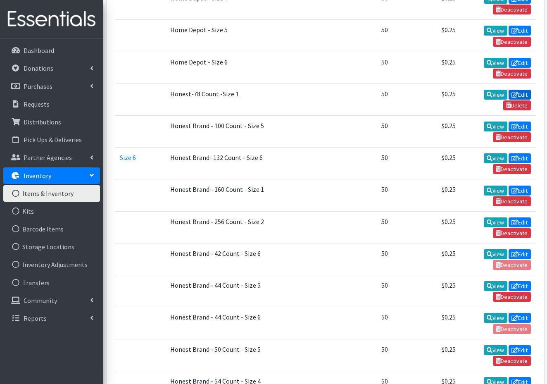
click at [521, 90] on link "Edit" at bounding box center [520, 95] width 22 height 10
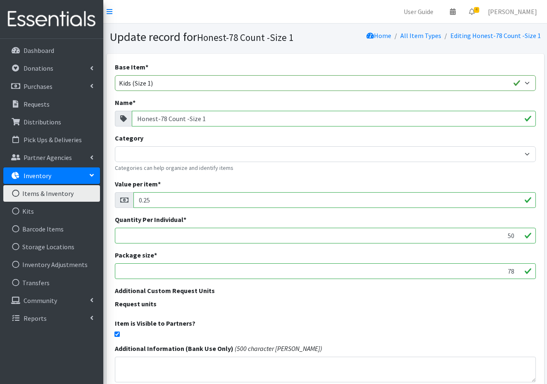
click at [157, 119] on input "Honest-78 Count -Size 1" at bounding box center [334, 119] width 404 height 16
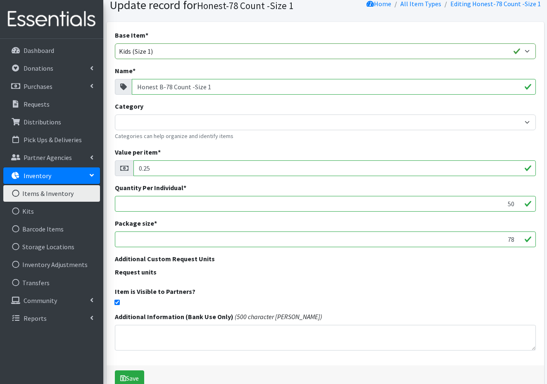
scroll to position [32, 0]
type input "Honest Brand -78 Count -Size 1"
click at [136, 378] on button "Save" at bounding box center [129, 378] width 29 height 16
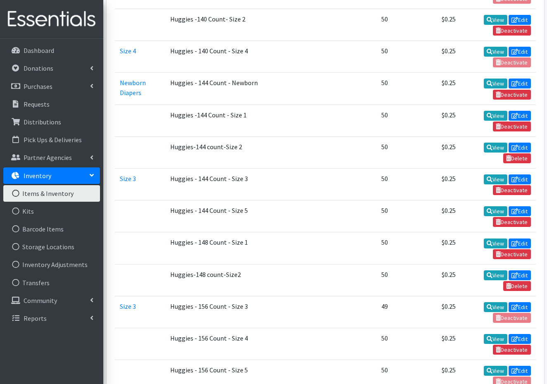
scroll to position [3456, 0]
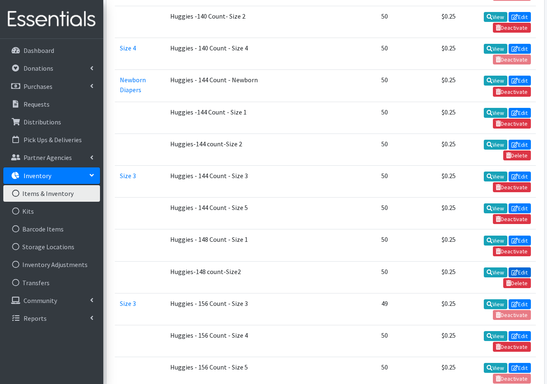
click at [522, 267] on link "Edit" at bounding box center [520, 272] width 22 height 10
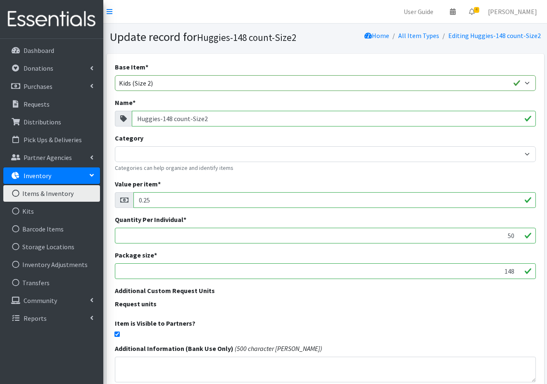
click at [176, 119] on input "Huggies-148 count-Size2" at bounding box center [334, 119] width 404 height 16
click at [202, 120] on input "Huggies-148 Count-Size2" at bounding box center [334, 119] width 404 height 16
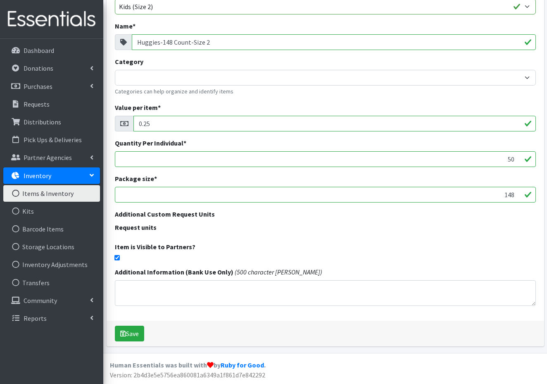
scroll to position [76, 0]
type input "Huggies-148 Count-Size 2"
click at [138, 334] on button "Save" at bounding box center [129, 335] width 29 height 16
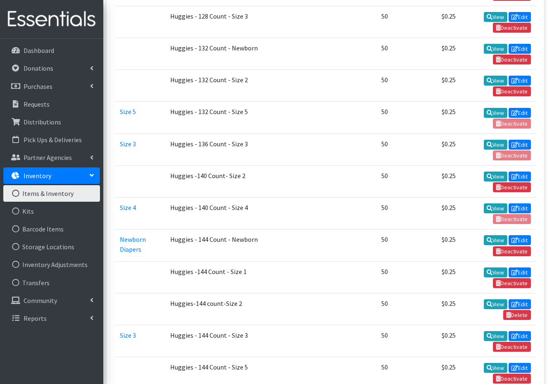
scroll to position [3303, 0]
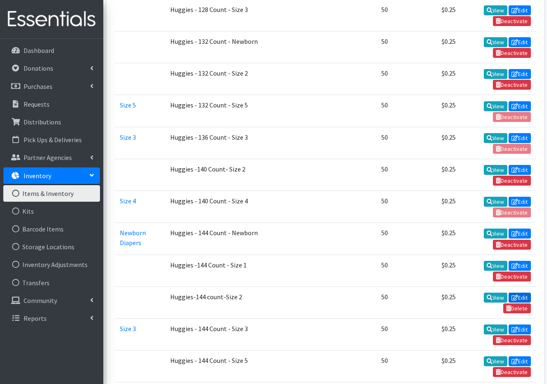
click at [523, 293] on link "Edit" at bounding box center [520, 298] width 22 height 10
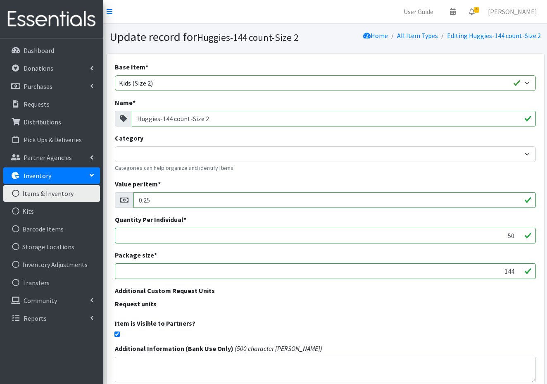
click at [176, 118] on input "Huggies-144 count-Size 2" at bounding box center [334, 119] width 404 height 16
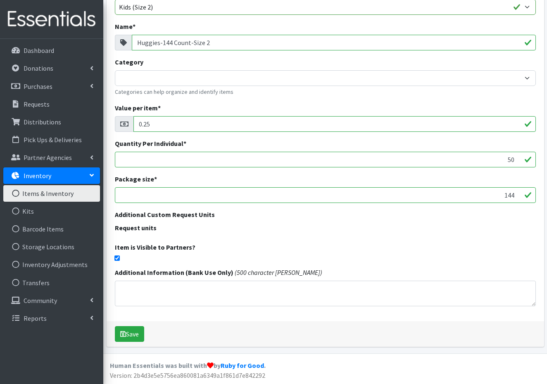
scroll to position [76, 0]
type input "Huggies-144 Count-Size 2"
click at [137, 334] on button "Save" at bounding box center [129, 335] width 29 height 16
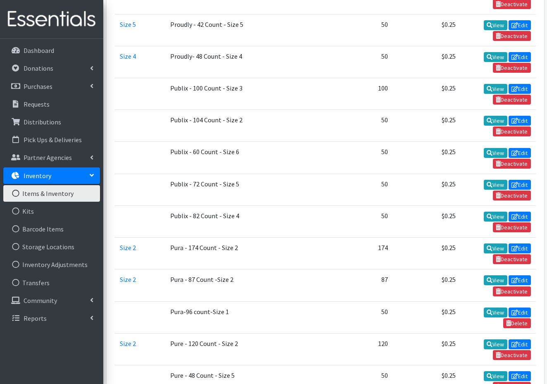
scroll to position [13920, 0]
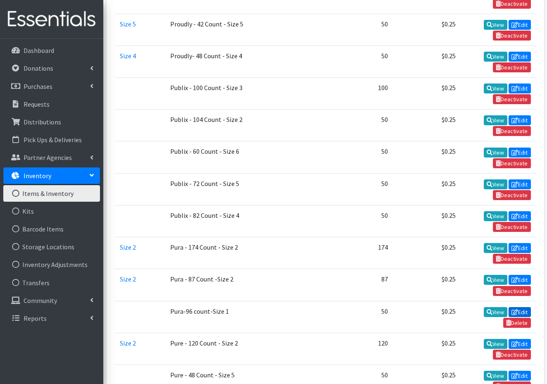
click at [522, 307] on link "Edit" at bounding box center [520, 312] width 22 height 10
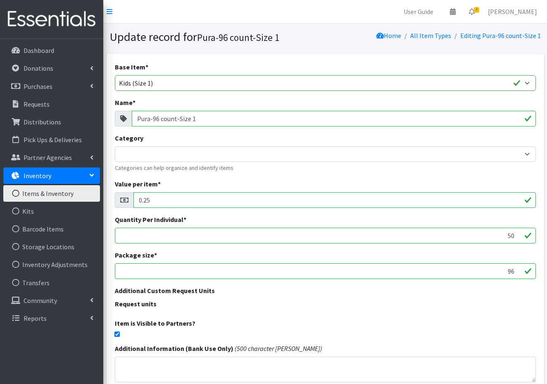
click at [164, 119] on input "Pura-96 count-Size 1" at bounding box center [334, 119] width 404 height 16
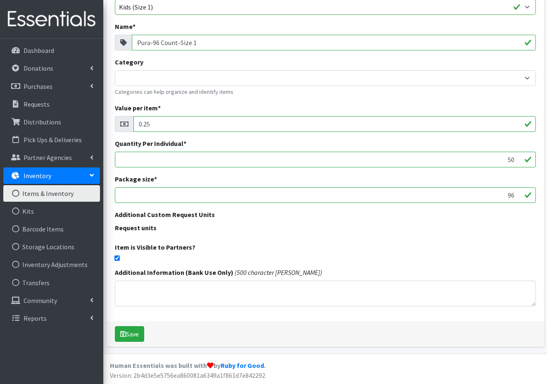
scroll to position [76, 0]
type input "Pura-96 Count-Size 1"
click at [133, 334] on button "Save" at bounding box center [129, 335] width 29 height 16
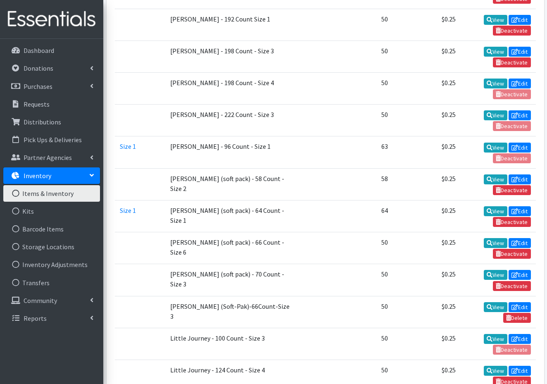
scroll to position [6775, 0]
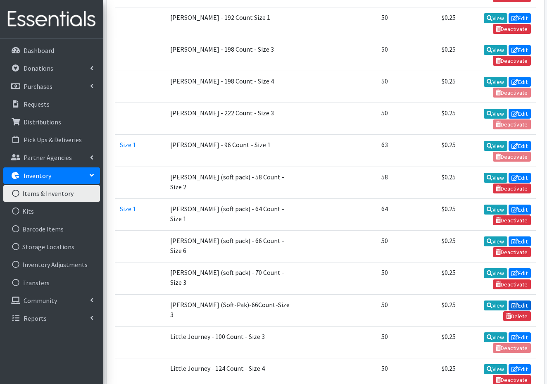
click at [519, 301] on link "Edit" at bounding box center [520, 306] width 22 height 10
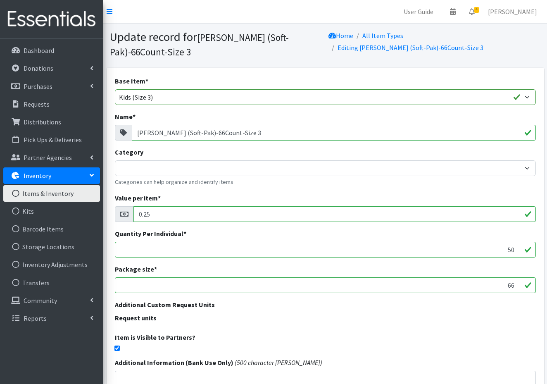
click at [187, 132] on input "[PERSON_NAME] (Soft-Pak)-66Count-Size 3" at bounding box center [334, 133] width 404 height 16
click at [203, 132] on input "[PERSON_NAME] (Soft-Pack) )-66Count-Size 3" at bounding box center [334, 133] width 404 height 16
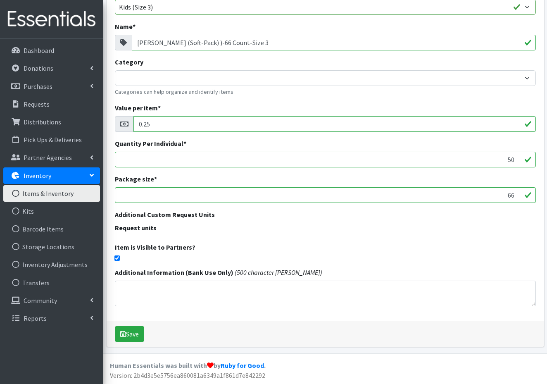
scroll to position [90, 0]
type input "[PERSON_NAME] (Soft-Pack) )-66 Count-Size 3"
click at [131, 334] on button "Save" at bounding box center [129, 335] width 29 height 16
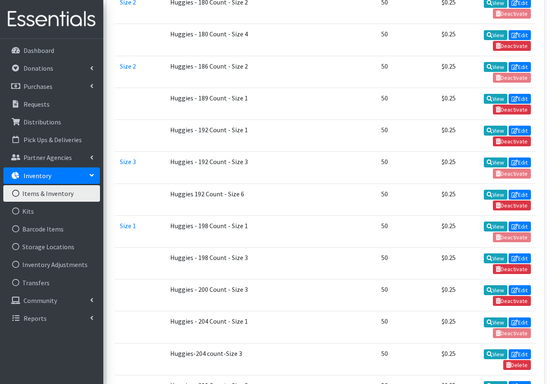
scroll to position [4108, 0]
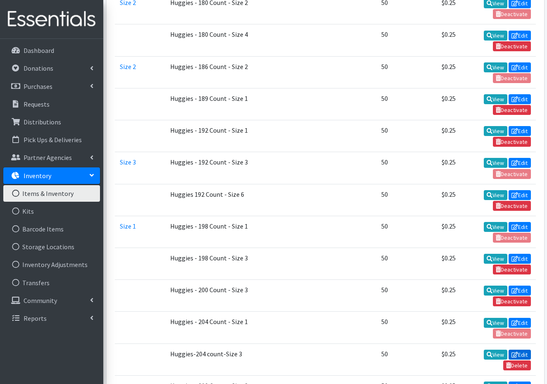
click at [525, 350] on link "Edit" at bounding box center [520, 355] width 22 height 10
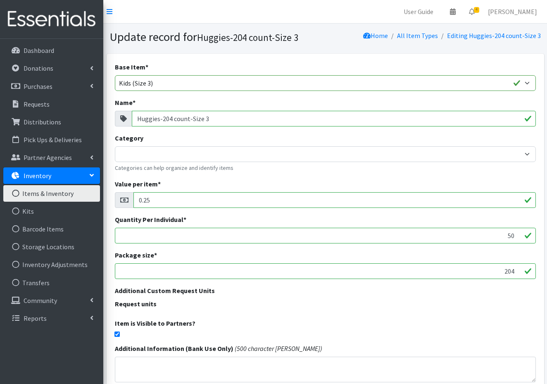
click at [177, 119] on input "Huggies-204 count-Size 3" at bounding box center [334, 119] width 404 height 16
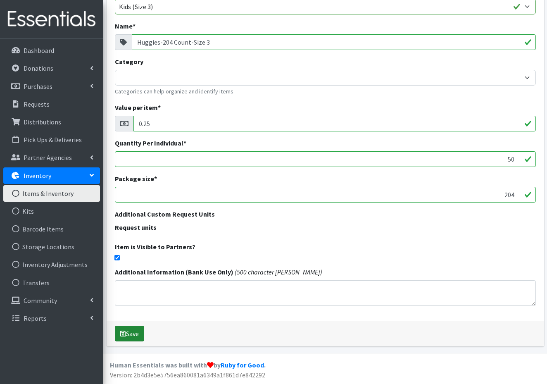
scroll to position [76, 0]
type input "Huggies-204 Count-Size 3"
click at [130, 332] on button "Save" at bounding box center [129, 335] width 29 height 16
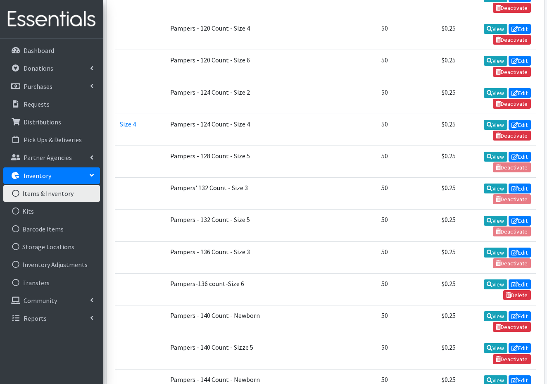
scroll to position [10341, 0]
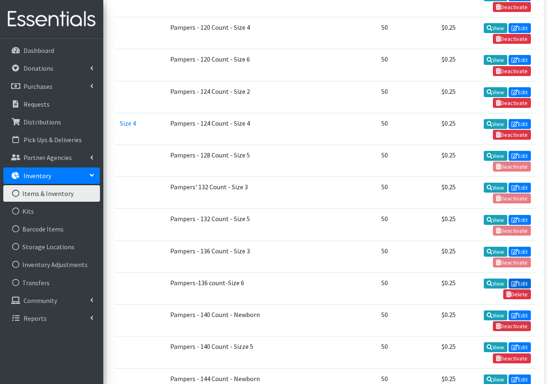
click at [523, 279] on link "Edit" at bounding box center [520, 284] width 22 height 10
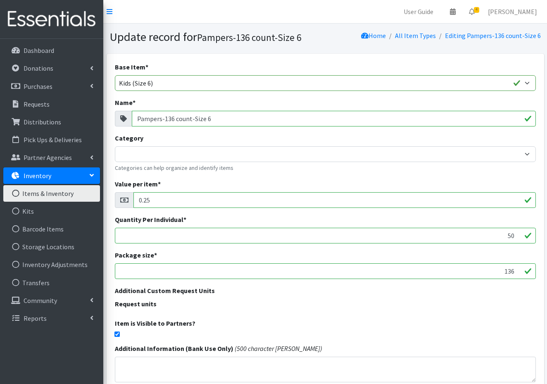
click at [178, 120] on input "Pampers-136 count-Size 6" at bounding box center [334, 119] width 404 height 16
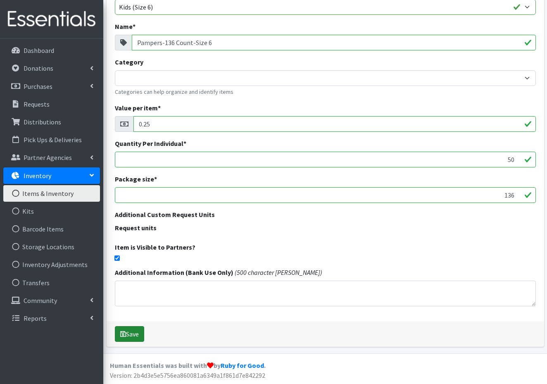
scroll to position [76, 0]
type input "Pampers-136 Count-Size 6"
click at [131, 332] on button "Save" at bounding box center [129, 335] width 29 height 16
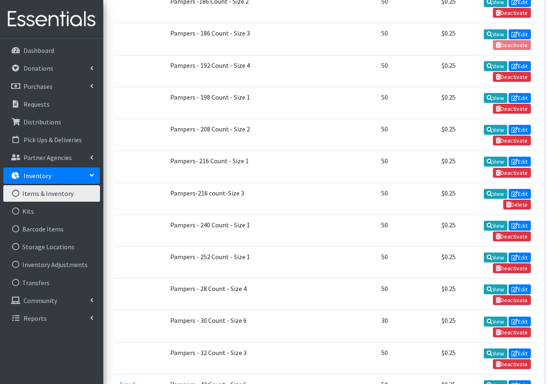
scroll to position [11262, 0]
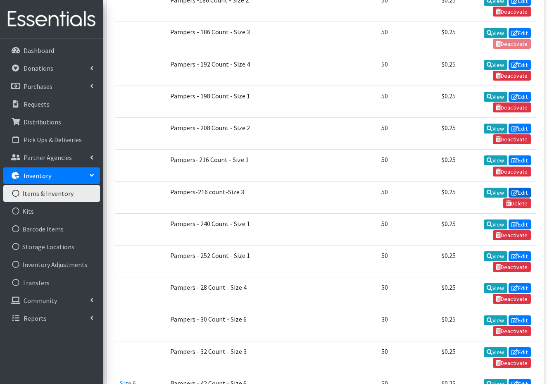
click at [524, 188] on link "Edit" at bounding box center [520, 193] width 22 height 10
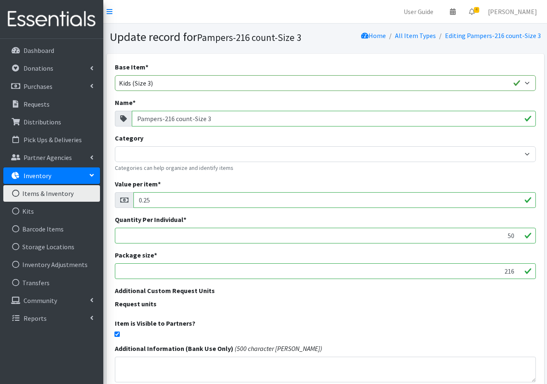
click at [179, 118] on input "Pampers-216 count-Size 3" at bounding box center [334, 119] width 404 height 16
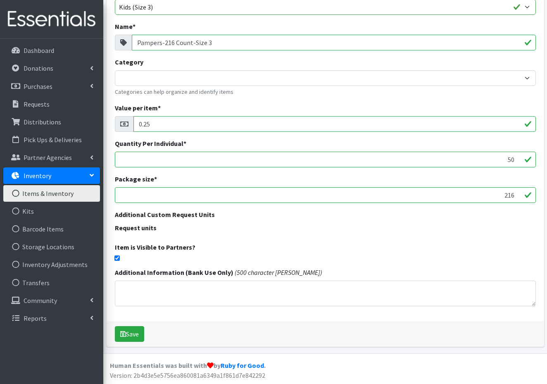
scroll to position [76, 0]
type input "Pampers-216 Count-Size 3"
click at [132, 334] on button "Save" at bounding box center [129, 335] width 29 height 16
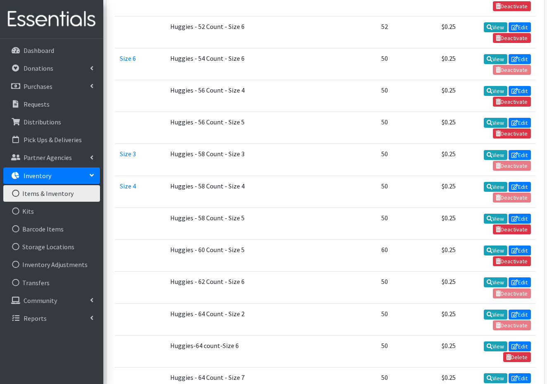
scroll to position [5010, 0]
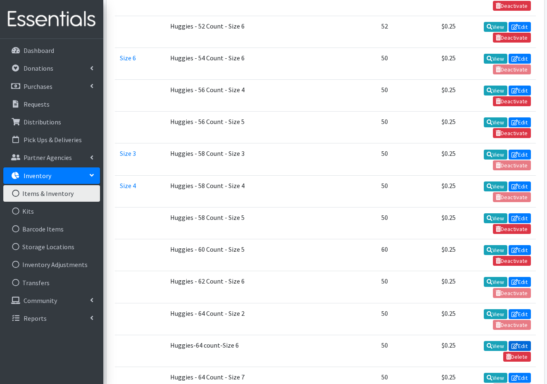
click at [522, 341] on link "Edit" at bounding box center [520, 346] width 22 height 10
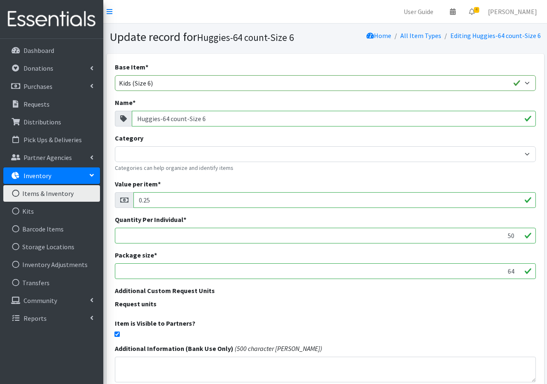
click at [173, 118] on input "Huggies-64 count-Size 6" at bounding box center [334, 119] width 404 height 16
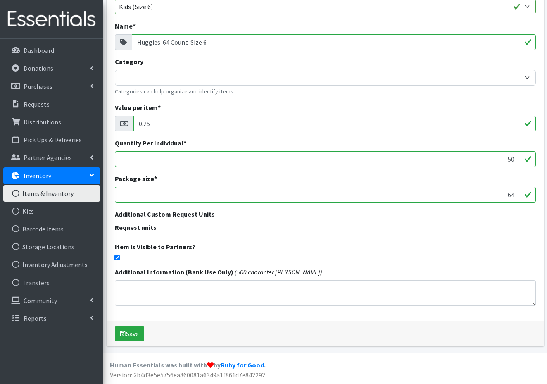
scroll to position [76, 0]
type input "Huggies-64 Count-Size 6"
click at [131, 334] on button "Save" at bounding box center [129, 335] width 29 height 16
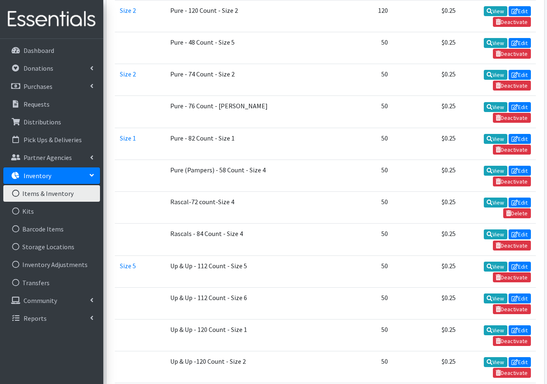
scroll to position [14250, 0]
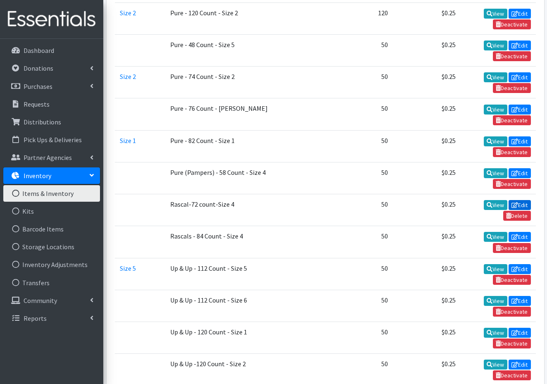
click at [522, 200] on link "Edit" at bounding box center [520, 205] width 22 height 10
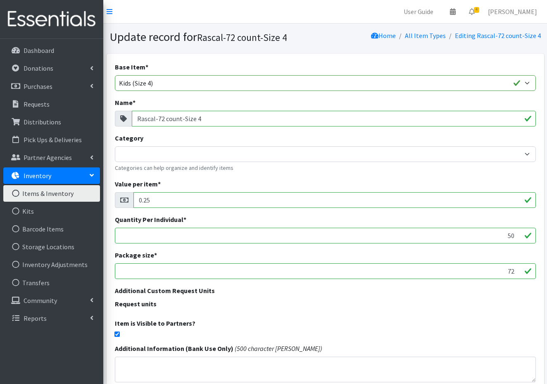
click at [169, 118] on input "Rascal-72 count-Size 4" at bounding box center [334, 119] width 404 height 16
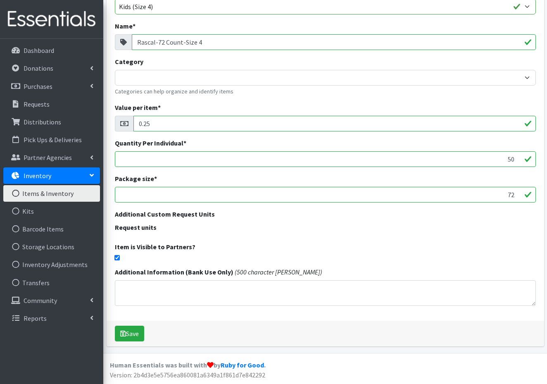
scroll to position [76, 0]
type input "Rascal-72 Count-Size 4"
click at [323, 230] on legend "Request units" at bounding box center [325, 229] width 421 height 13
click at [137, 333] on button "Save" at bounding box center [129, 335] width 29 height 16
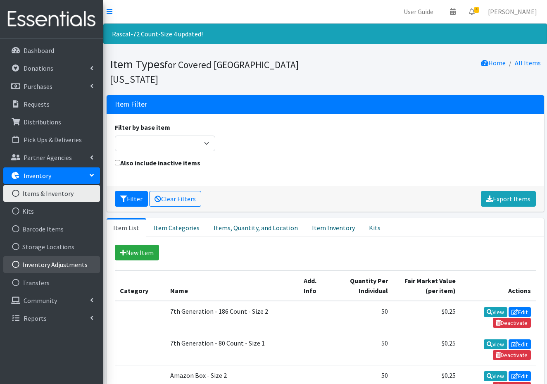
click at [57, 265] on link "Inventory Adjustments" at bounding box center [51, 264] width 97 height 17
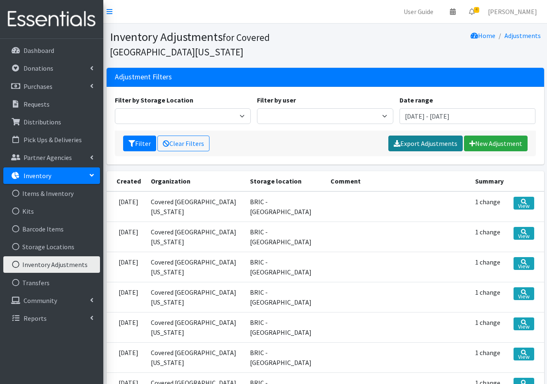
click at [427, 145] on link "Export Adjustments" at bounding box center [426, 144] width 74 height 16
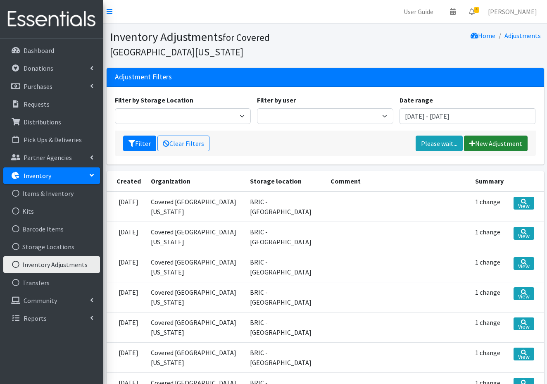
click at [506, 143] on link "New Adjustment" at bounding box center [496, 144] width 64 height 16
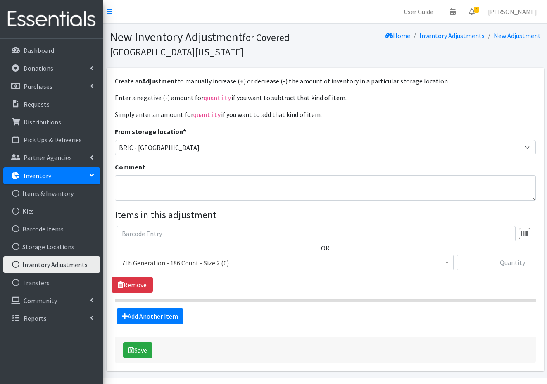
click span "7th Generation - 186 Count - Size 2 (0)"
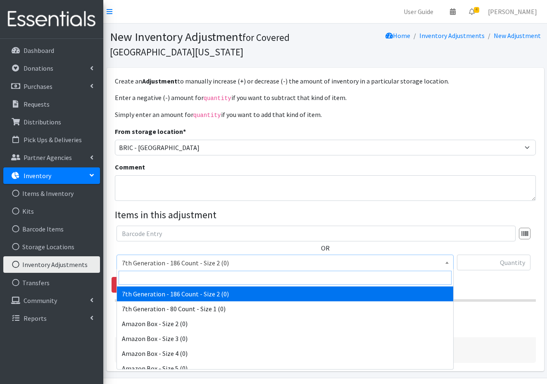
click input "search"
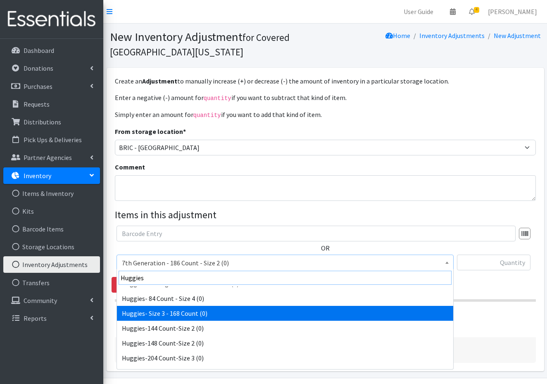
scroll to position [1679, 0]
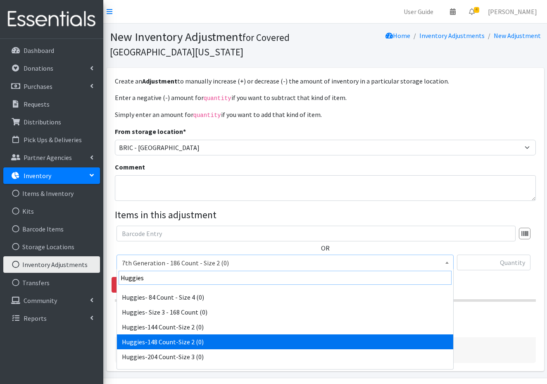
type input "Huggies"
select select "15579"
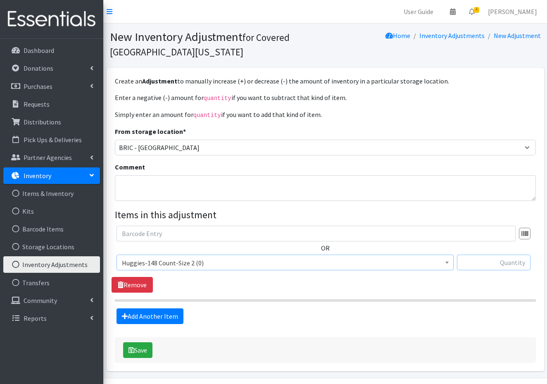
click input "text"
type input "+296"
click button "Save"
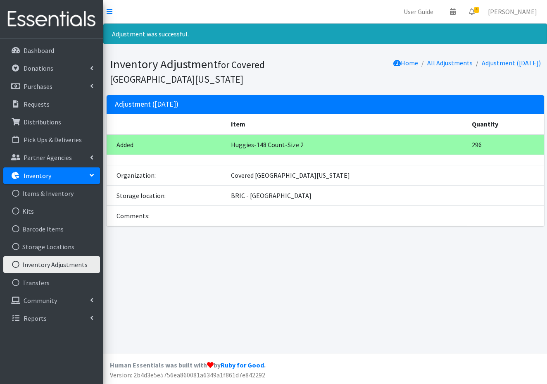
click at [70, 266] on link "Inventory Adjustments" at bounding box center [51, 264] width 97 height 17
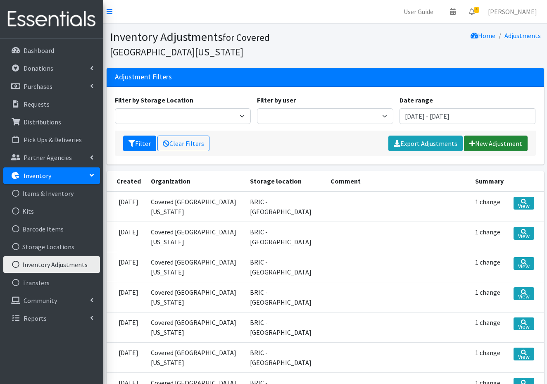
click at [485, 146] on link "New Adjustment" at bounding box center [496, 144] width 64 height 16
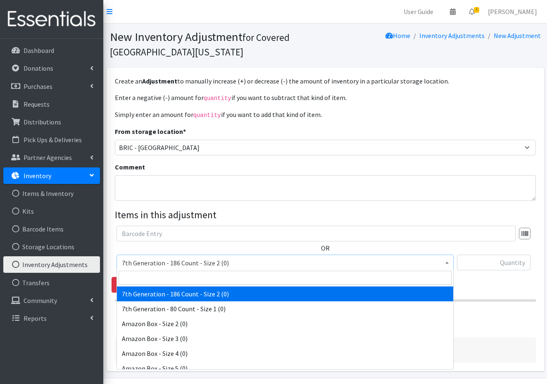
click at [237, 257] on span "7th Generation - 186 Count - Size 2 (0)" at bounding box center [285, 263] width 327 height 12
click at [148, 277] on input "search" at bounding box center [285, 278] width 333 height 14
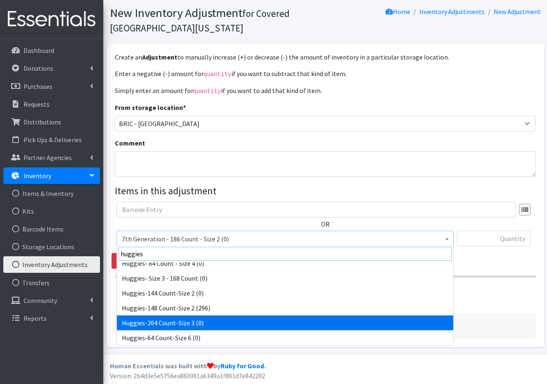
scroll to position [24, 0]
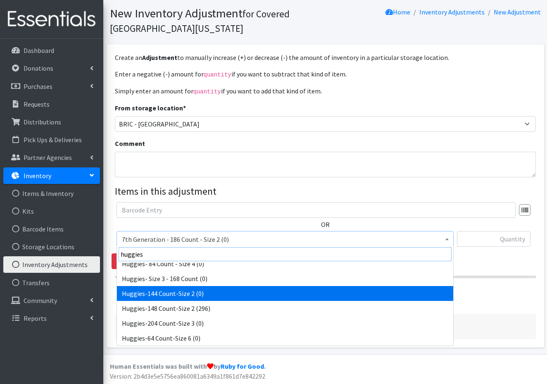
type input "huggies"
select select "15580"
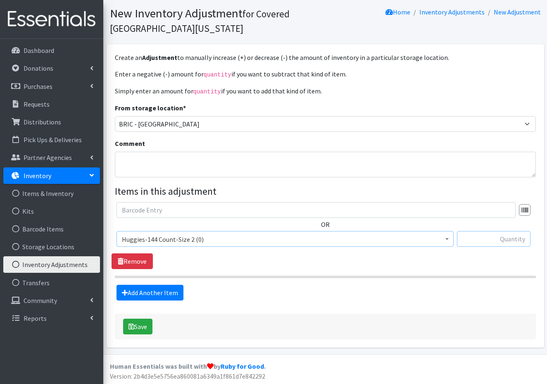
click at [492, 240] on input "text" at bounding box center [494, 239] width 74 height 16
type input "+144"
click at [141, 325] on button "Save" at bounding box center [137, 327] width 29 height 16
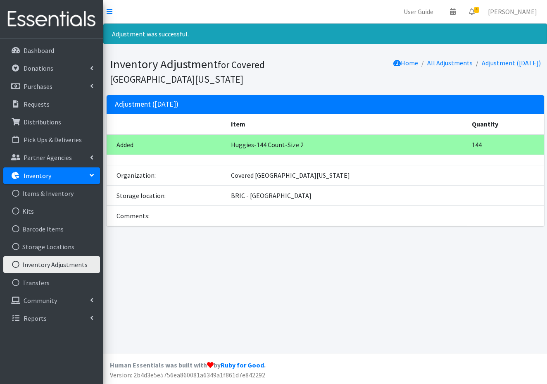
click at [63, 266] on link "Inventory Adjustments" at bounding box center [51, 264] width 97 height 17
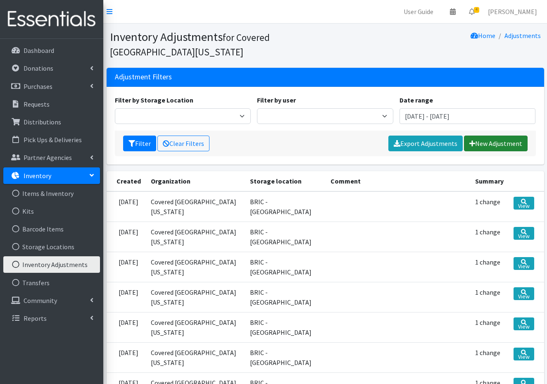
click at [492, 143] on link "New Adjustment" at bounding box center [496, 144] width 64 height 16
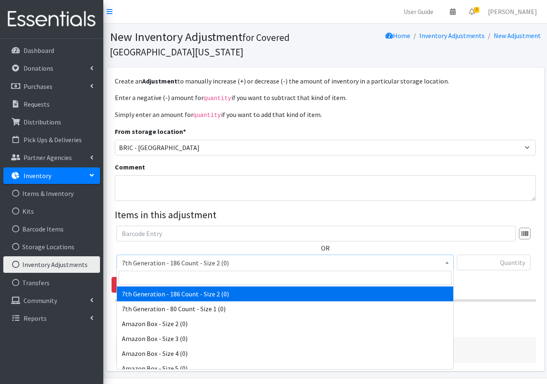
click at [267, 260] on span "7th Generation - 186 Count - Size 2 (0)" at bounding box center [285, 263] width 327 height 12
click at [166, 280] on input "search" at bounding box center [285, 278] width 333 height 14
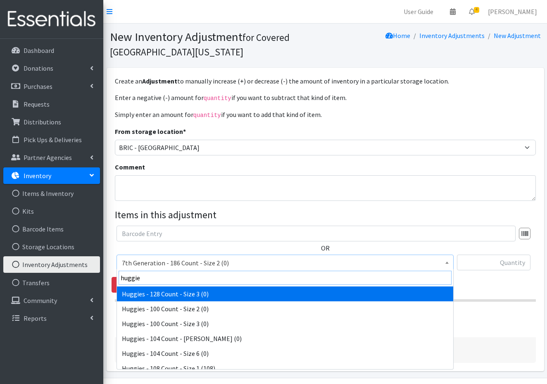
type input "huggies"
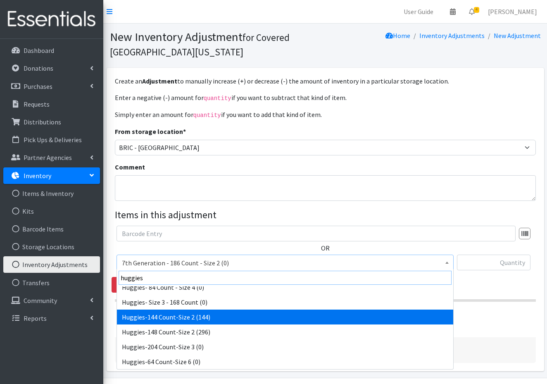
scroll to position [1688, 0]
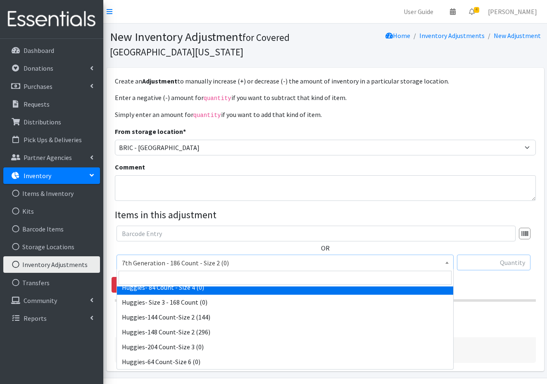
click at [500, 264] on input "text" at bounding box center [494, 263] width 74 height 16
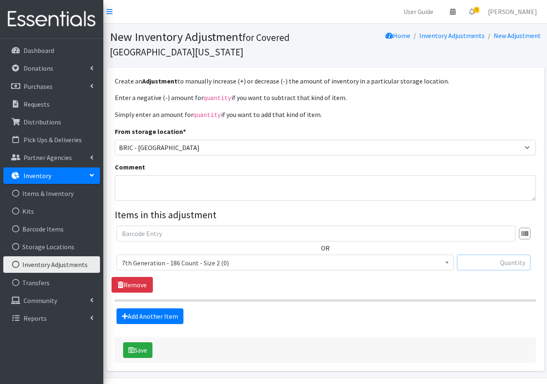
click at [521, 264] on input "text" at bounding box center [494, 263] width 74 height 16
type input "+204"
click at [142, 349] on button "Save" at bounding box center [137, 350] width 29 height 16
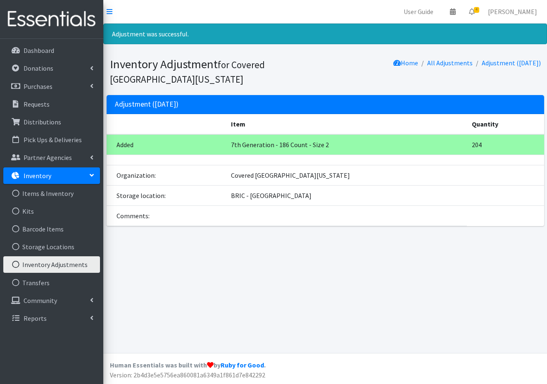
click at [53, 265] on link "Inventory Adjustments" at bounding box center [51, 264] width 97 height 17
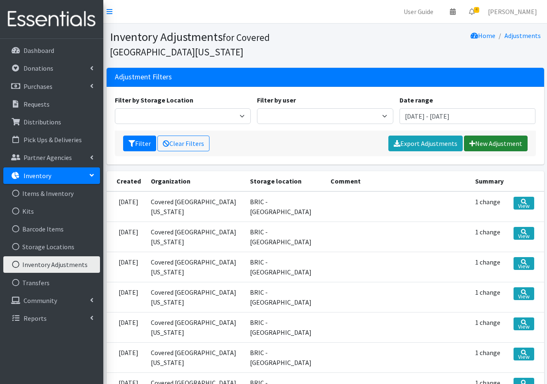
click at [485, 143] on link "New Adjustment" at bounding box center [496, 144] width 64 height 16
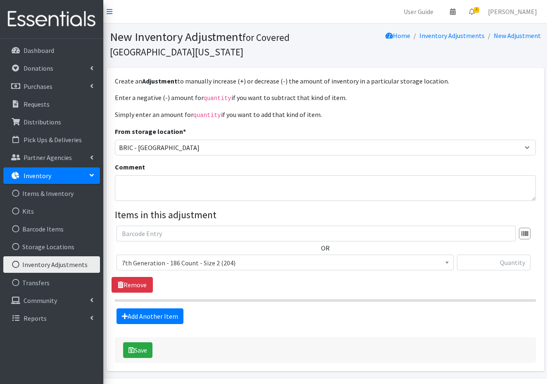
click at [291, 259] on span "7th Generation - 186 Count - Size 2 (204)" at bounding box center [285, 263] width 327 height 12
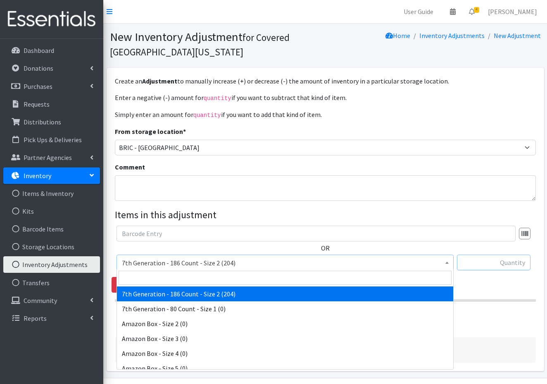
click at [497, 260] on input "text" at bounding box center [494, 263] width 74 height 16
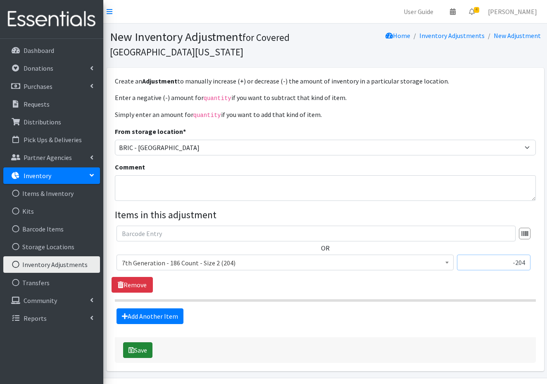
type input "-204"
click at [148, 348] on button "Save" at bounding box center [137, 350] width 29 height 16
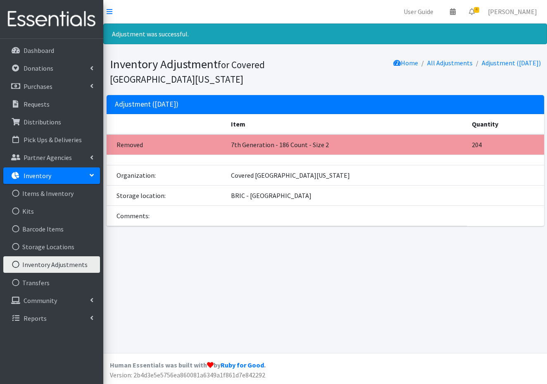
click at [60, 262] on link "Inventory Adjustments" at bounding box center [51, 264] width 97 height 17
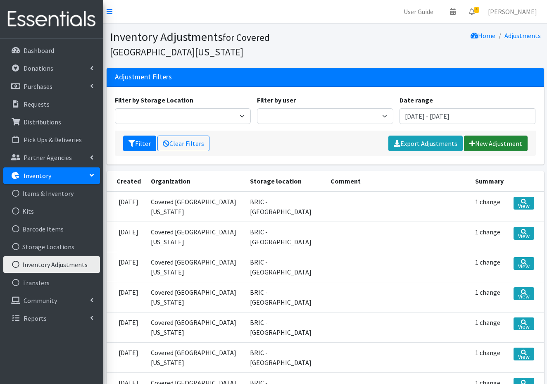
click at [497, 147] on link "New Adjustment" at bounding box center [496, 144] width 64 height 16
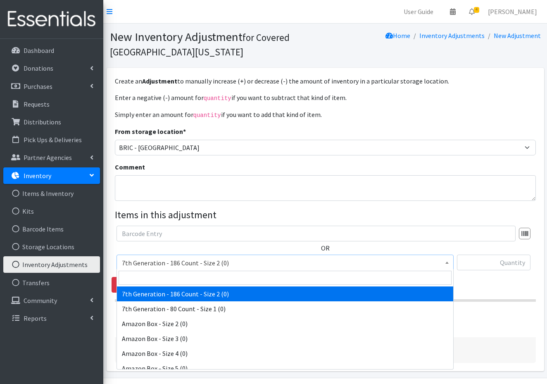
click at [250, 260] on span "7th Generation - 186 Count - Size 2 (0)" at bounding box center [285, 263] width 327 height 12
click at [134, 276] on input "search" at bounding box center [285, 278] width 333 height 14
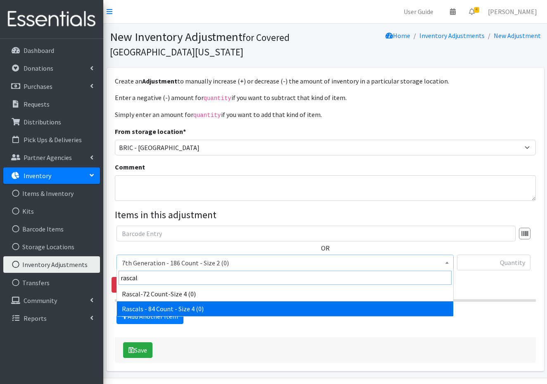
type input "rascal"
select select "15217"
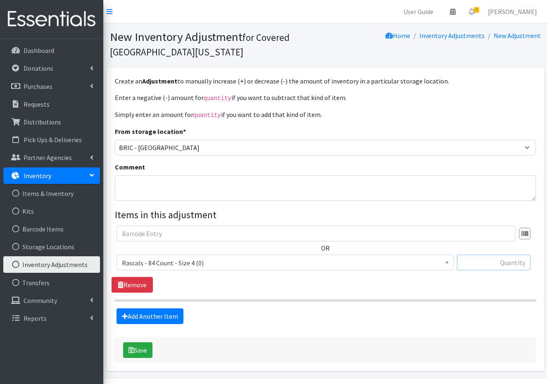
click at [504, 262] on input "text" at bounding box center [494, 263] width 74 height 16
type input "+72"
click at [143, 348] on button "Save" at bounding box center [137, 350] width 29 height 16
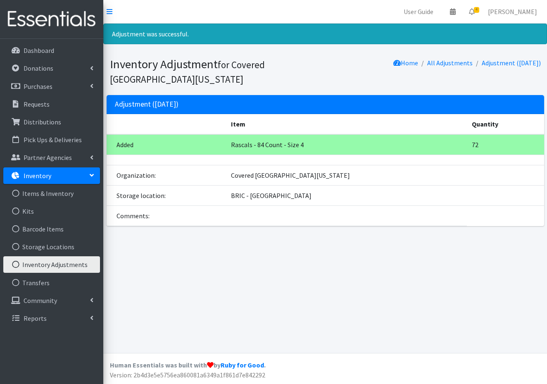
click at [88, 263] on link "Inventory Adjustments" at bounding box center [51, 264] width 97 height 17
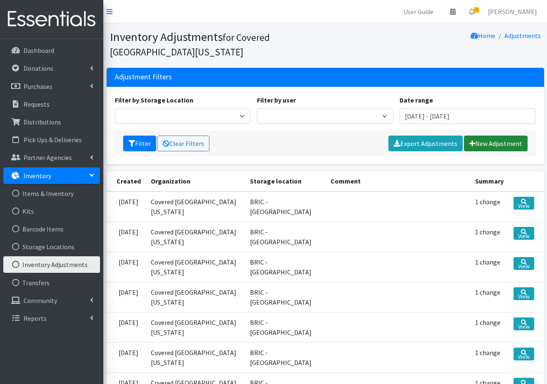
click at [505, 145] on link "New Adjustment" at bounding box center [496, 144] width 64 height 16
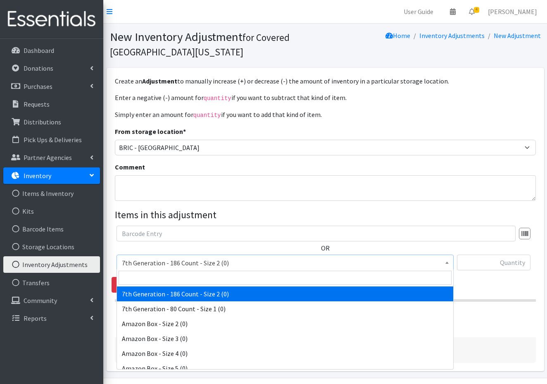
click at [227, 260] on span "7th Generation - 186 Count - Size 2 (0)" at bounding box center [285, 263] width 327 height 12
click at [167, 282] on input "search" at bounding box center [285, 278] width 333 height 14
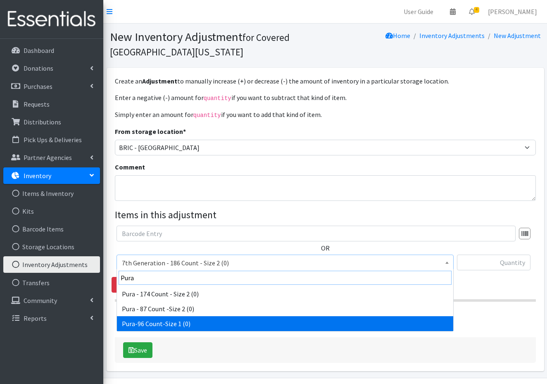
type input "Pura"
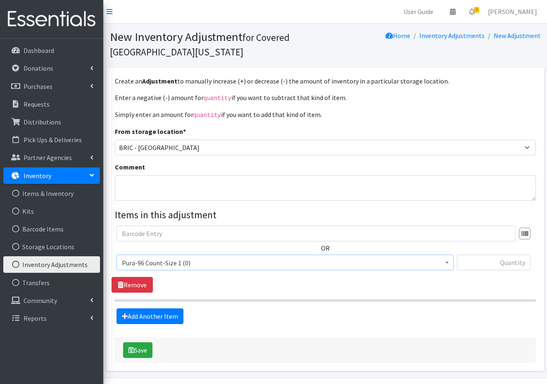
select select "15578"
click at [515, 258] on input "text" at bounding box center [494, 263] width 74 height 16
type input "+96"
click at [143, 350] on button "Save" at bounding box center [137, 350] width 29 height 16
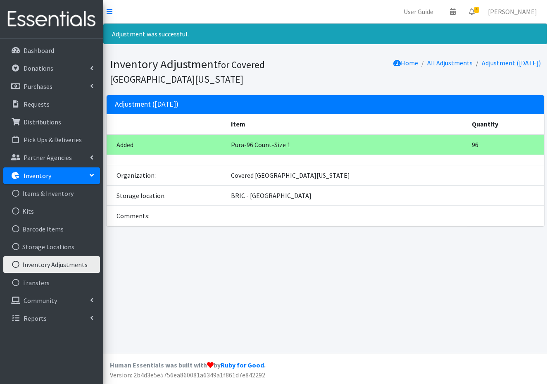
click at [57, 265] on link "Inventory Adjustments" at bounding box center [51, 264] width 97 height 17
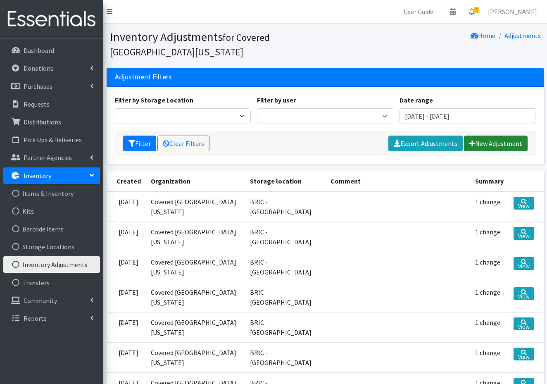
click at [501, 143] on link "New Adjustment" at bounding box center [496, 144] width 64 height 16
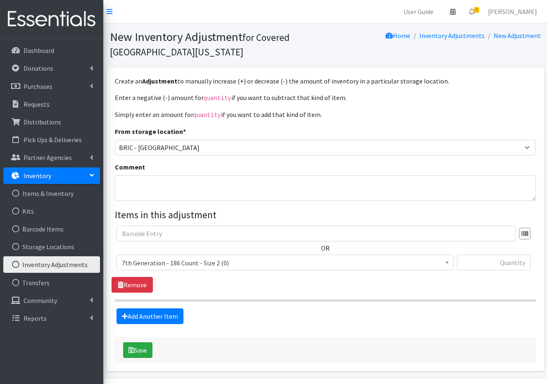
click at [232, 261] on span "7th Generation - 186 Count - Size 2 (0)" at bounding box center [285, 263] width 327 height 12
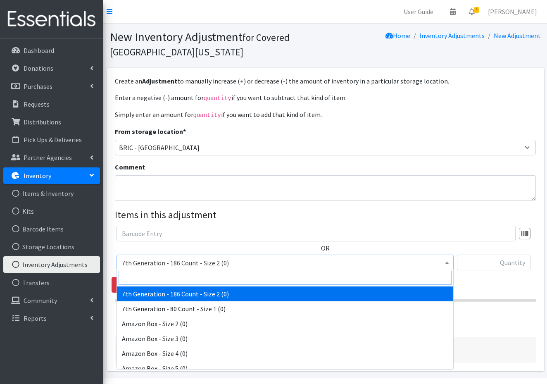
click at [153, 281] on input "search" at bounding box center [285, 278] width 333 height 14
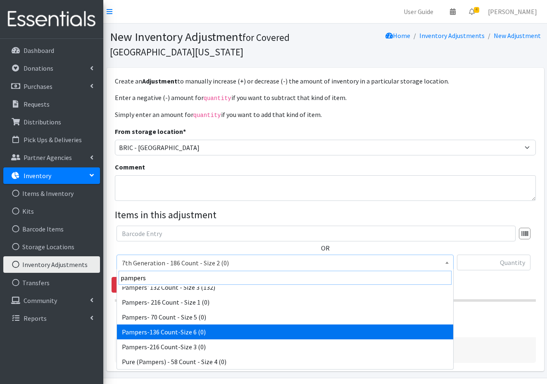
scroll to position [1421, 0]
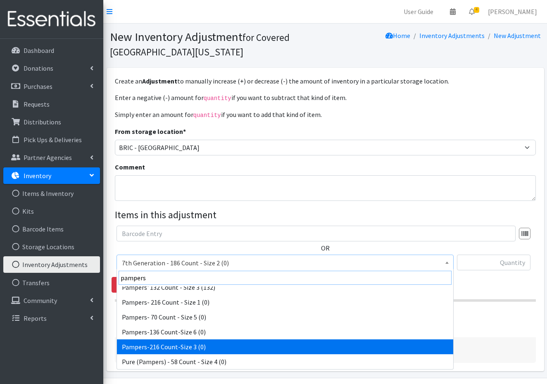
type input "pampers"
select select "15582"
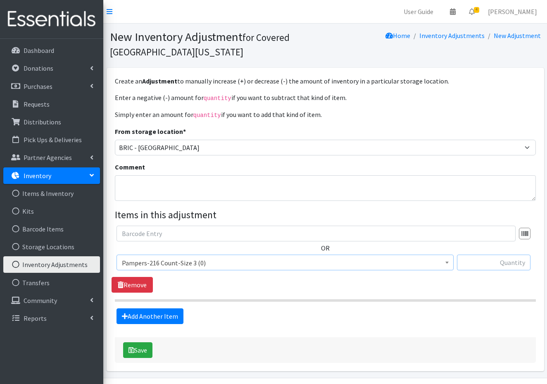
click at [512, 263] on input "text" at bounding box center [494, 263] width 74 height 16
type input "+432"
click at [146, 348] on button "Save" at bounding box center [137, 350] width 29 height 16
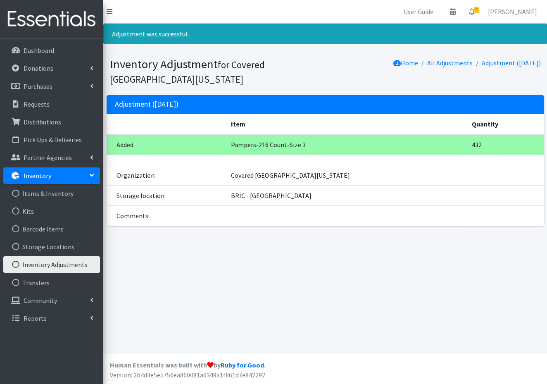
click at [74, 265] on link "Inventory Adjustments" at bounding box center [51, 264] width 97 height 17
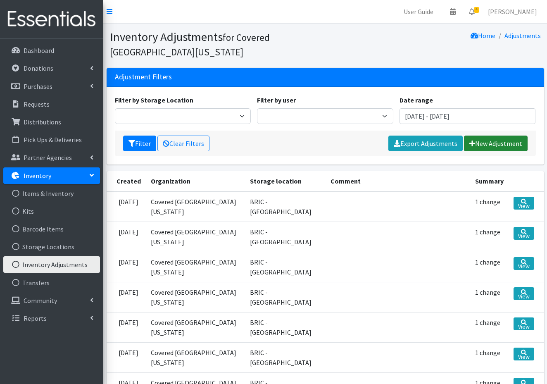
click at [497, 145] on link "New Adjustment" at bounding box center [496, 144] width 64 height 16
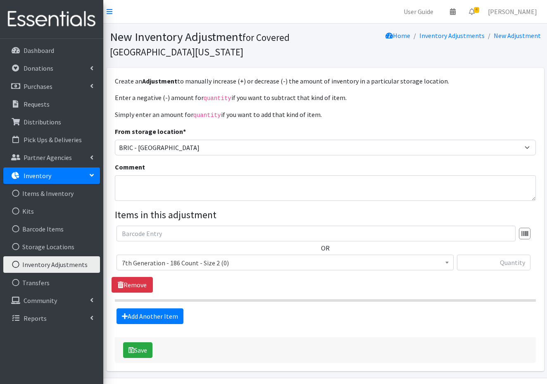
click at [235, 264] on span "7th Generation - 186 Count - Size 2 (0)" at bounding box center [285, 263] width 327 height 12
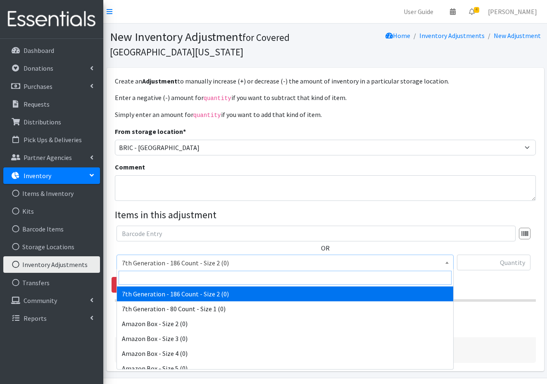
click at [154, 277] on input "search" at bounding box center [285, 278] width 333 height 14
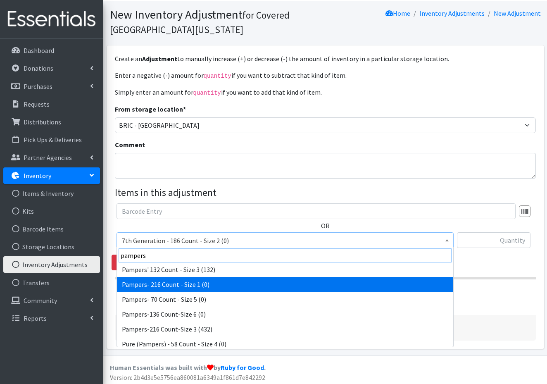
scroll to position [1417, 0]
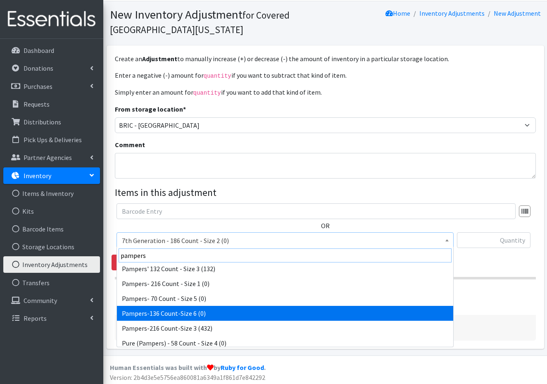
type input "pampers"
select select "15585"
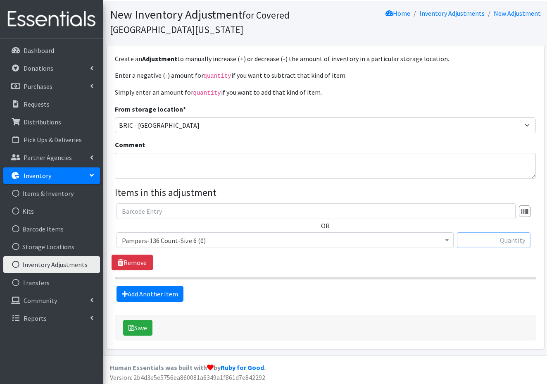
click at [490, 239] on input "text" at bounding box center [494, 240] width 74 height 16
type input "+136"
click at [142, 326] on button "Save" at bounding box center [137, 328] width 29 height 16
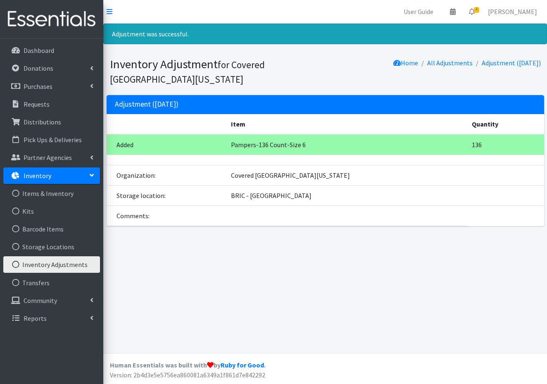
click at [66, 262] on link "Inventory Adjustments" at bounding box center [51, 264] width 97 height 17
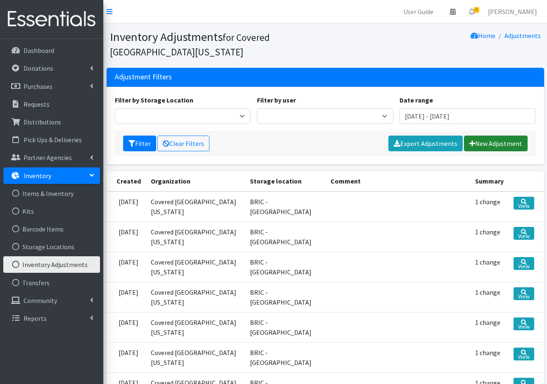
click at [498, 144] on link "New Adjustment" at bounding box center [496, 144] width 64 height 16
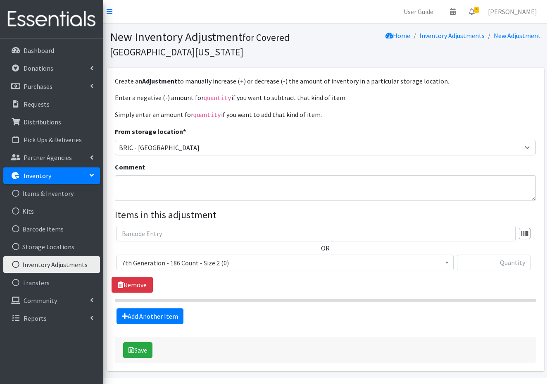
click at [241, 260] on span "7th Generation - 186 Count - Size 2 (0)" at bounding box center [285, 263] width 327 height 12
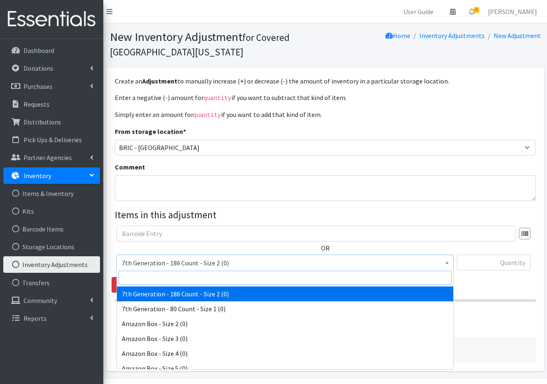
click at [153, 279] on input "search" at bounding box center [285, 278] width 333 height 14
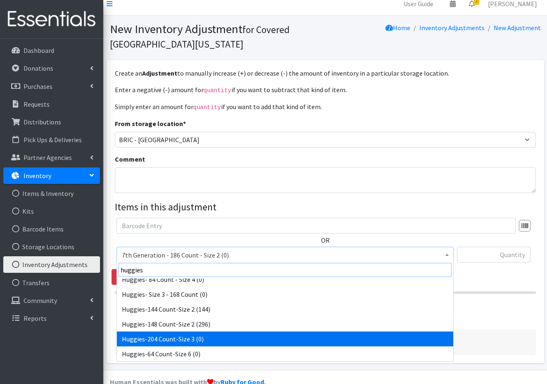
scroll to position [10, 0]
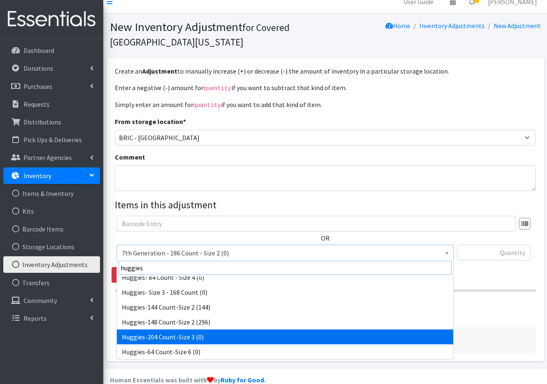
type input "huggies"
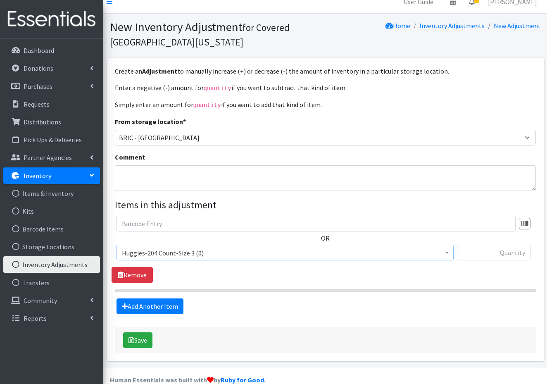
select select "15583"
click at [510, 250] on input "text" at bounding box center [494, 253] width 74 height 16
type input "+204"
click at [139, 339] on button "Save" at bounding box center [137, 340] width 29 height 16
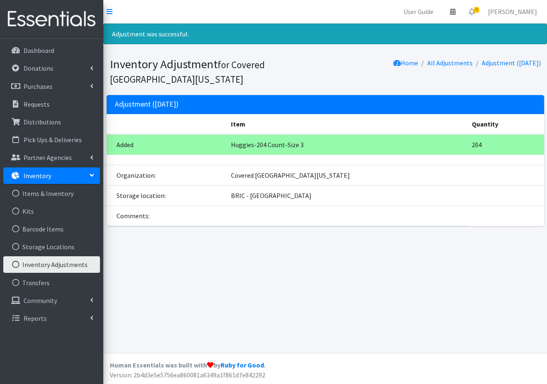
click at [68, 272] on link "Inventory Adjustments" at bounding box center [51, 264] width 97 height 17
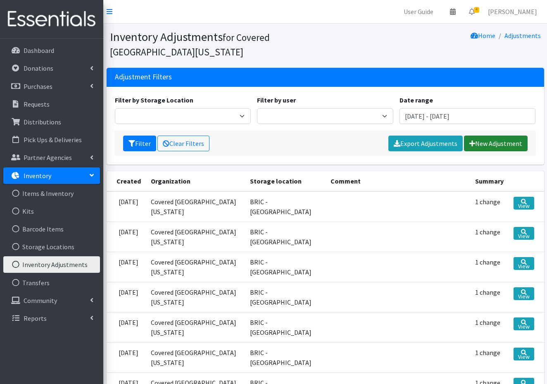
click at [521, 136] on link "New Adjustment" at bounding box center [496, 144] width 64 height 16
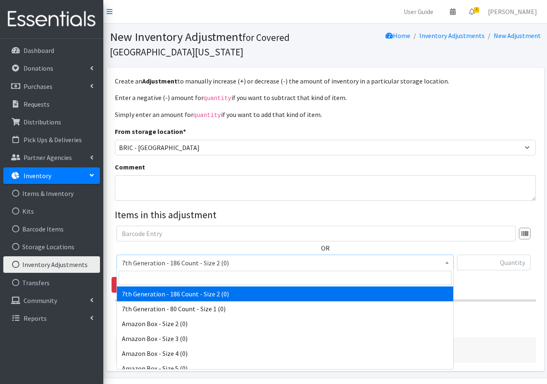
click at [253, 257] on span "7th Generation - 186 Count - Size 2 (0)" at bounding box center [285, 263] width 327 height 12
click at [169, 277] on input "search" at bounding box center [285, 278] width 333 height 14
type input "pampers"
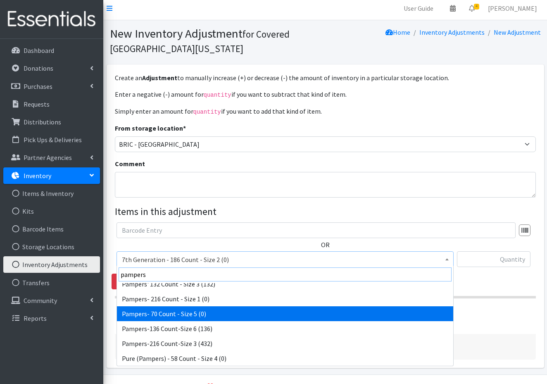
scroll to position [4, 0]
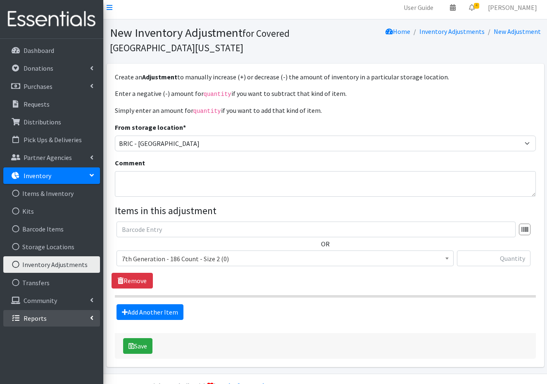
click at [43, 318] on p "Reports" at bounding box center [35, 318] width 23 height 8
click at [53, 318] on link "Reports" at bounding box center [51, 318] width 97 height 17
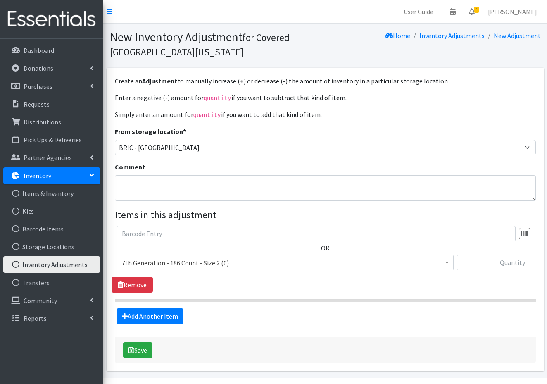
scroll to position [0, 0]
click at [43, 193] on link "Items & Inventory" at bounding box center [51, 193] width 97 height 17
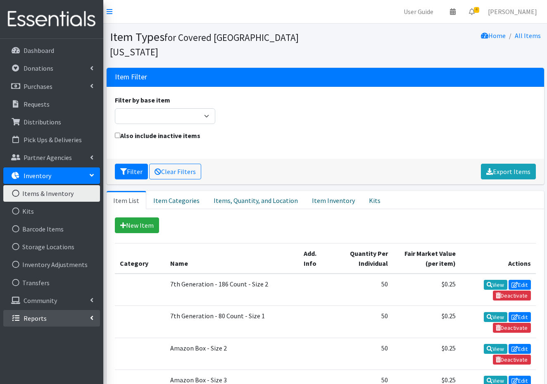
click at [86, 316] on link "Reports" at bounding box center [51, 318] width 97 height 17
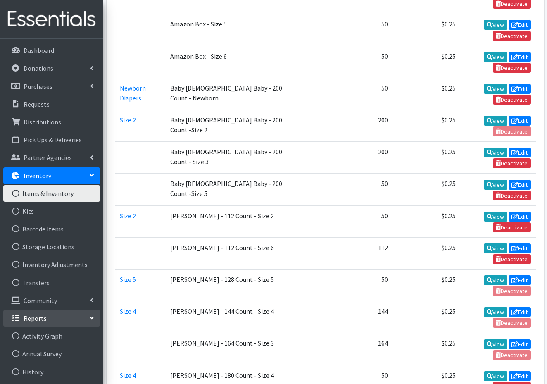
click at [76, 174] on link "Inventory" at bounding box center [51, 175] width 97 height 17
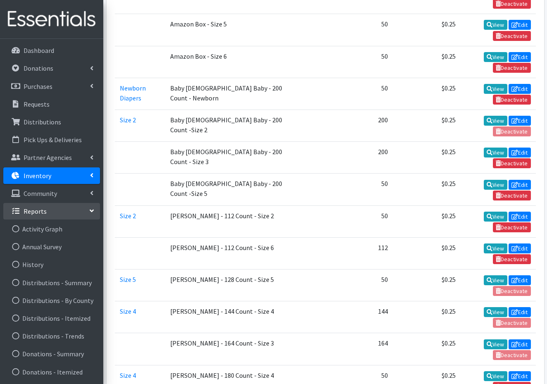
click at [76, 174] on link "Inventory" at bounding box center [51, 175] width 97 height 17
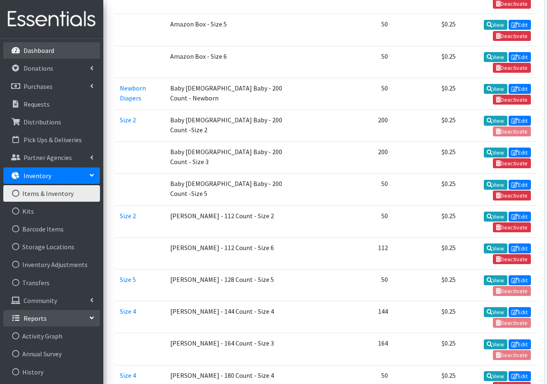
click at [57, 47] on link "Dashboard" at bounding box center [51, 50] width 97 height 17
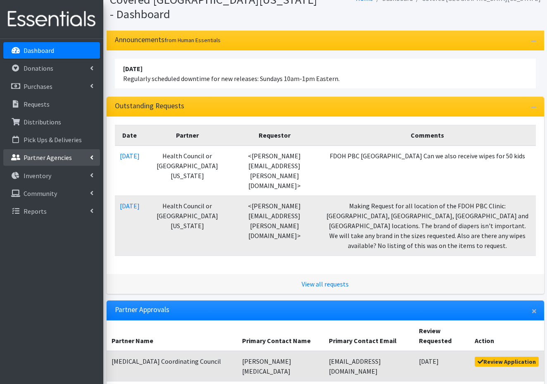
scroll to position [41, 0]
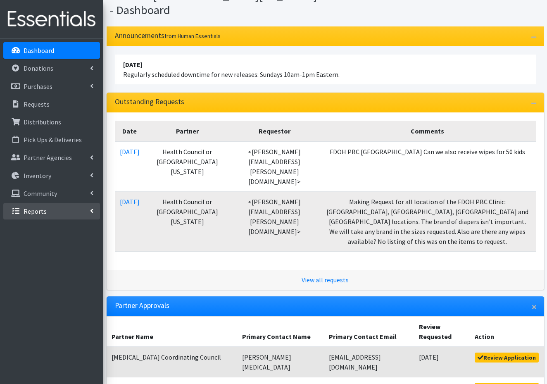
click at [50, 214] on link "Reports" at bounding box center [51, 211] width 97 height 17
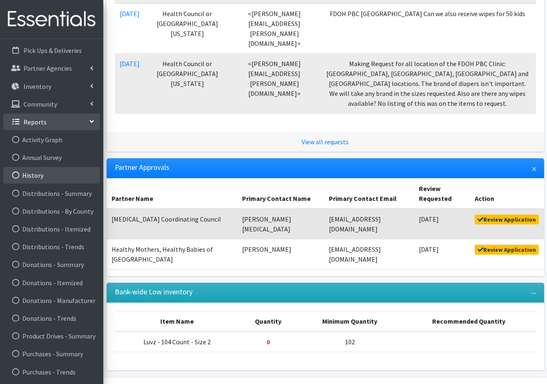
scroll to position [179, 0]
